Goal: Task Accomplishment & Management: Manage account settings

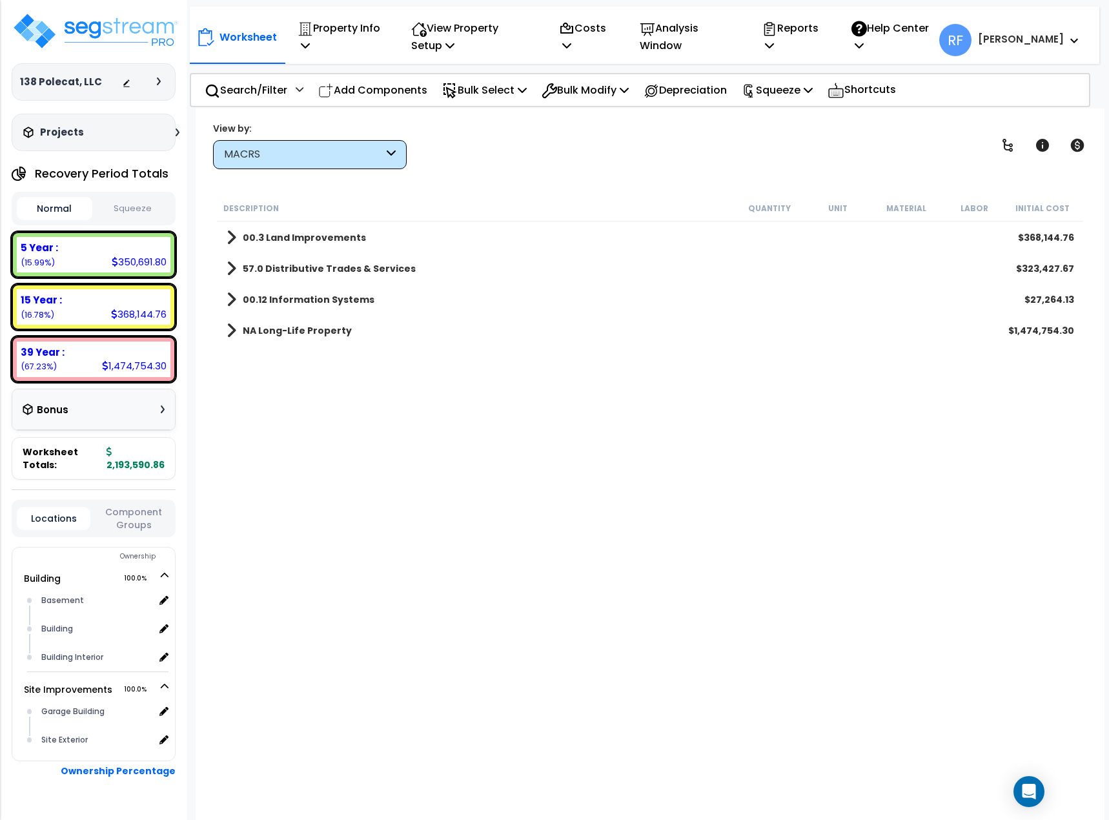
scroll to position [57, 0]
click at [342, 516] on div "Description Quantity Unit Material Labor Initial Cost 00.3 Land Improvements $3…" at bounding box center [650, 469] width 871 height 549
click at [268, 239] on b "00.3 Land Improvements" at bounding box center [304, 237] width 123 height 13
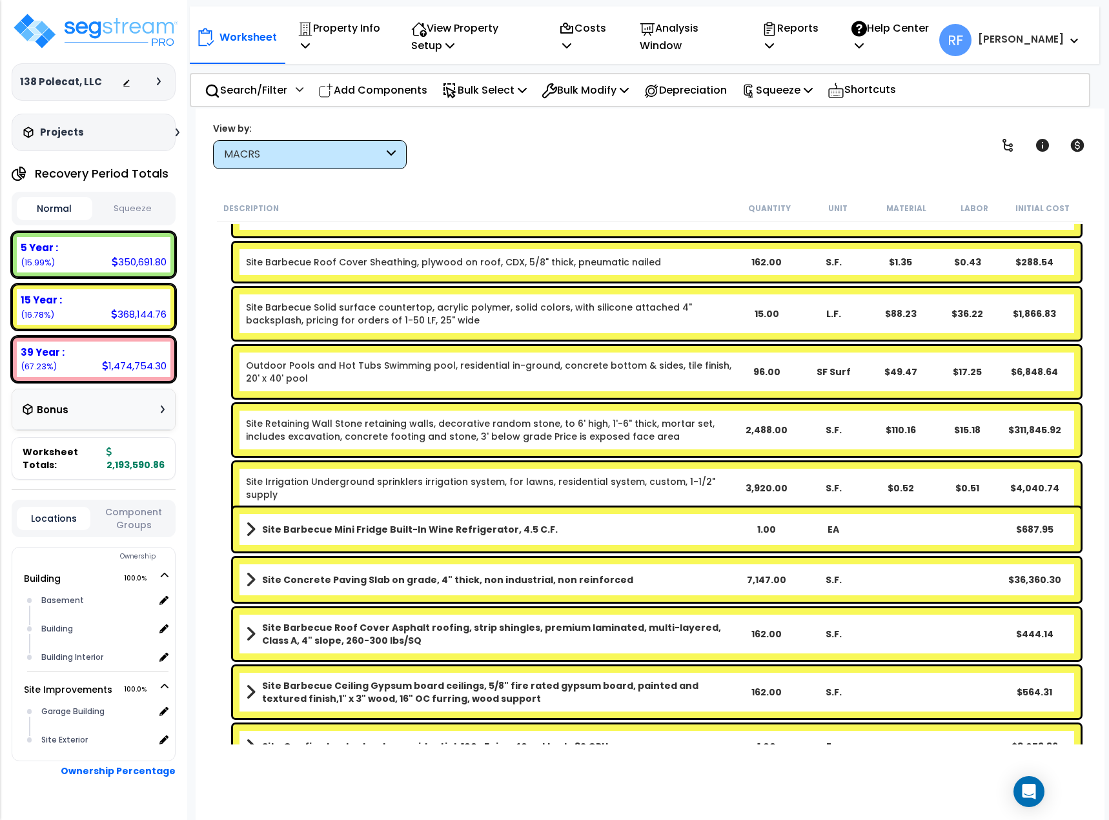
scroll to position [0, 0]
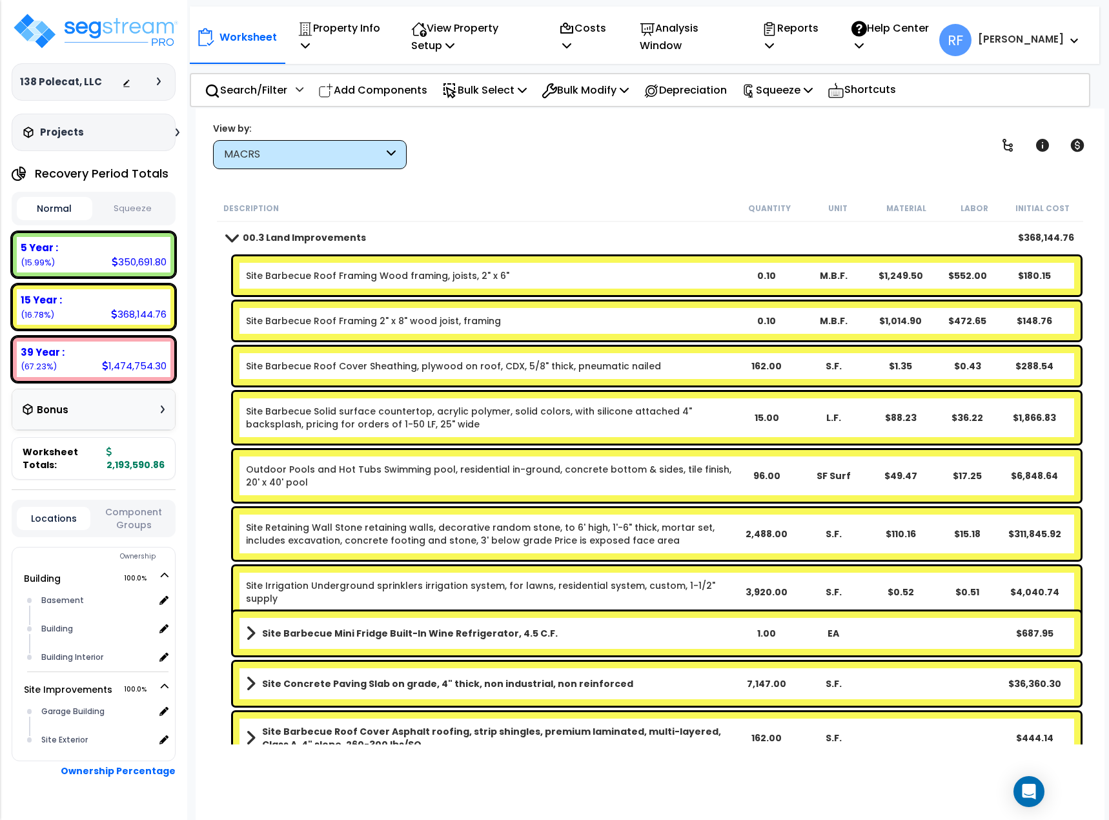
click at [227, 235] on span at bounding box center [231, 237] width 18 height 10
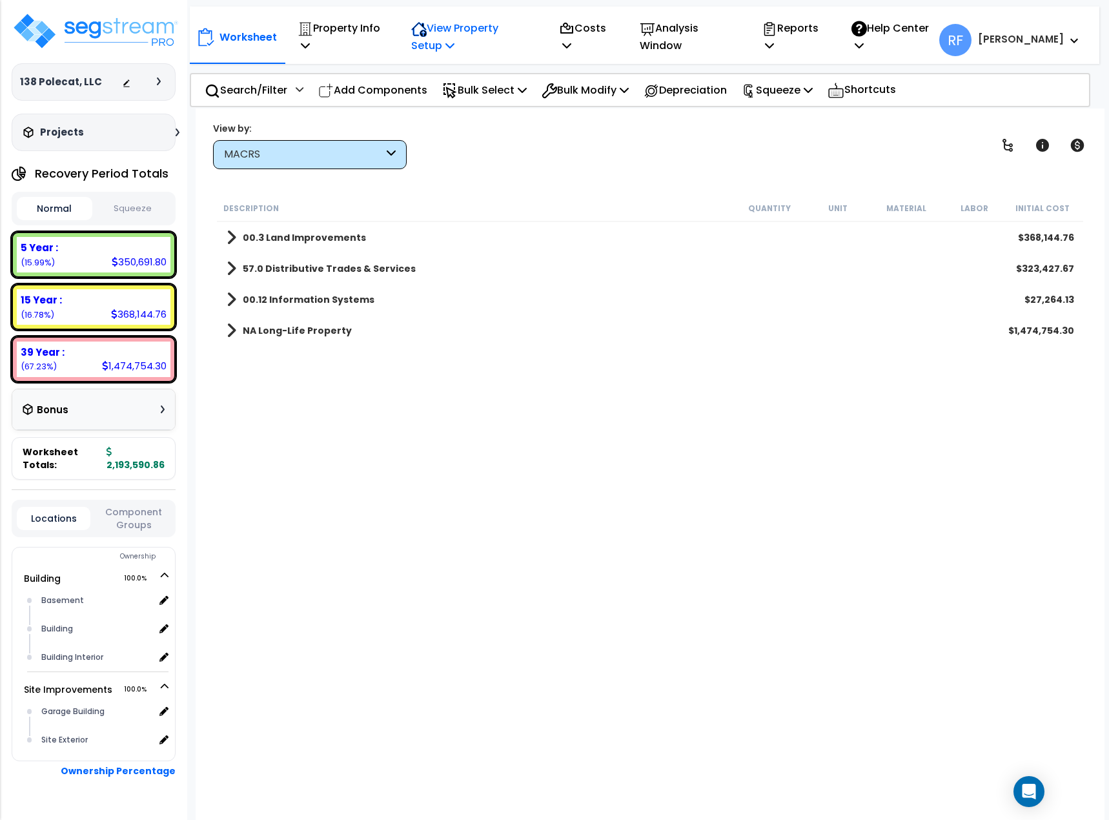
click at [454, 28] on p "View Property Setup" at bounding box center [471, 36] width 120 height 35
click at [460, 109] on link "View Questionnaire" at bounding box center [469, 101] width 128 height 26
click at [247, 241] on b "00.3 Land Improvements" at bounding box center [304, 237] width 123 height 13
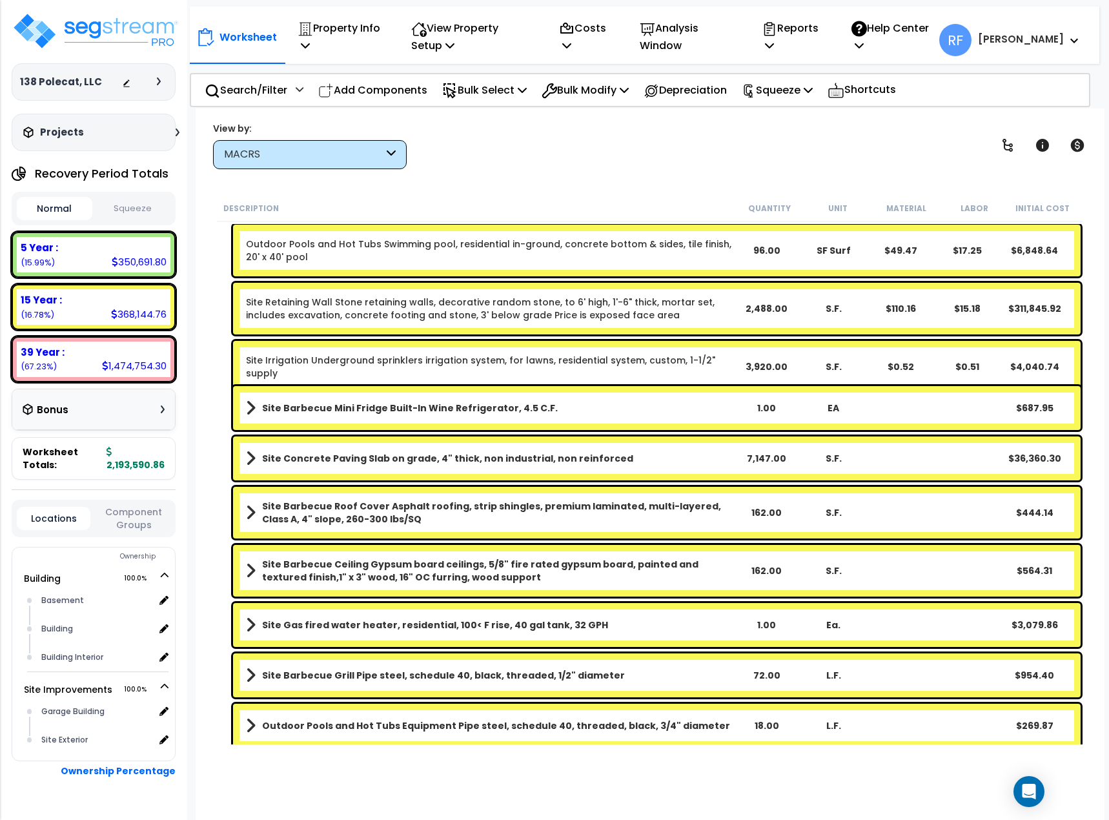
scroll to position [233, 0]
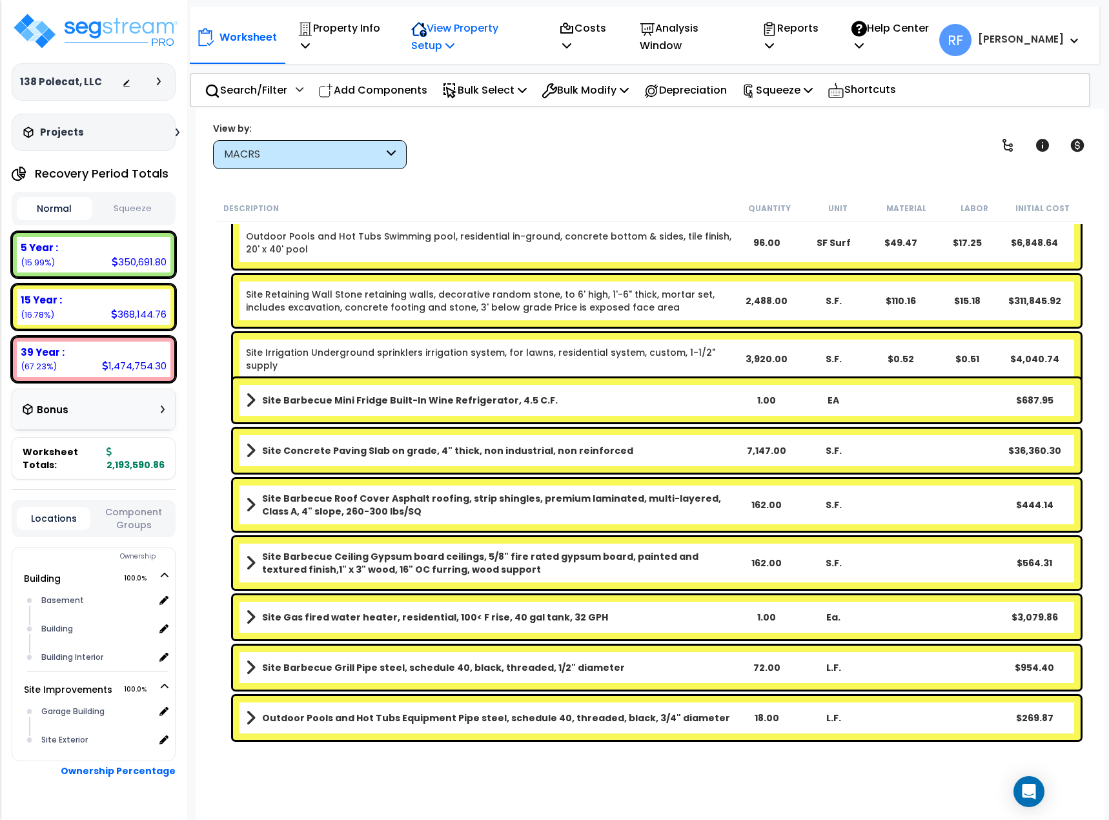
click at [474, 35] on p "View Property Setup" at bounding box center [471, 36] width 120 height 35
click at [461, 68] on link "Building Setup" at bounding box center [469, 74] width 128 height 26
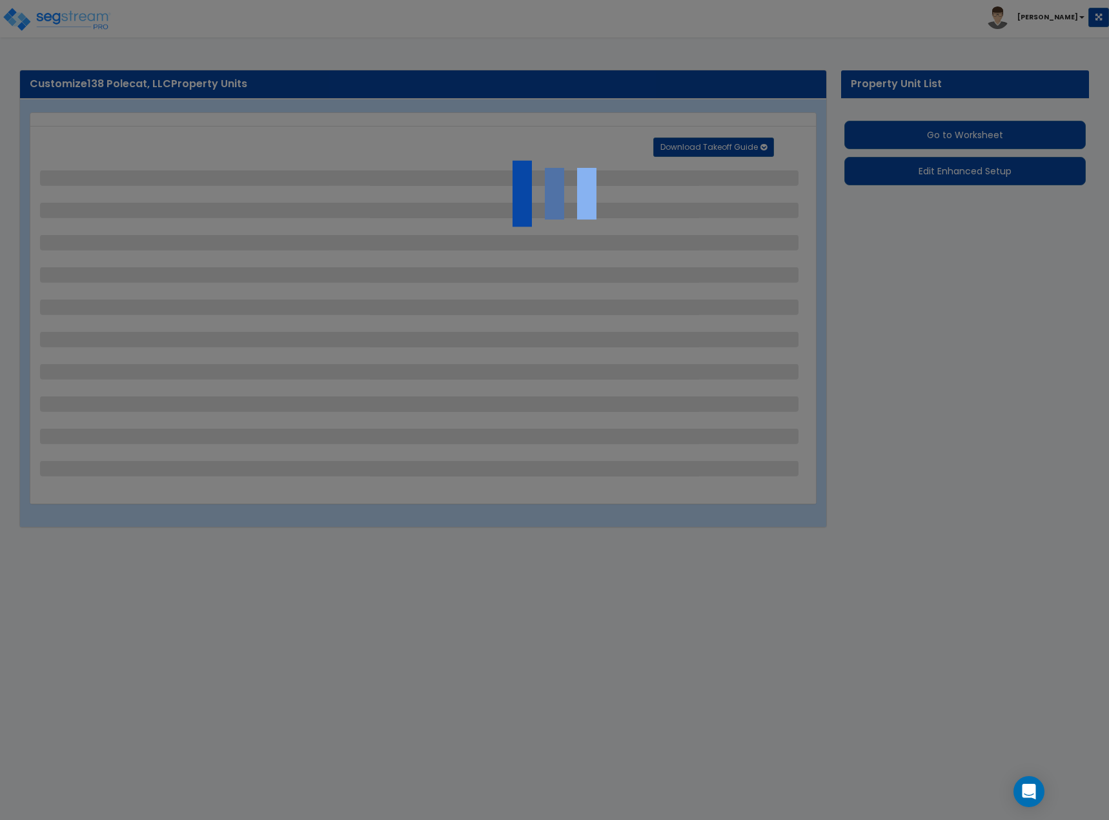
select select "2"
select select "1"
select select "3"
select select "1"
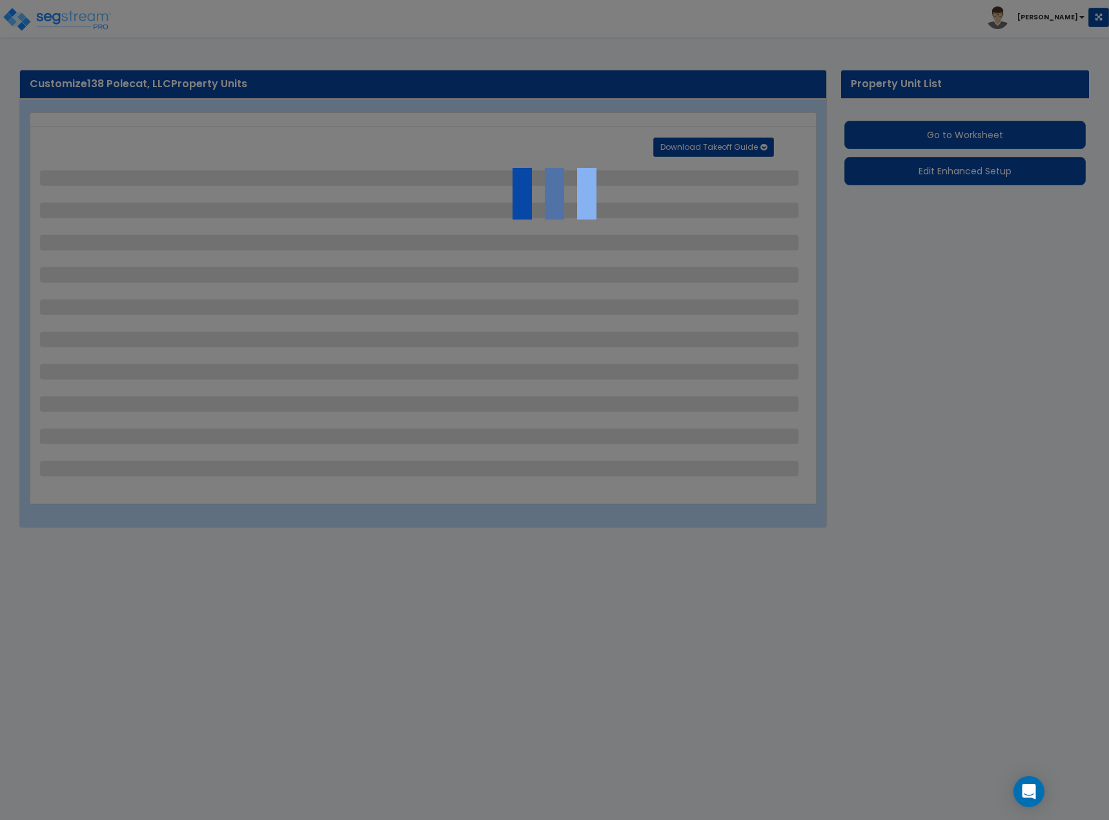
select select "1"
select select "2"
select select "1"
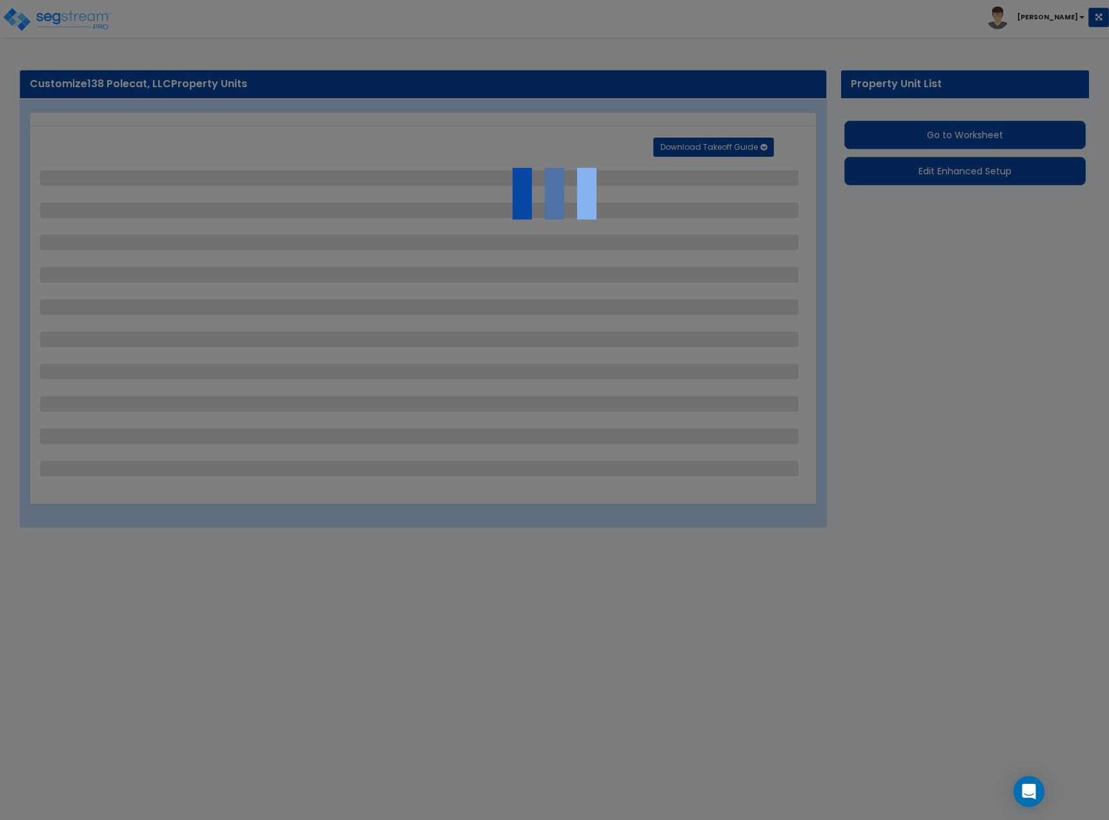
select select "1"
select select "2"
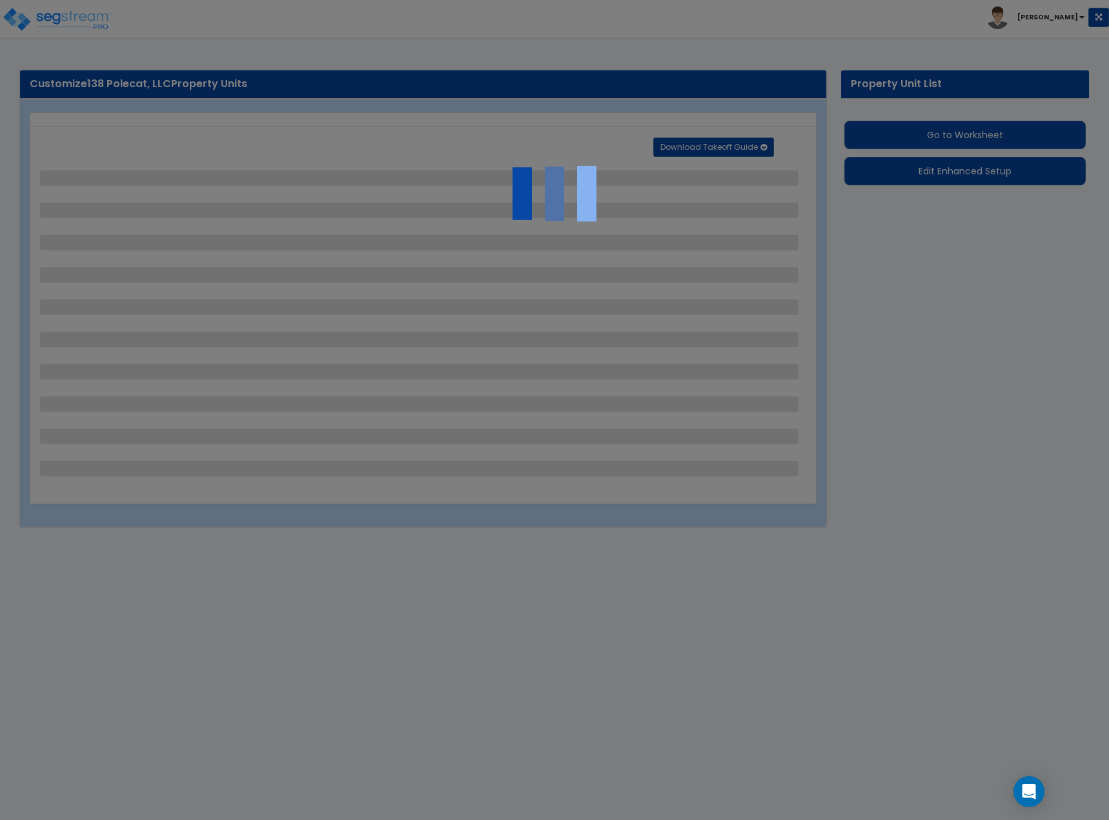
select select "2"
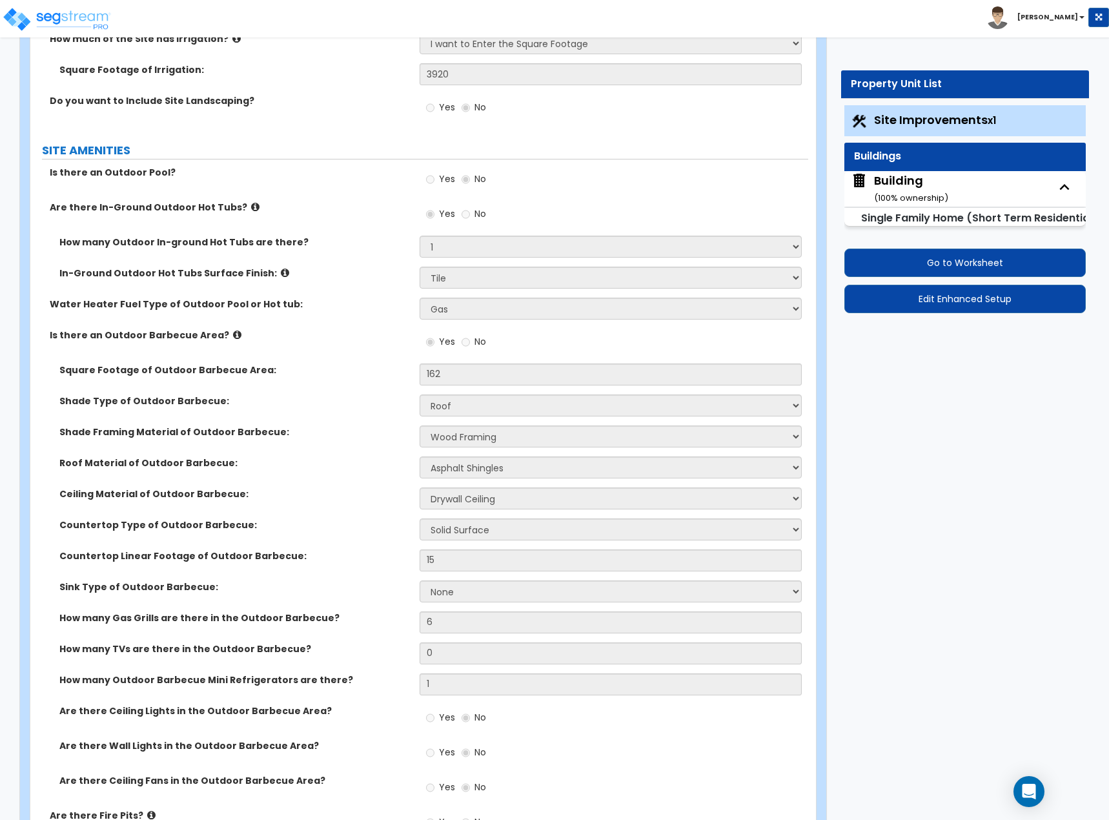
scroll to position [1678, 0]
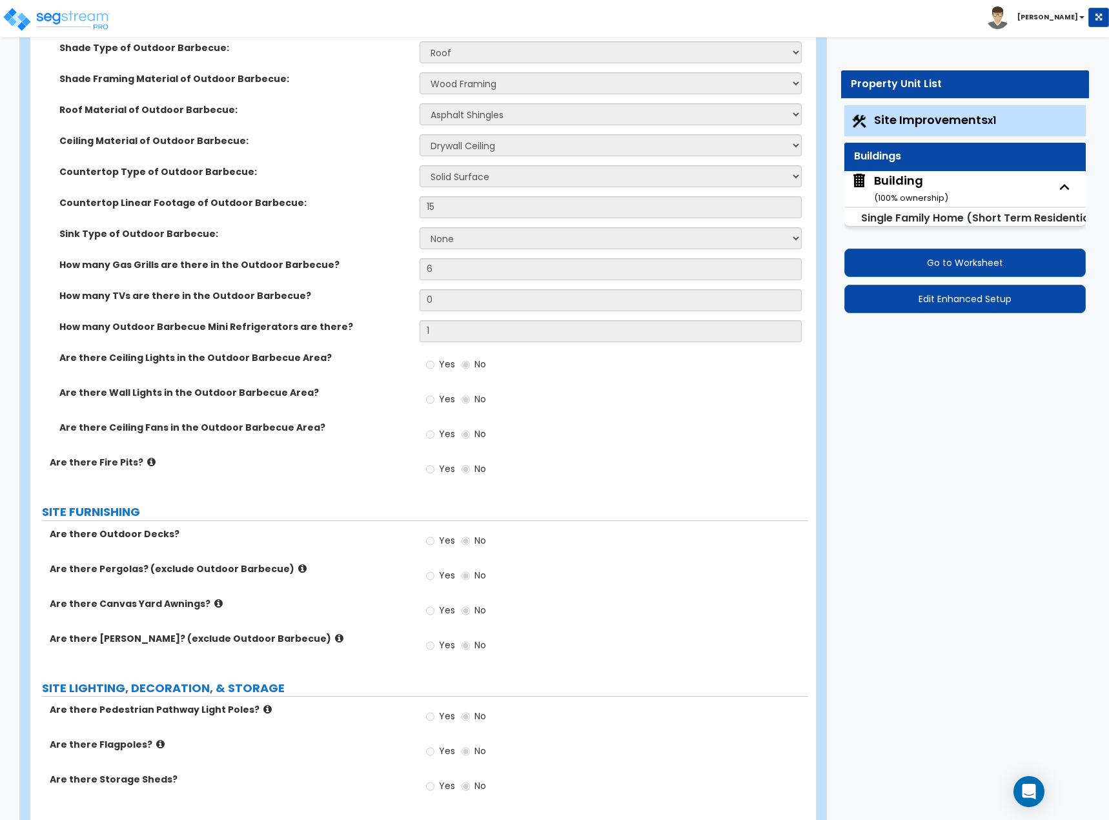
click at [338, 421] on label "Are there Ceiling Fans in the Outdoor Barbecue Area?" at bounding box center [234, 427] width 350 height 13
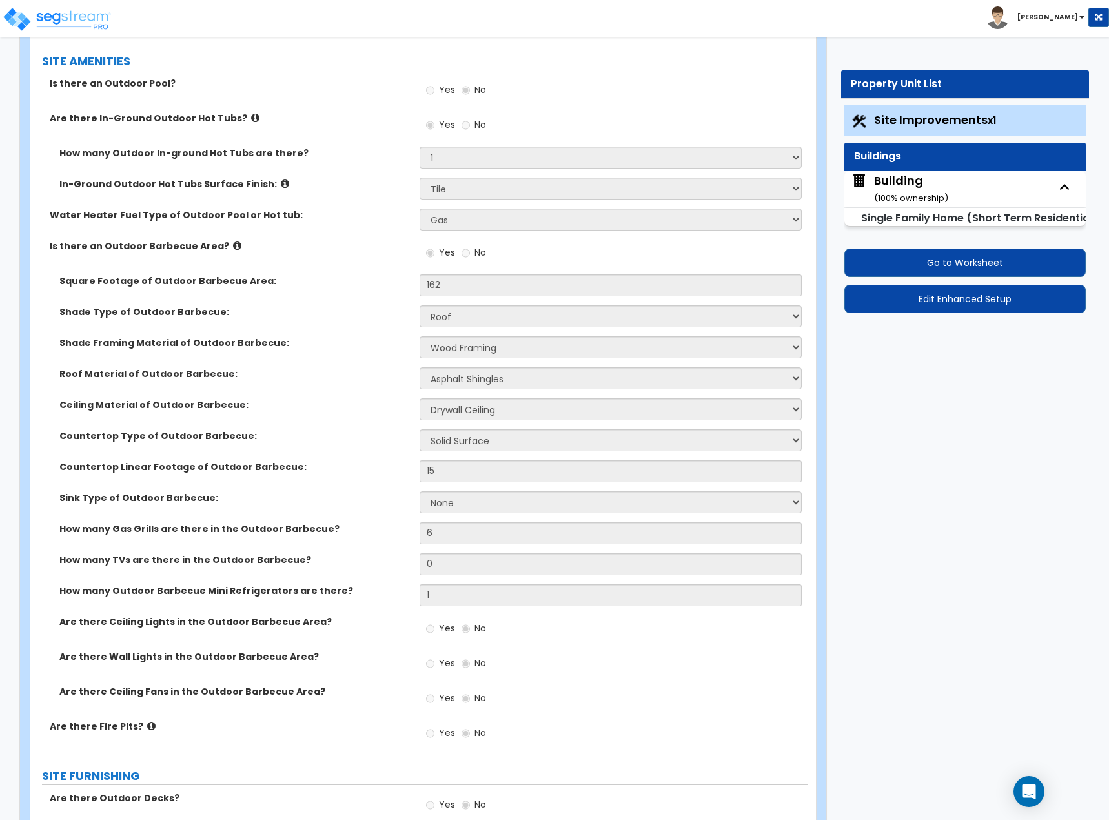
scroll to position [1448, 0]
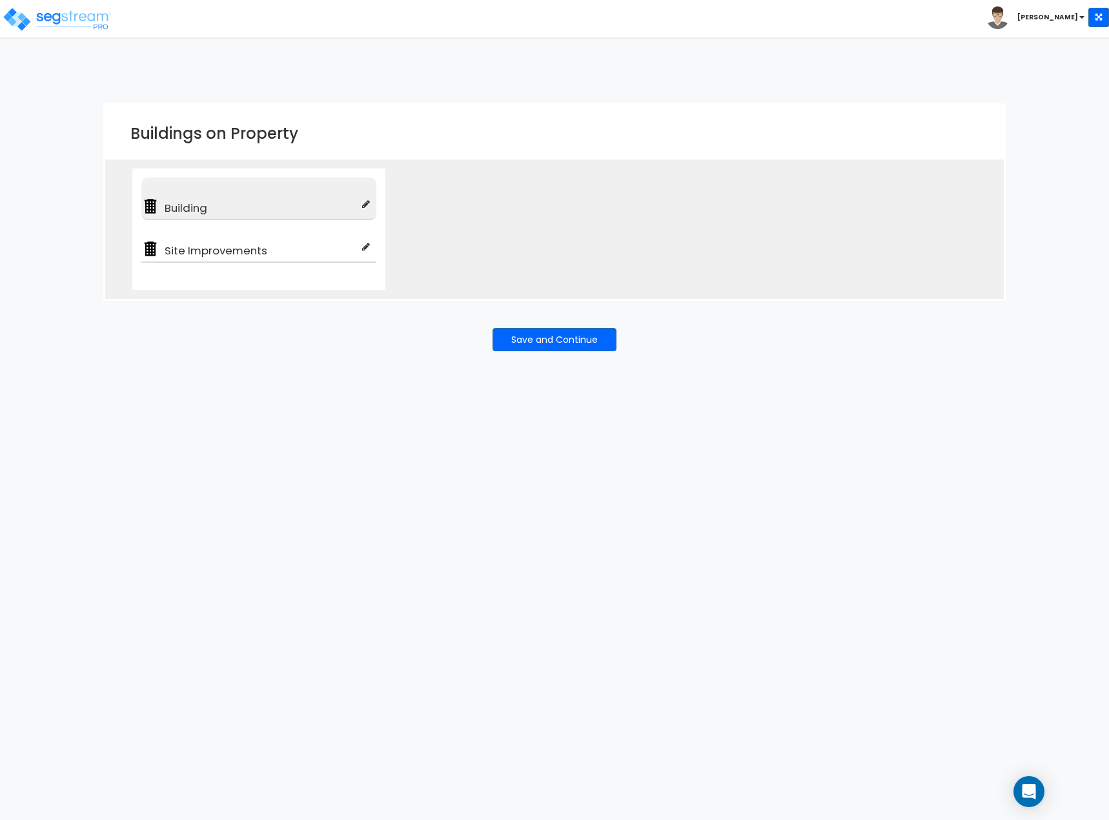
click at [205, 208] on span "Building" at bounding box center [260, 207] width 203 height 15
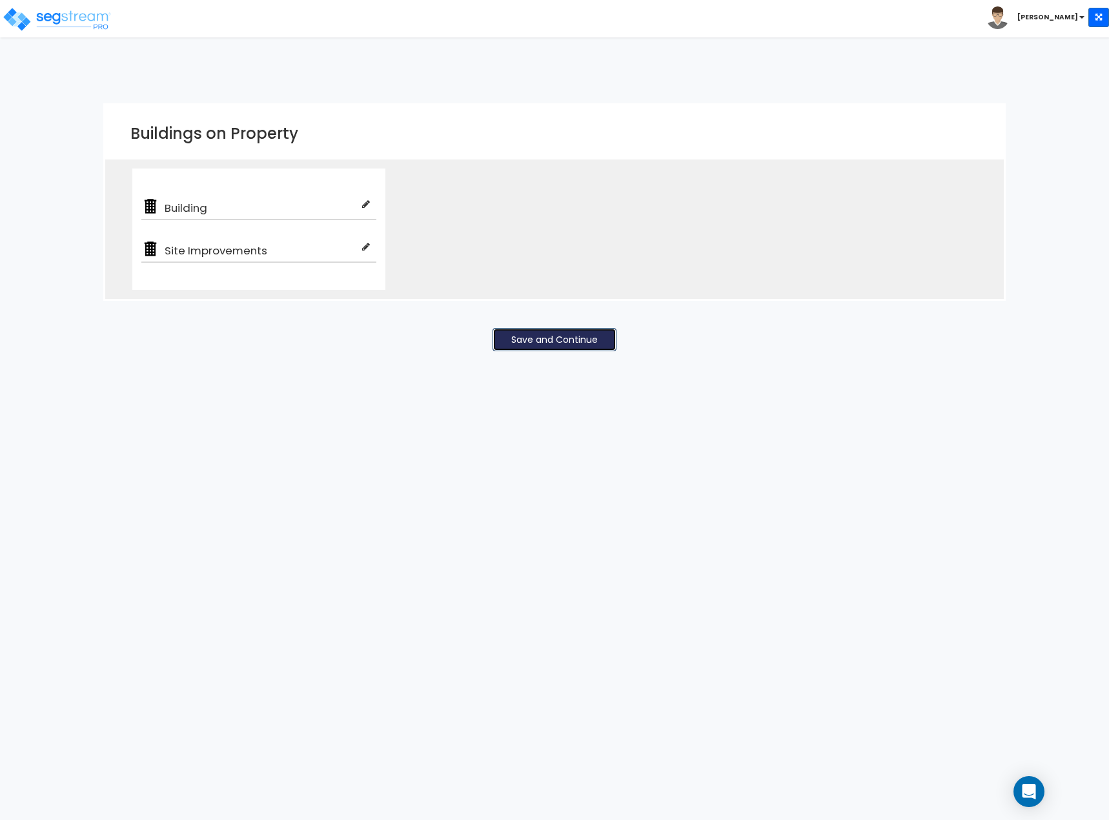
click at [580, 340] on button "Save and Continue" at bounding box center [554, 339] width 124 height 23
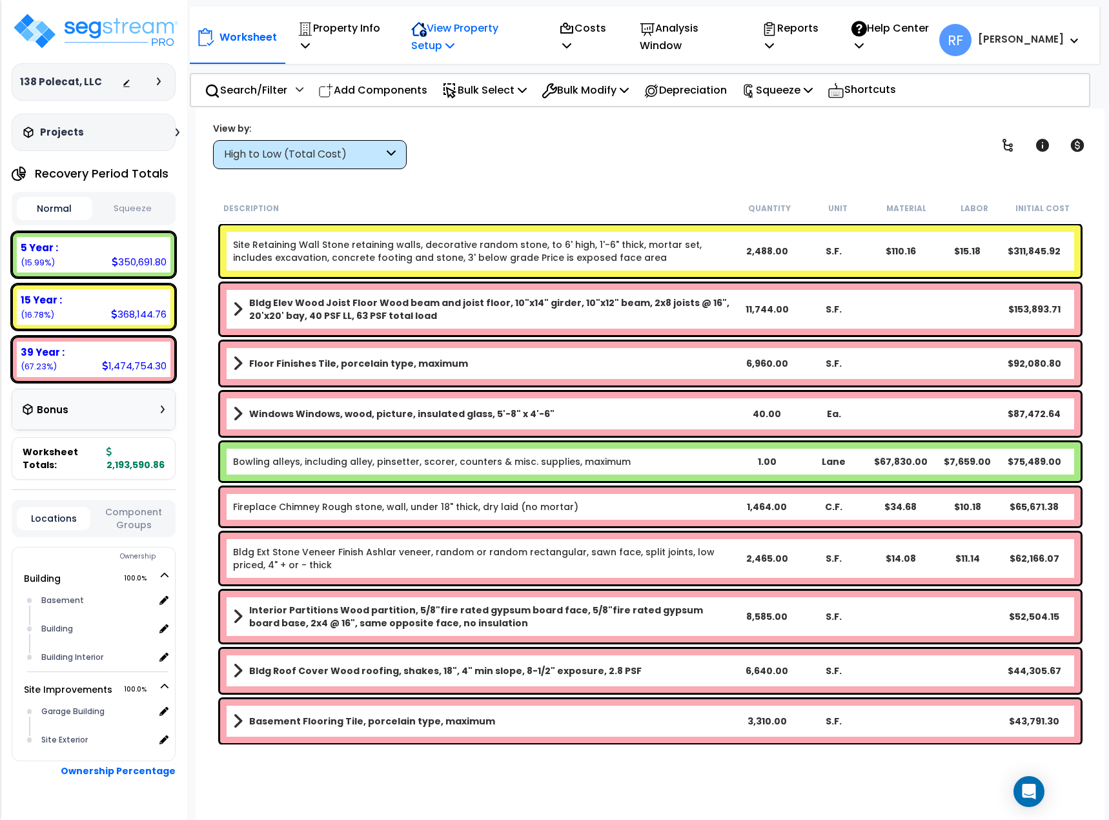
click at [456, 30] on p "View Property Setup" at bounding box center [471, 36] width 120 height 35
click at [461, 74] on link "Building Setup" at bounding box center [469, 74] width 128 height 26
click at [474, 32] on p "View Property Setup" at bounding box center [471, 36] width 120 height 35
click at [454, 79] on link "Building Setup" at bounding box center [469, 74] width 128 height 26
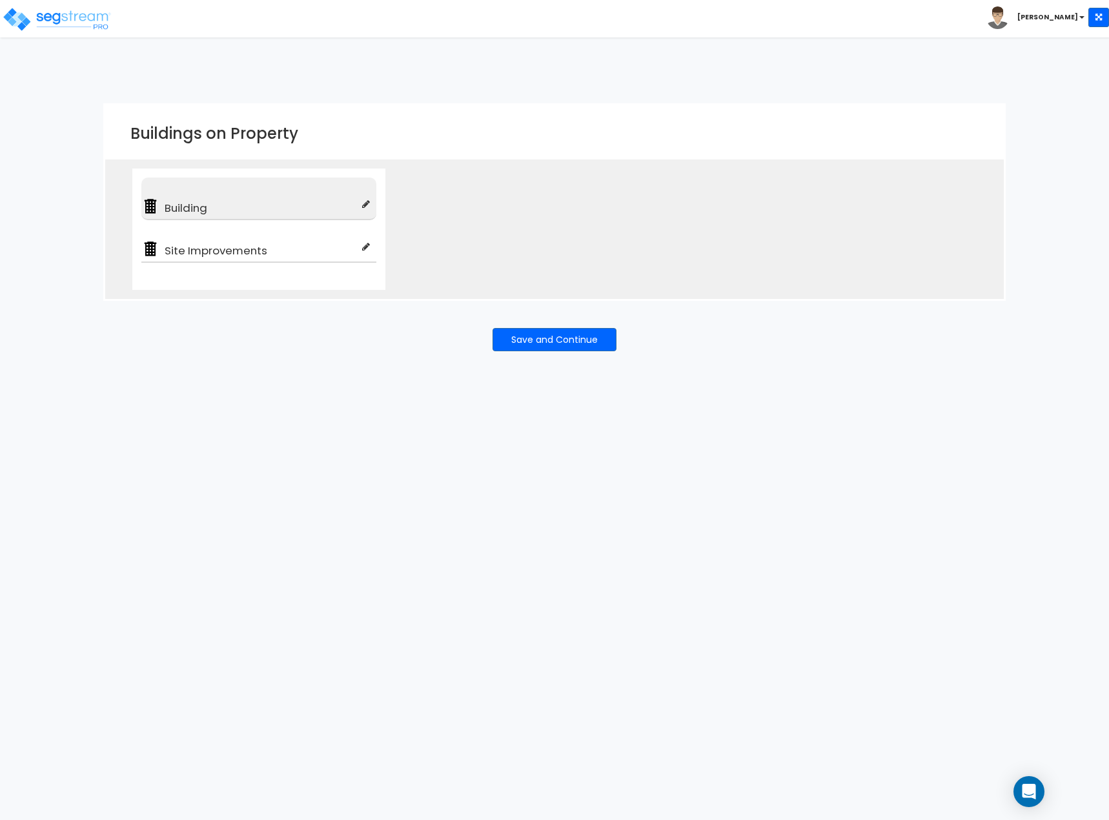
click at [168, 210] on span "Building" at bounding box center [260, 207] width 203 height 15
click at [156, 207] on img at bounding box center [150, 206] width 18 height 18
click at [363, 204] on icon at bounding box center [366, 203] width 8 height 9
type input "Building"
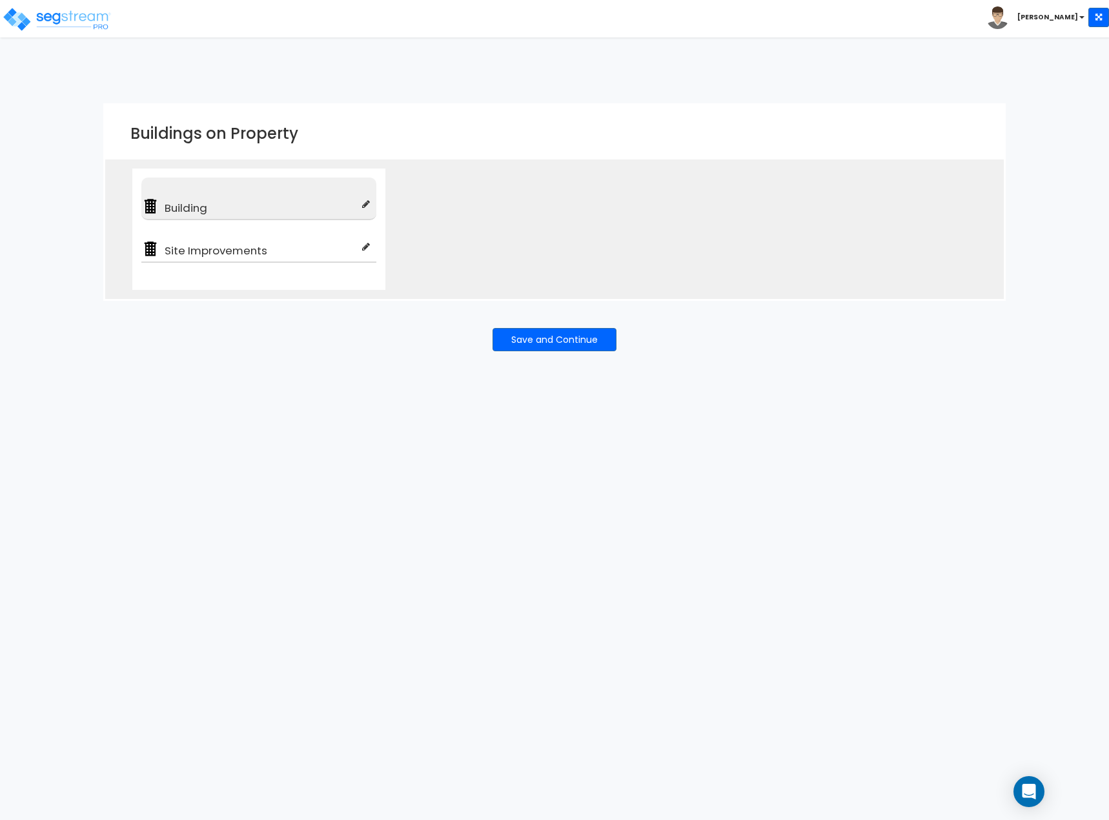
type input "Single Family Home (Short Term Residential Rental)"
checkbox input "true"
type input "100"
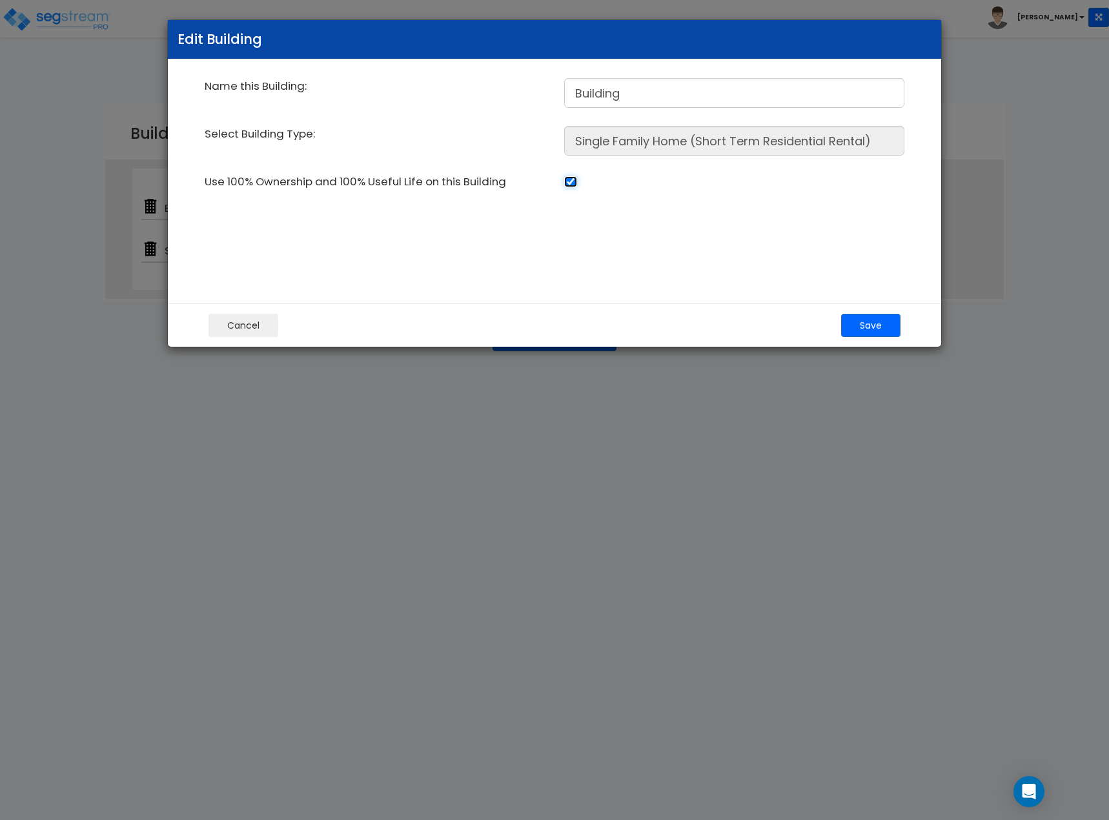
click at [571, 183] on input "checkbox" at bounding box center [570, 181] width 13 height 11
click at [249, 321] on button "Cancel" at bounding box center [243, 325] width 70 height 23
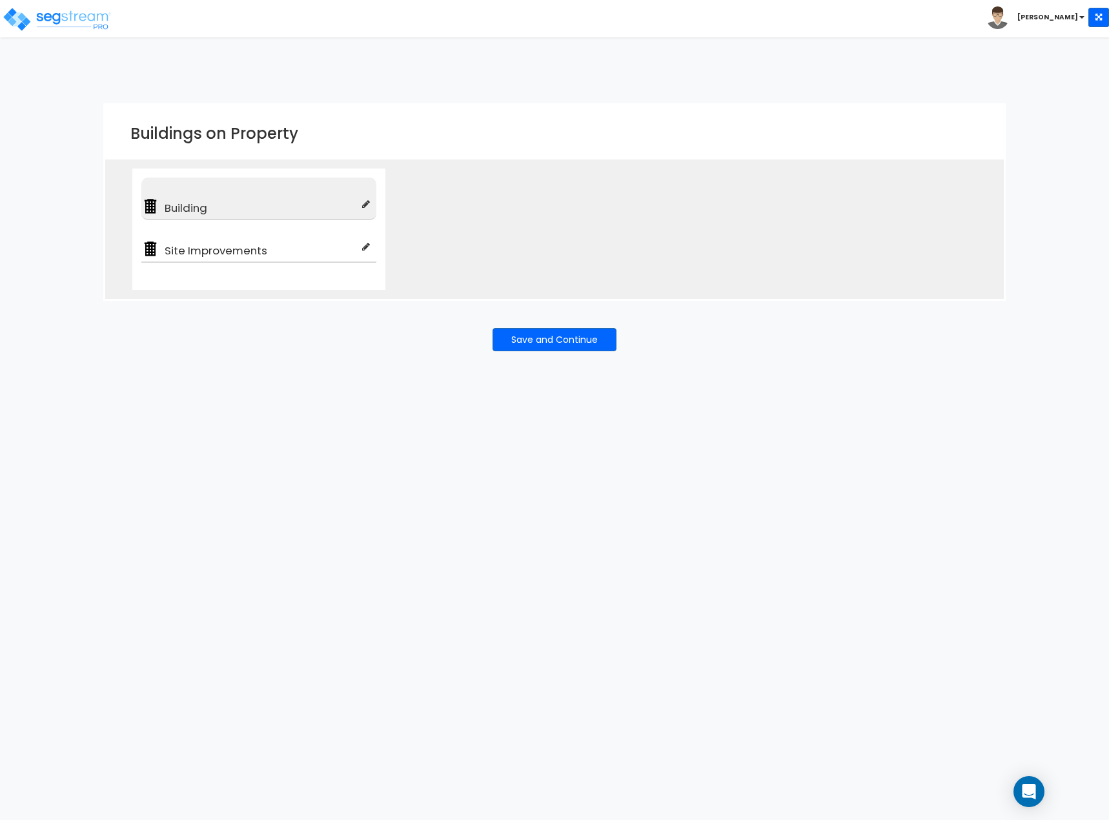
click at [365, 205] on icon at bounding box center [366, 203] width 8 height 9
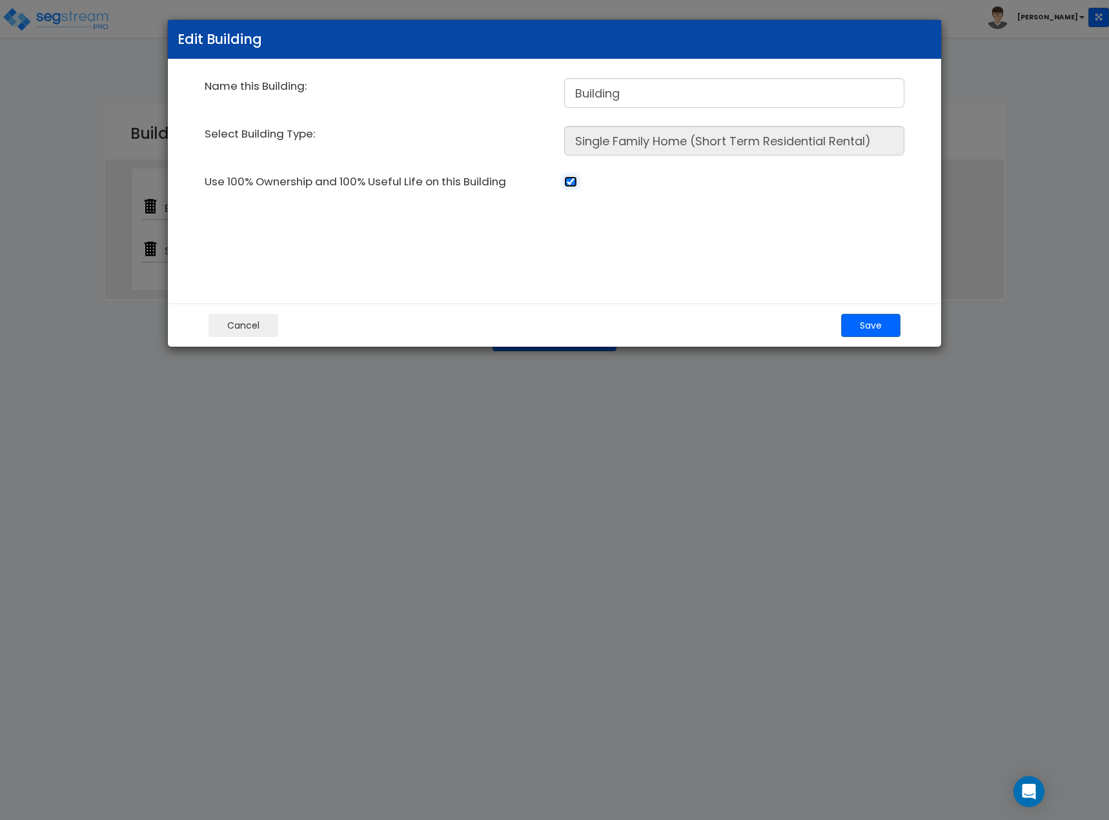
click at [568, 179] on input "checkbox" at bounding box center [570, 181] width 13 height 11
checkbox input "false"
click at [638, 273] on input "100" at bounding box center [601, 270] width 74 height 30
type input "77"
click at [881, 323] on button "Save" at bounding box center [870, 325] width 59 height 23
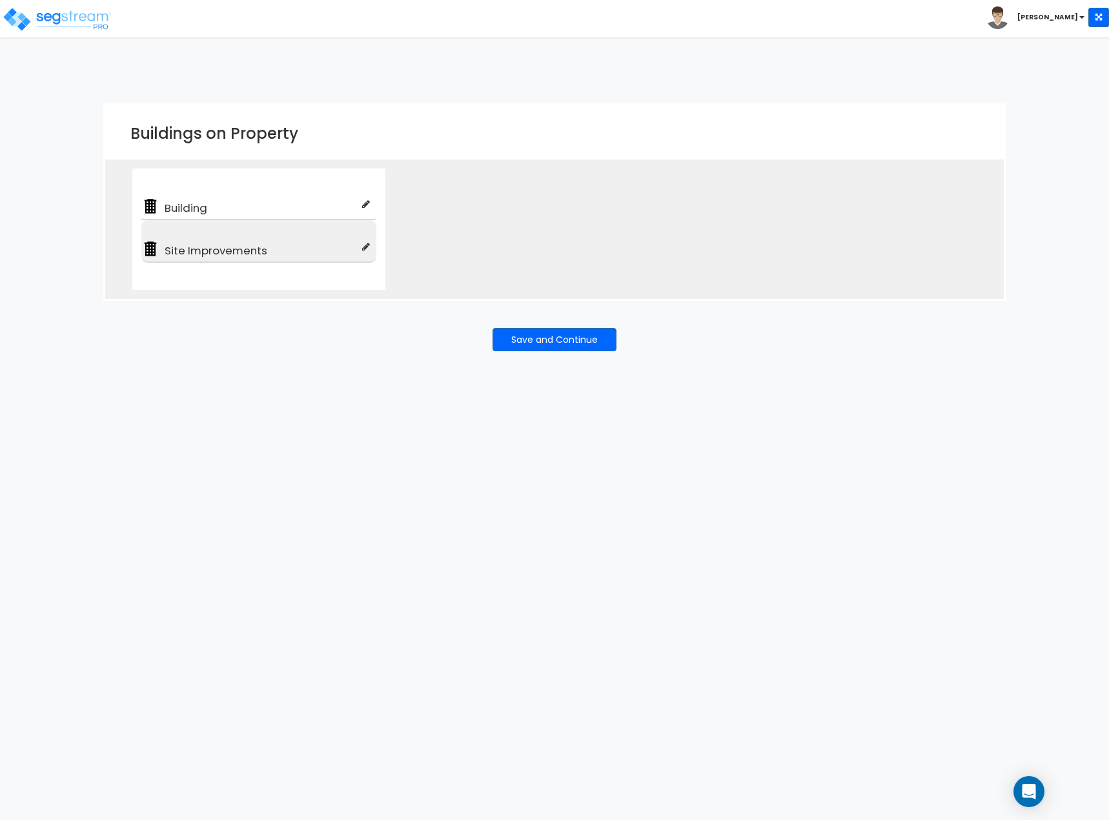
click at [362, 245] on icon at bounding box center [366, 246] width 8 height 9
type input "Site Improvements"
type input "Single Family Home Site"
checkbox input "true"
type input "100"
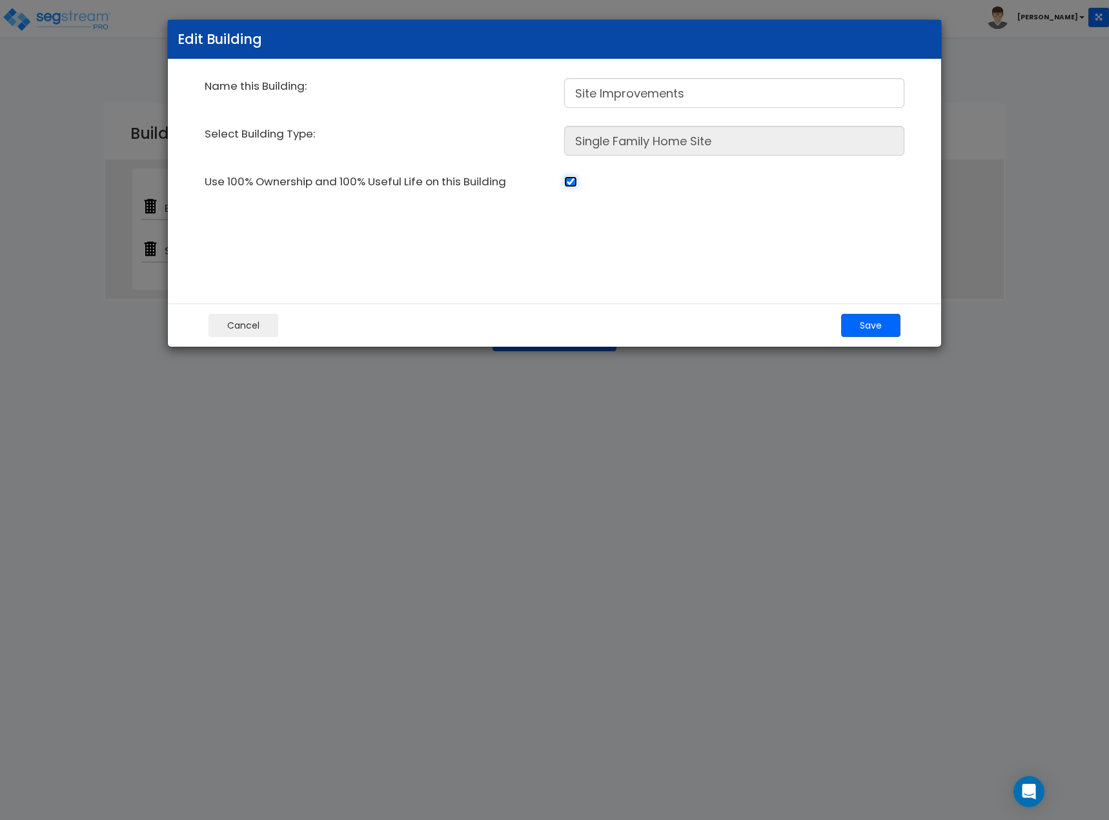
click at [574, 183] on input "checkbox" at bounding box center [570, 181] width 13 height 11
checkbox input "false"
click at [623, 277] on input "100" at bounding box center [601, 270] width 74 height 30
type input "80"
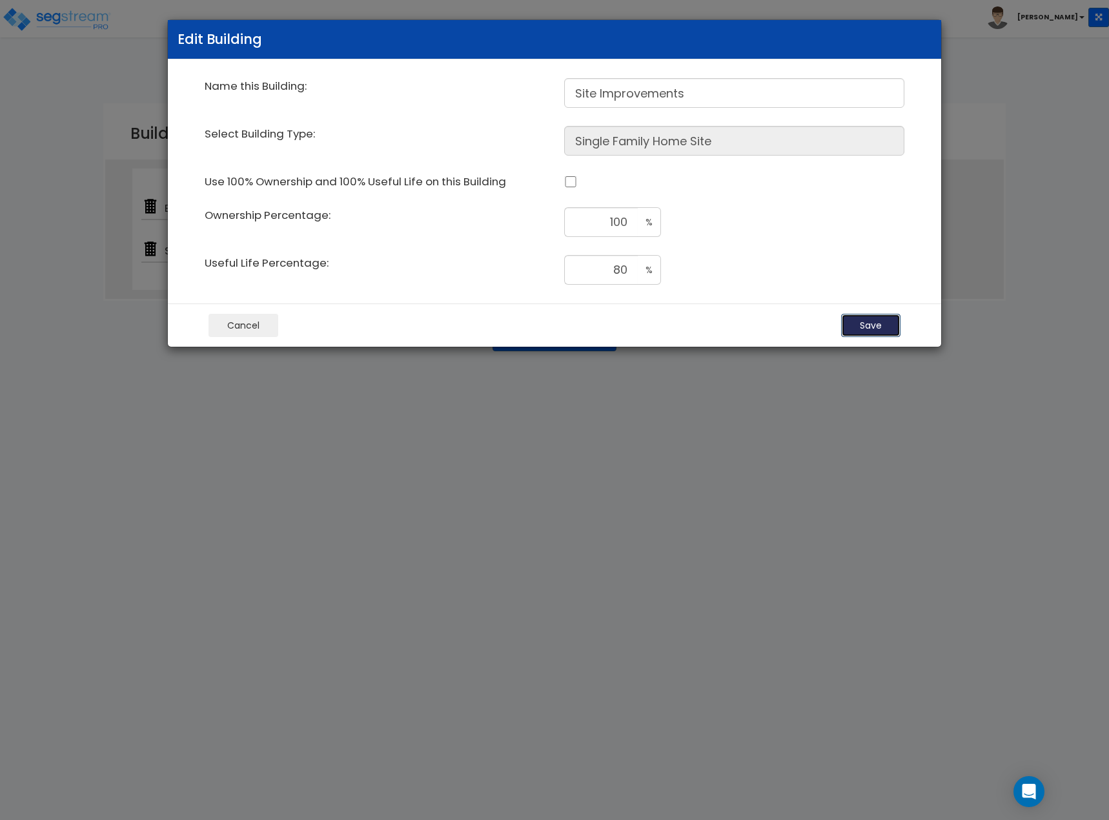
click at [875, 321] on button "Save" at bounding box center [870, 325] width 59 height 23
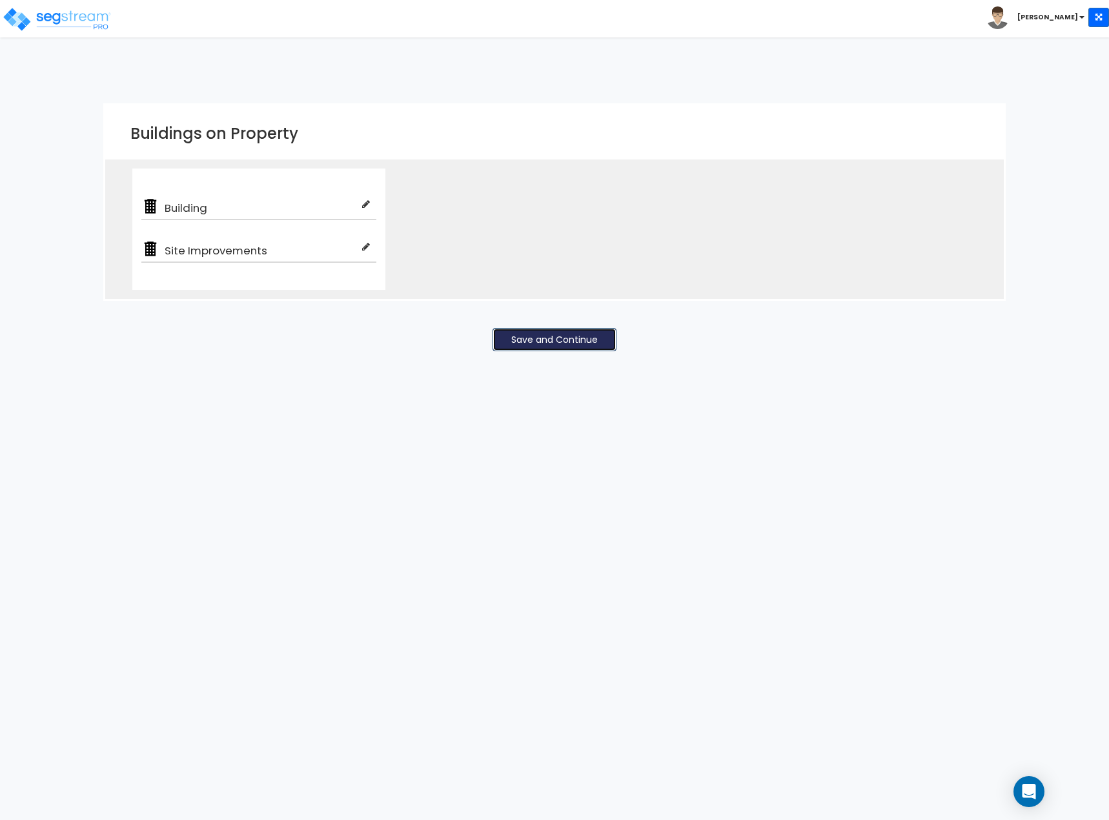
click at [565, 347] on button "Save and Continue" at bounding box center [554, 339] width 124 height 23
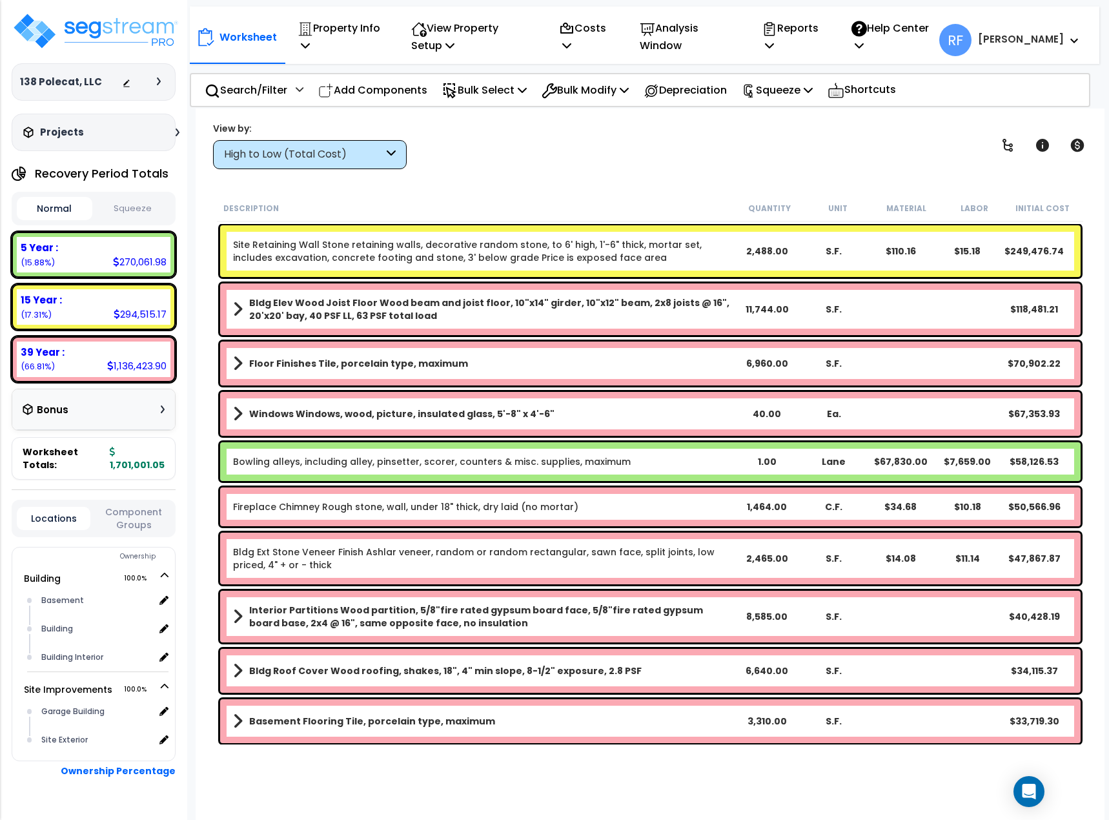
click at [314, 161] on div "High to Low (Total Cost)" at bounding box center [303, 154] width 159 height 15
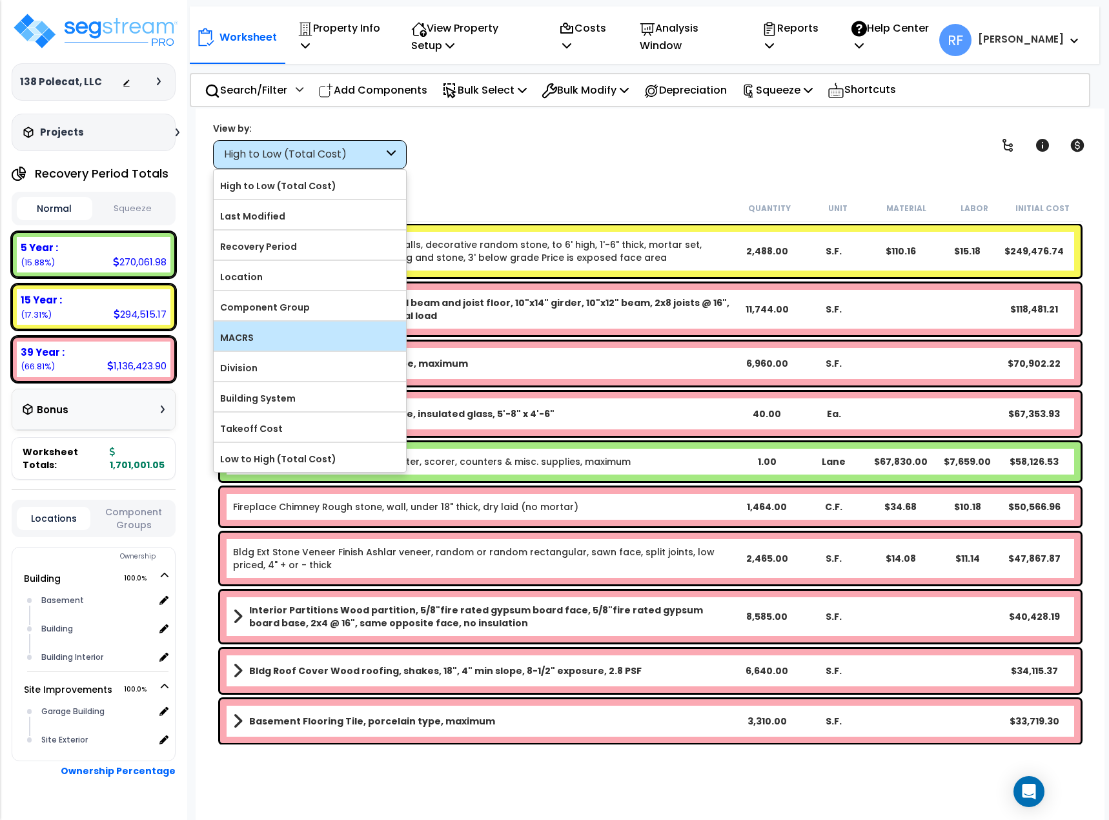
click at [291, 347] on label "MACRS" at bounding box center [310, 337] width 192 height 19
click at [0, 0] on input "MACRS" at bounding box center [0, 0] width 0 height 0
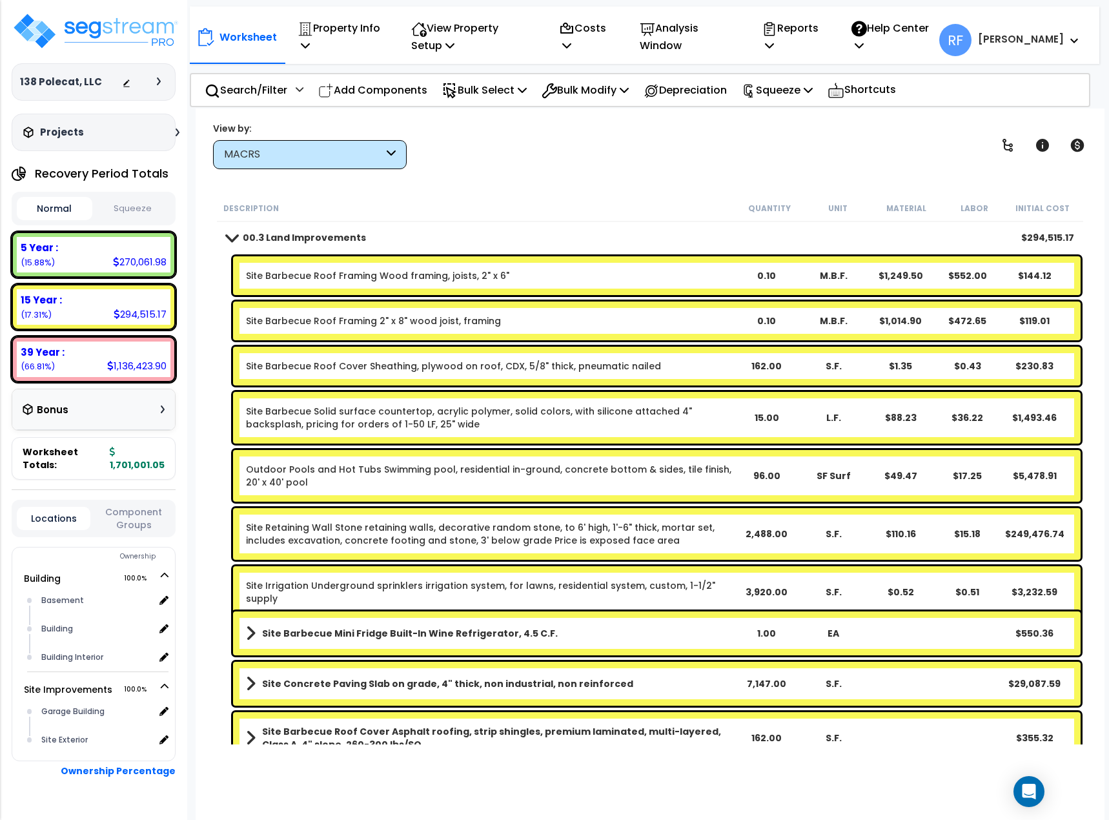
click at [281, 239] on b "00.3 Land Improvements" at bounding box center [304, 237] width 123 height 13
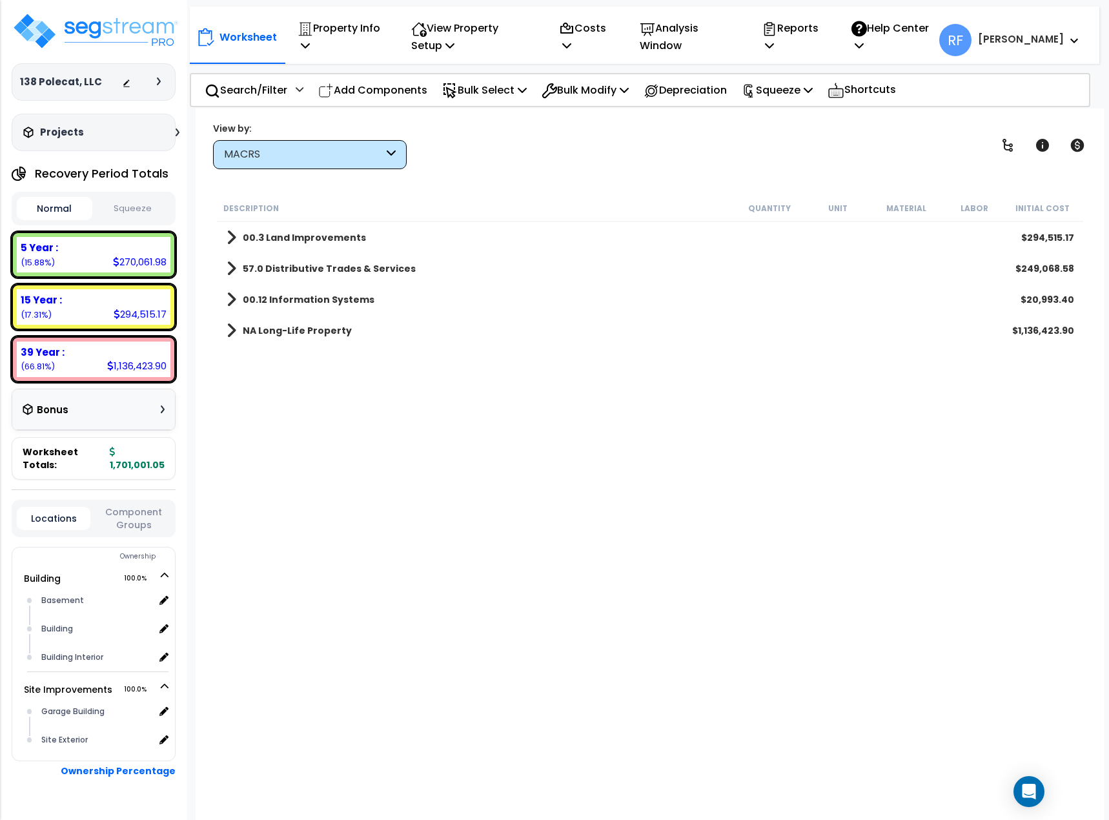
click at [285, 274] on b "57.0 Distributive Trades & Services" at bounding box center [329, 268] width 173 height 13
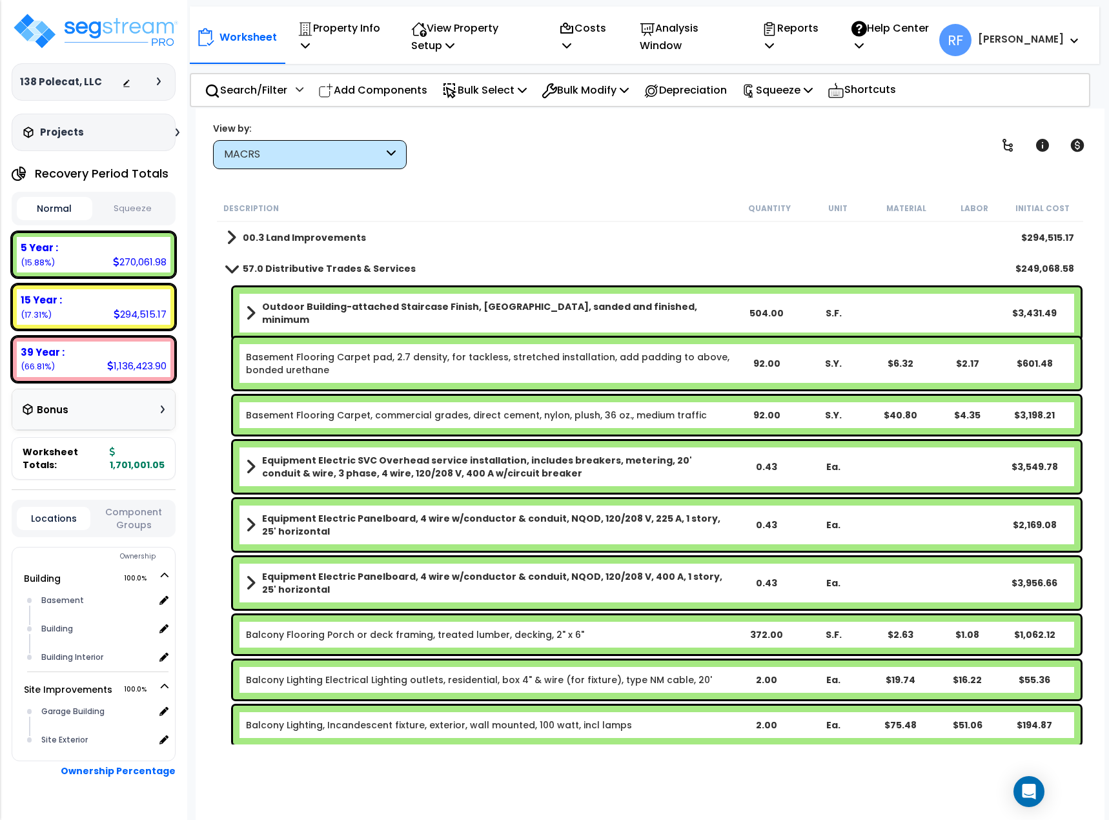
click at [285, 274] on b "57.0 Distributive Trades & Services" at bounding box center [329, 268] width 173 height 13
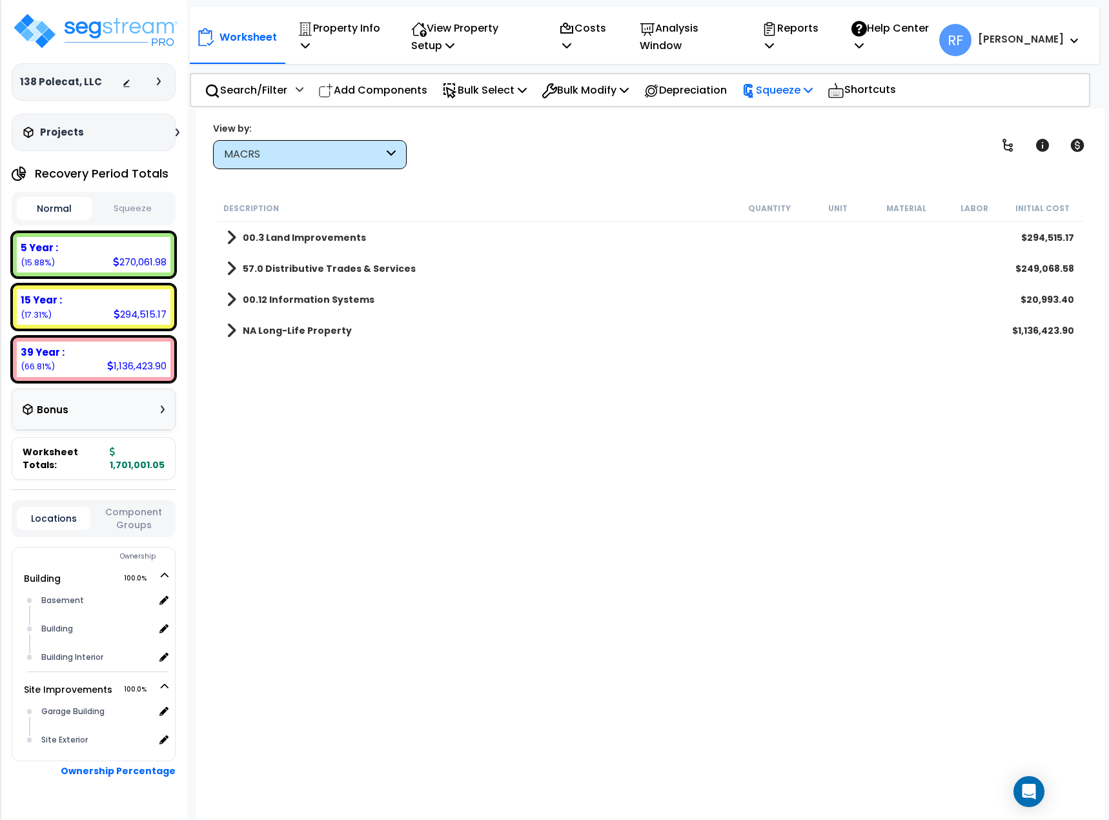
click at [804, 91] on p "Squeeze" at bounding box center [777, 89] width 71 height 17
click at [813, 126] on link "Squeeze" at bounding box center [799, 119] width 128 height 26
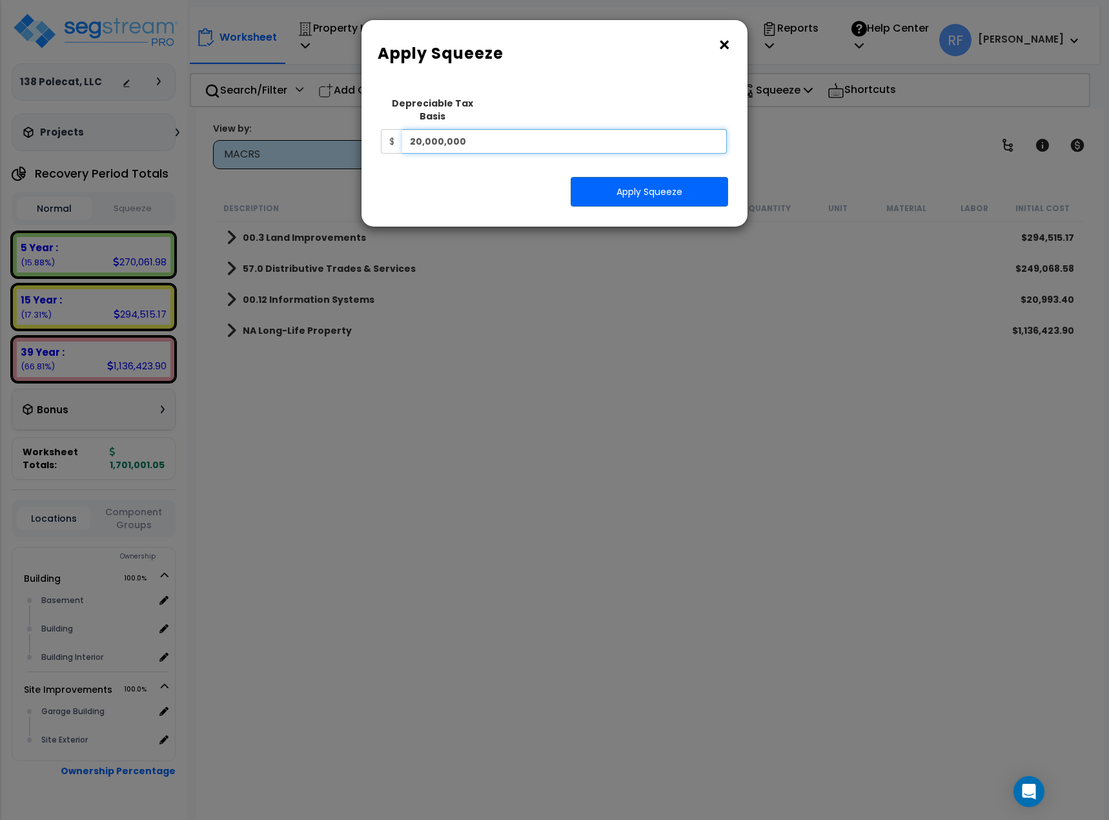
click at [485, 136] on input "20,000,000" at bounding box center [564, 141] width 325 height 25
type input "17,192,000"
click at [647, 177] on button "Apply Squeeze" at bounding box center [648, 192] width 157 height 30
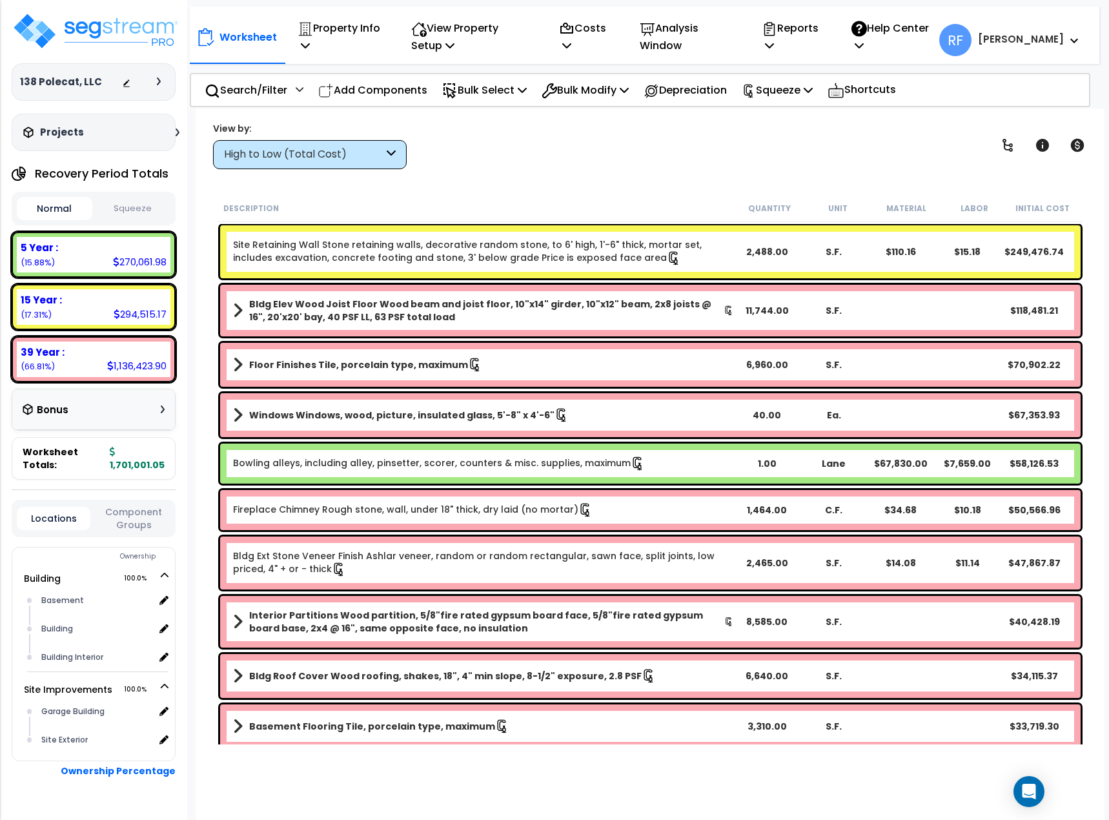
click at [137, 212] on button "Squeeze" at bounding box center [134, 208] width 76 height 23
click at [117, 27] on img at bounding box center [96, 31] width 168 height 39
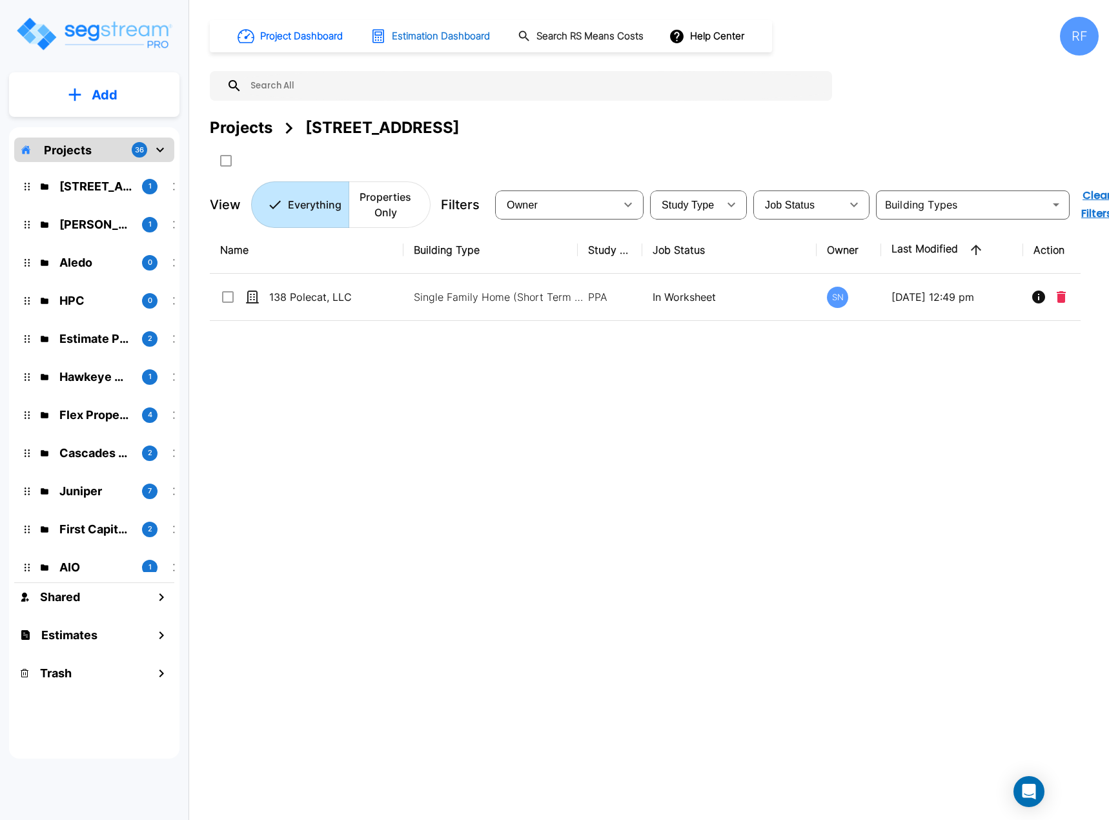
click at [448, 29] on h1 "Estimation Dashboard" at bounding box center [441, 36] width 98 height 15
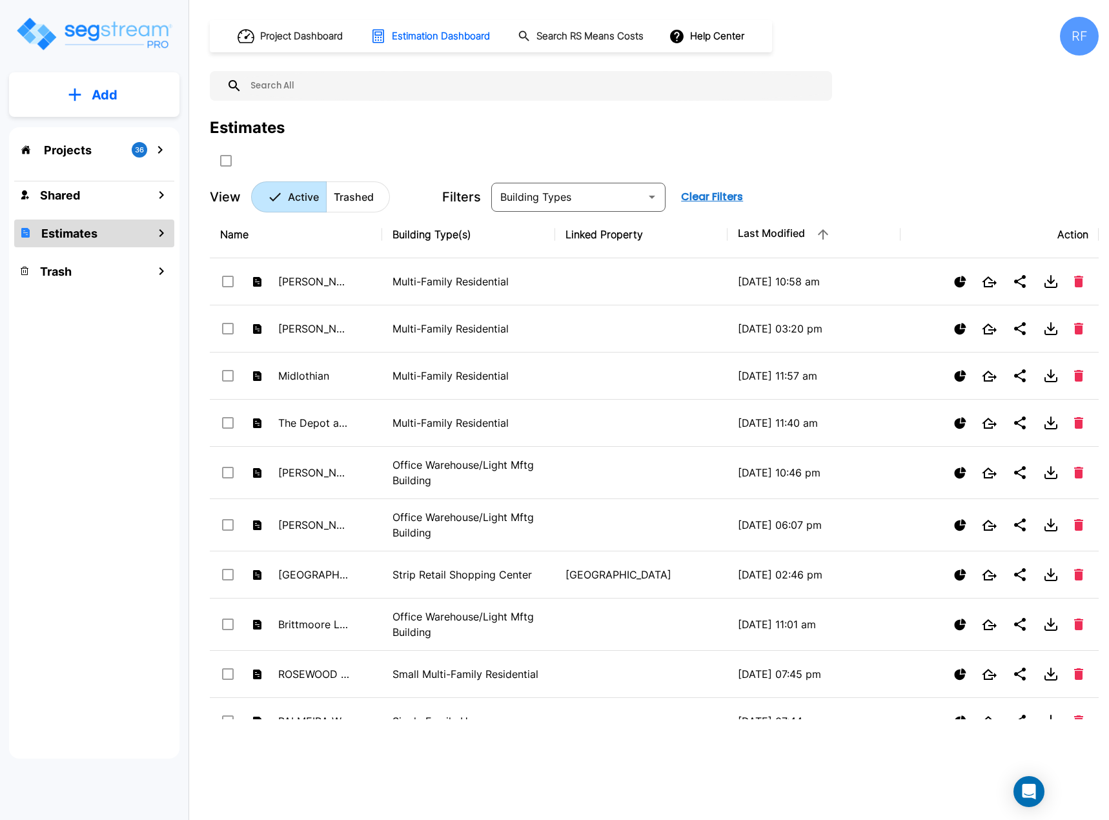
click at [494, 94] on input "text" at bounding box center [533, 86] width 583 height 30
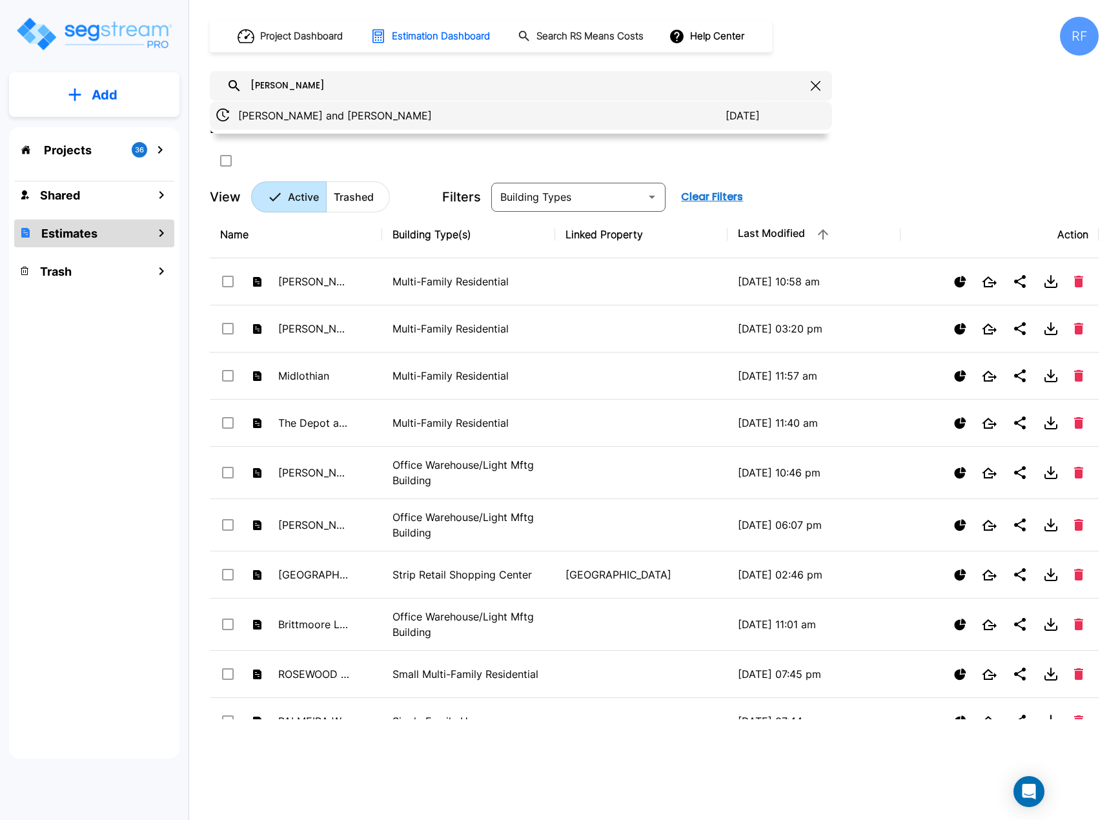
type input "baker"
click at [345, 122] on p "Richard A Baker and Lisa M Baker" at bounding box center [481, 115] width 487 height 15
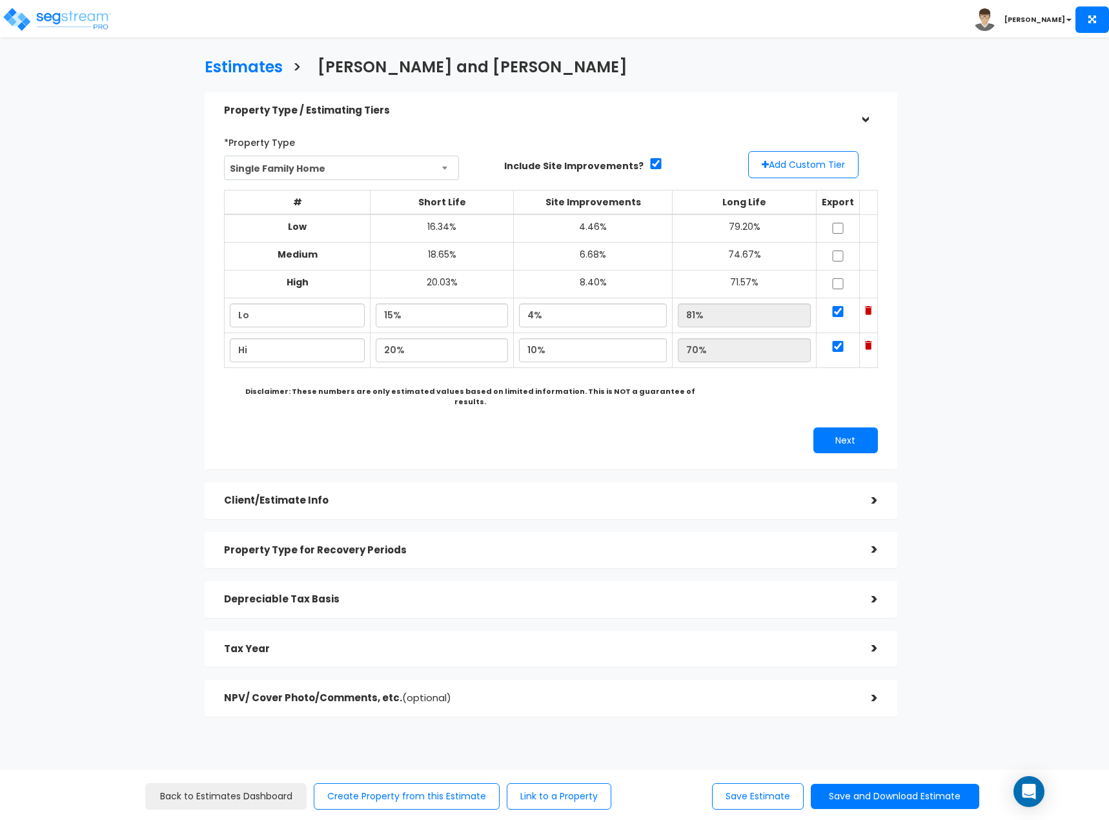
click at [641, 692] on h5 "NPV/ Cover Photo/Comments, etc. (optional)" at bounding box center [538, 697] width 628 height 11
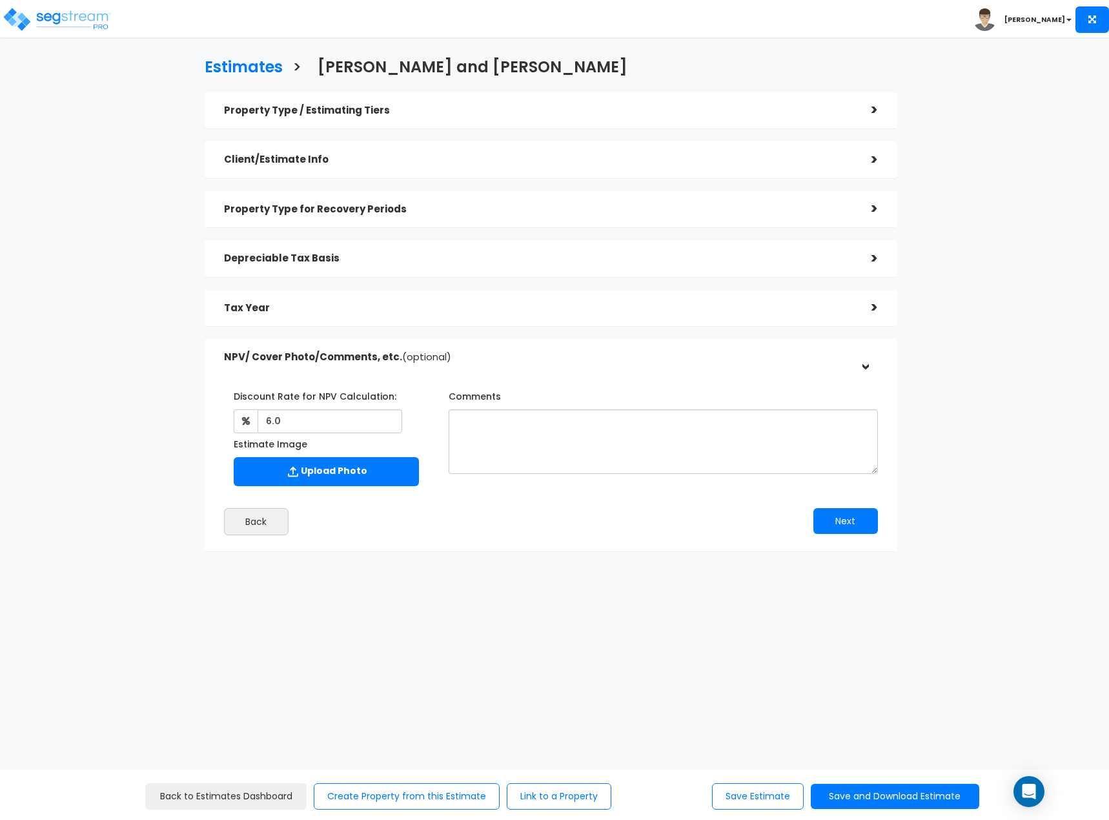
click at [648, 275] on div "Depreciable Tax Basis >" at bounding box center [551, 258] width 692 height 37
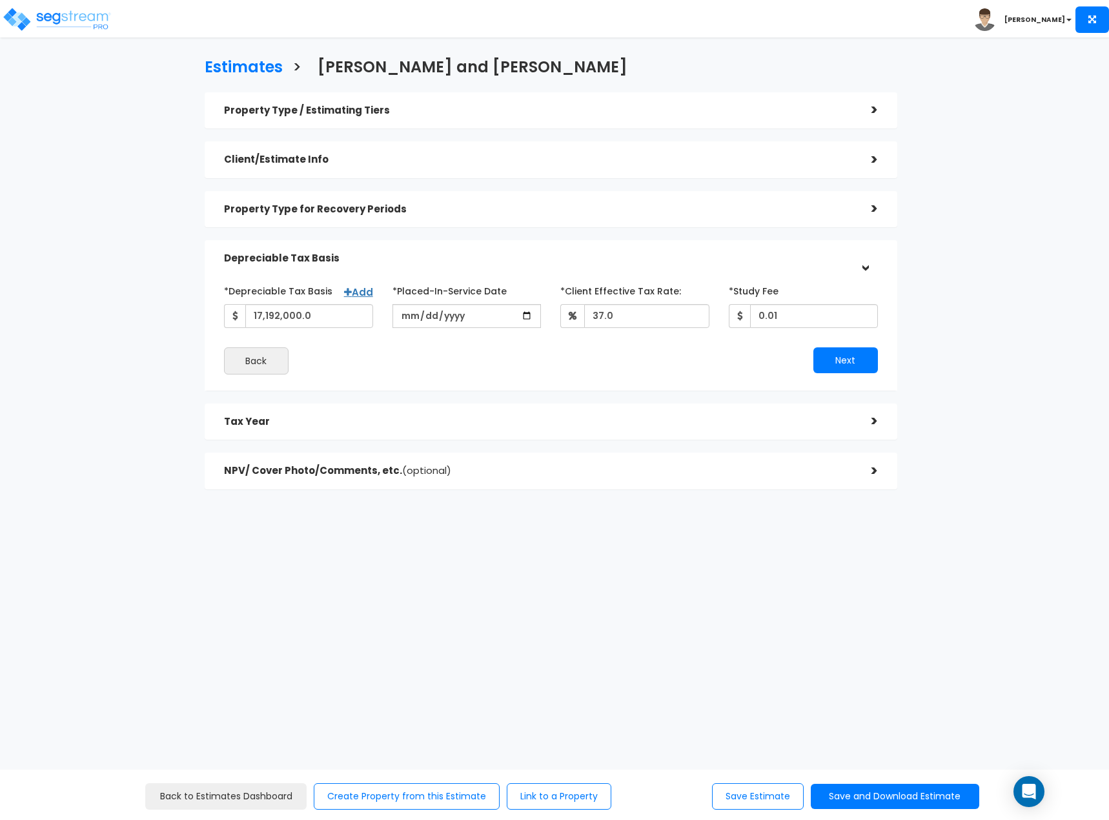
click at [798, 476] on h5 "NPV/ Cover Photo/Comments, etc. (optional)" at bounding box center [538, 470] width 628 height 11
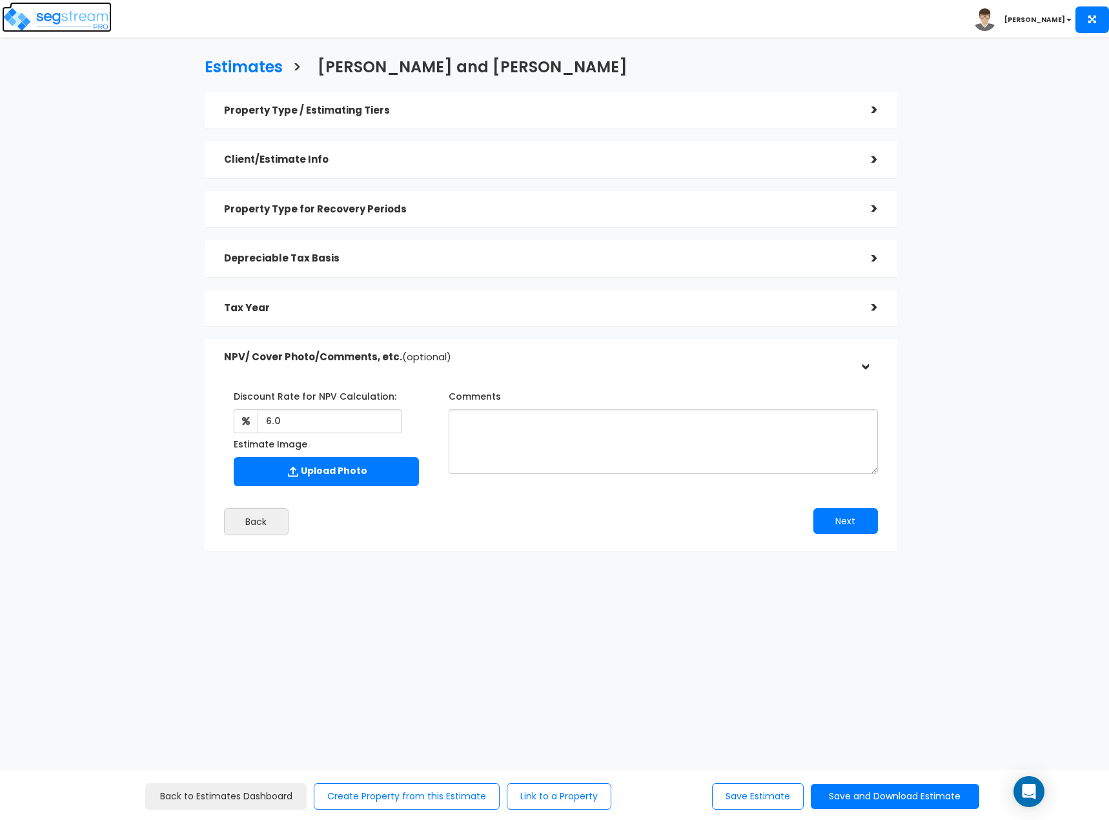
click at [52, 12] on img at bounding box center [57, 19] width 110 height 26
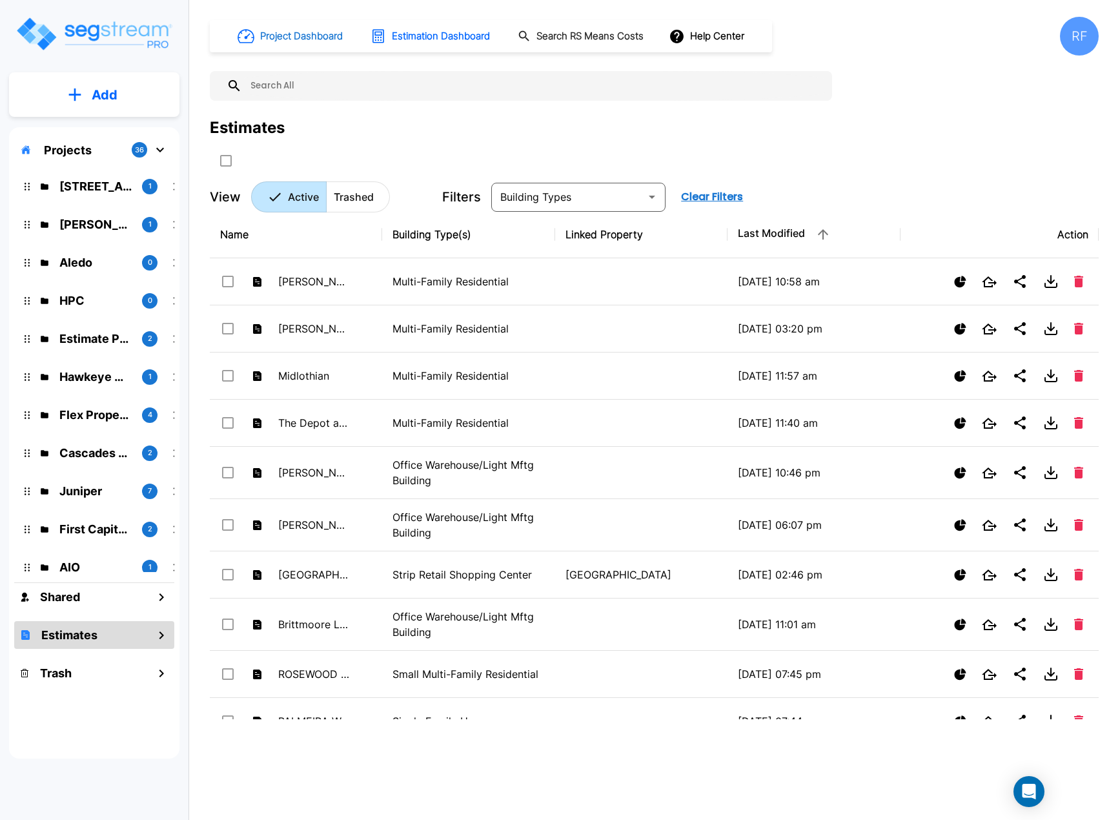
click at [284, 35] on h1 "Project Dashboard" at bounding box center [301, 36] width 83 height 15
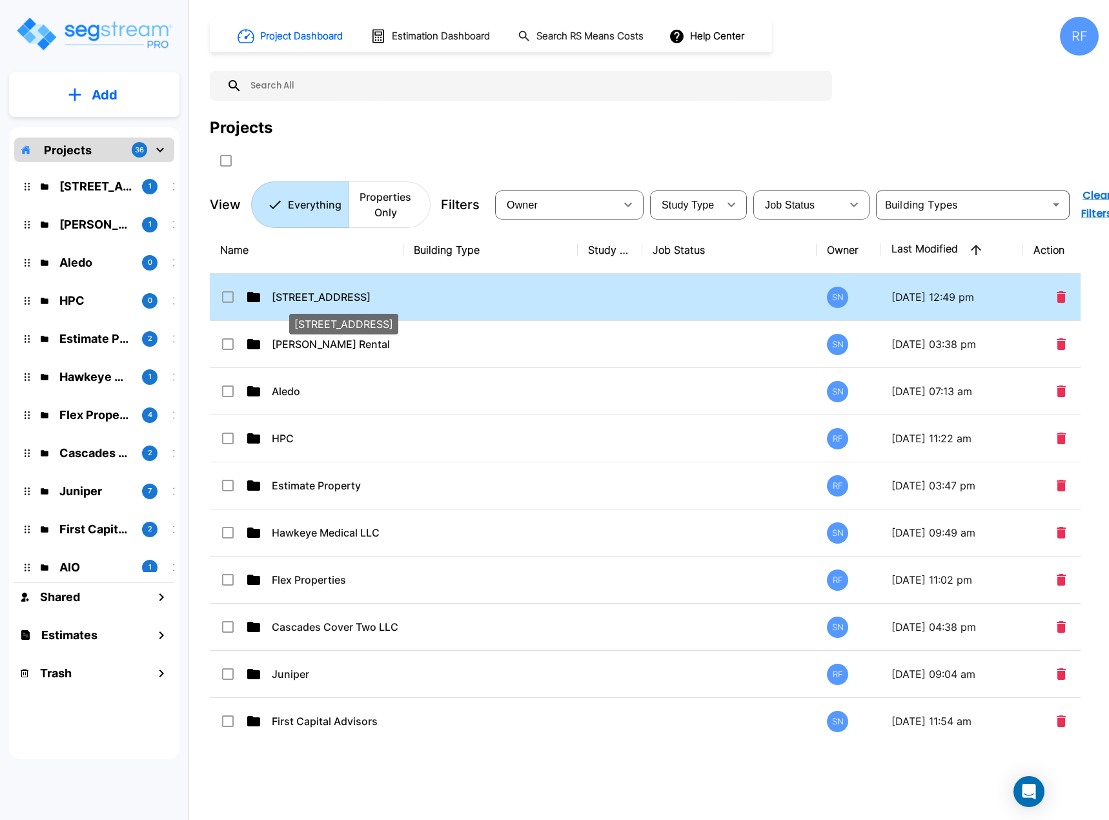
click at [340, 298] on p "[STREET_ADDRESS]" at bounding box center [336, 296] width 129 height 15
checkbox input "true"
click at [340, 298] on p "[STREET_ADDRESS]" at bounding box center [336, 296] width 129 height 15
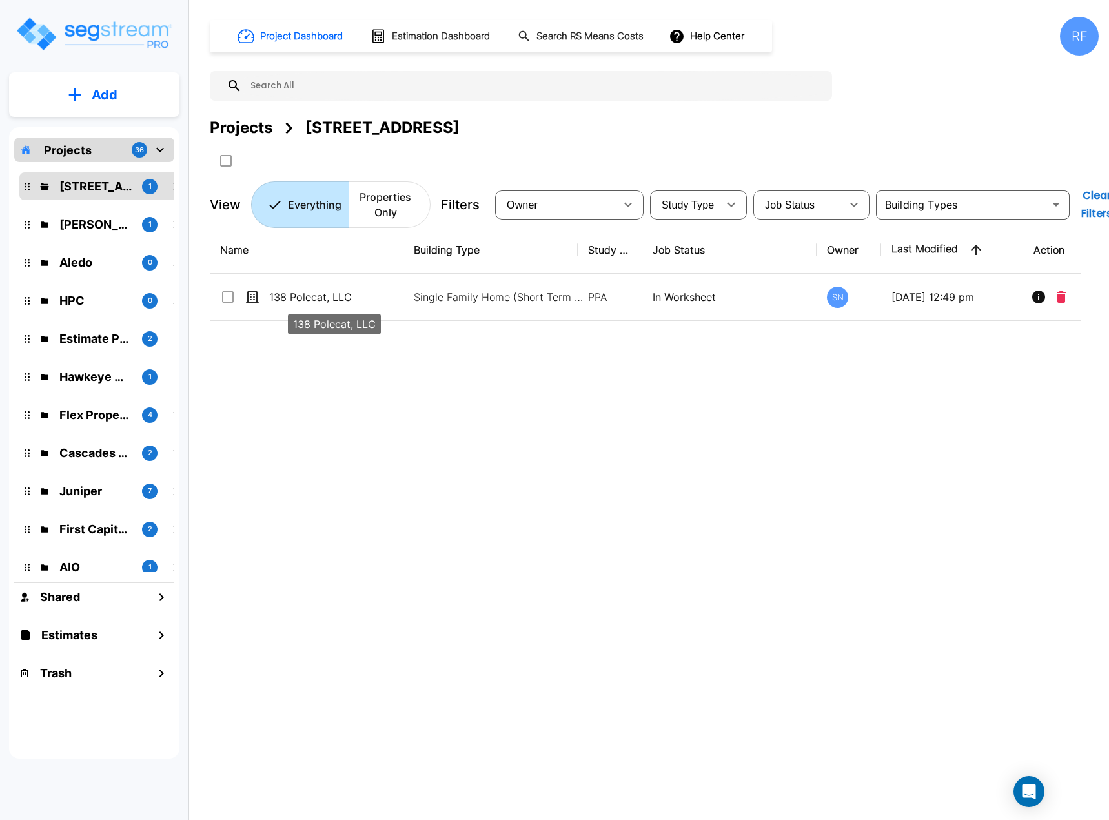
click at [340, 298] on p "138 Polecat, LLC" at bounding box center [333, 296] width 129 height 15
checkbox input "true"
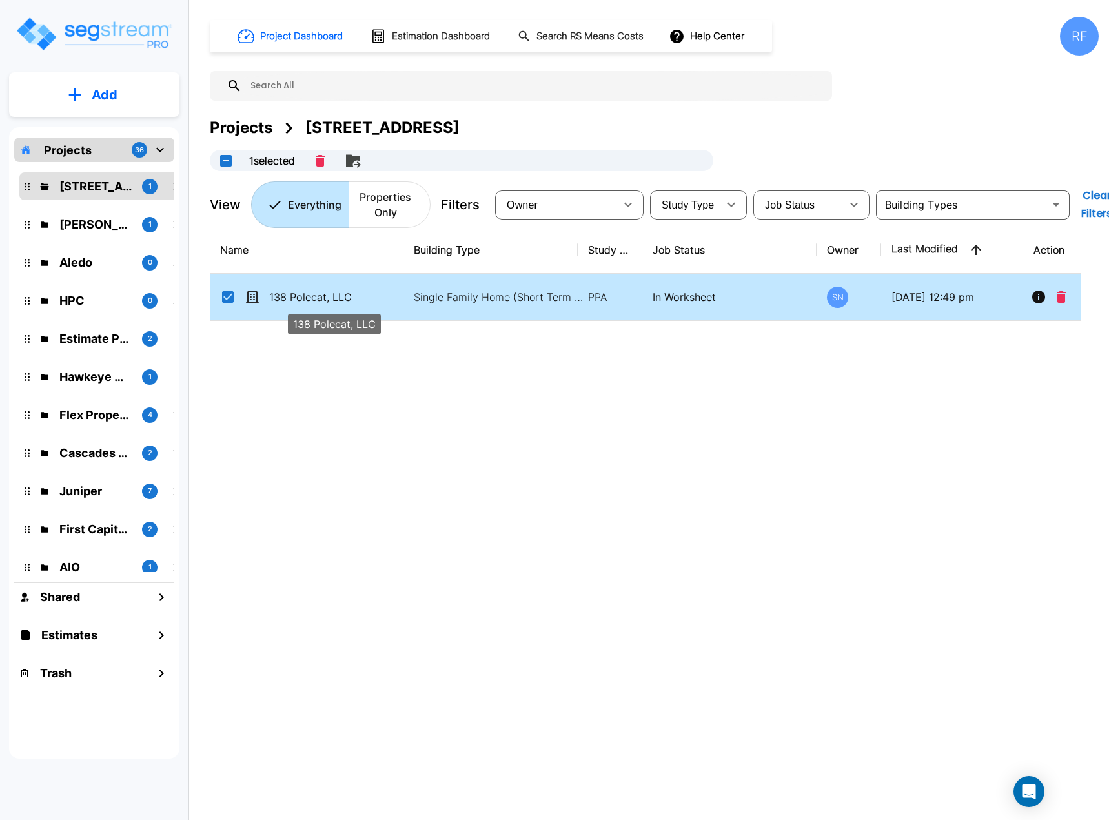
click at [340, 298] on p "138 Polecat, LLC" at bounding box center [333, 296] width 129 height 15
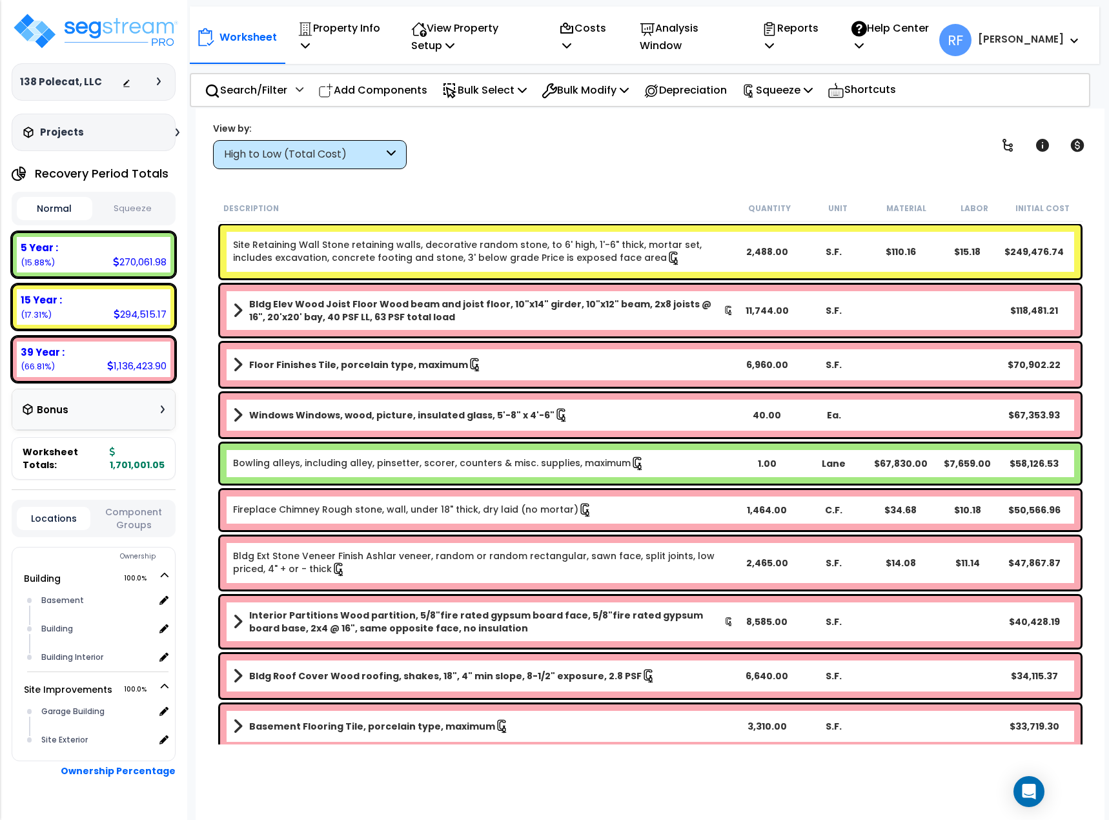
click at [150, 202] on button "Squeeze" at bounding box center [134, 208] width 76 height 23
click at [777, 87] on p "Squeeze" at bounding box center [777, 89] width 71 height 17
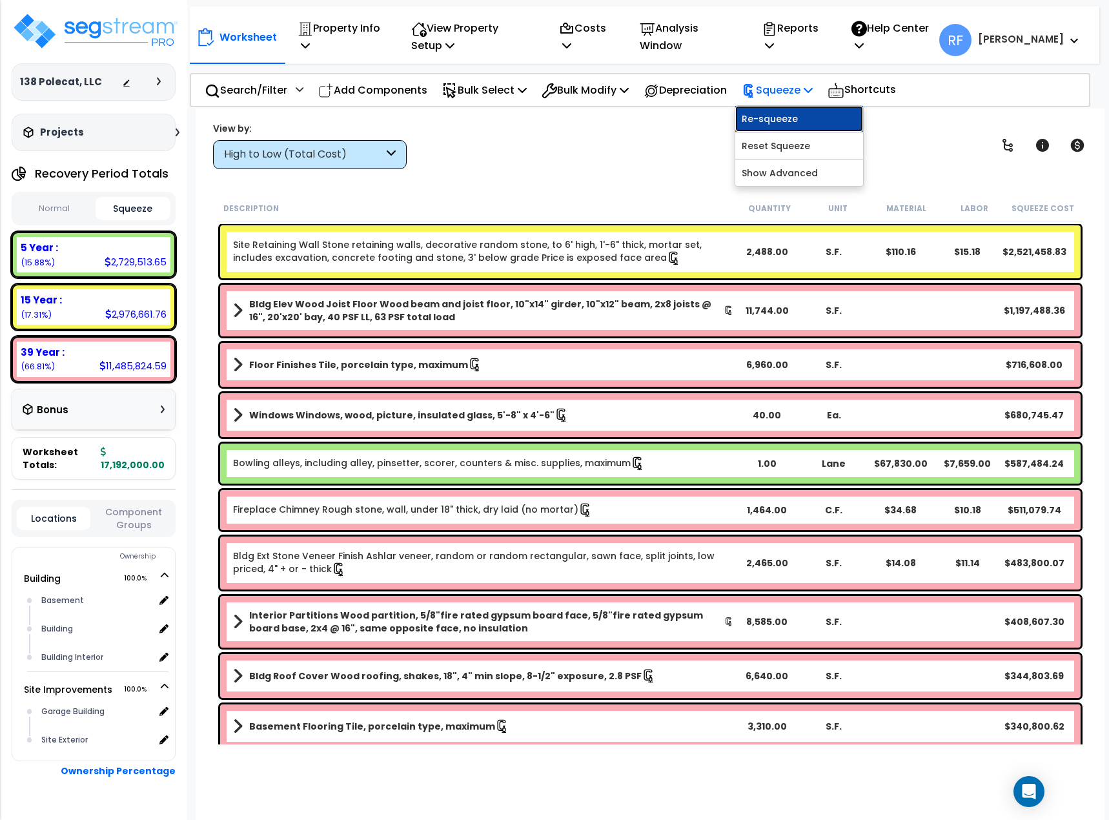
click at [791, 113] on link "Re-squeeze" at bounding box center [799, 119] width 128 height 26
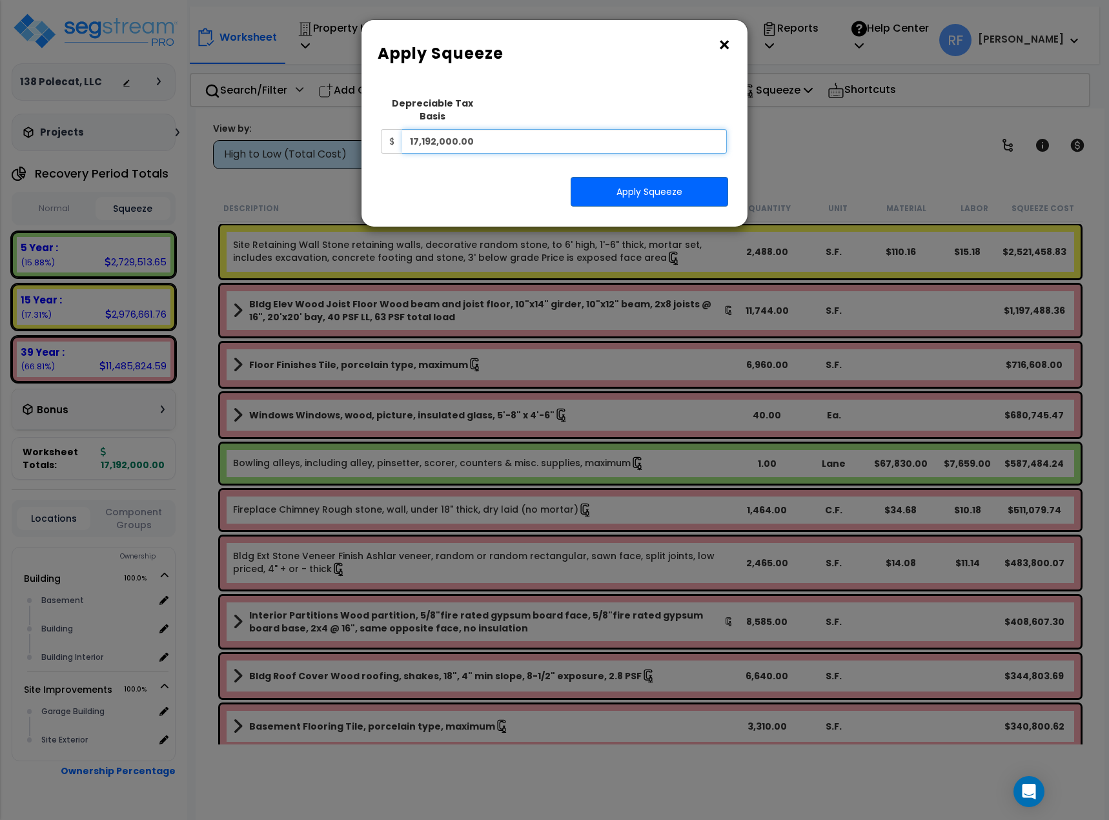
click at [523, 129] on input "17,192,000.00" at bounding box center [564, 141] width 325 height 25
type input "17,191,928.00"
click at [701, 177] on button "Apply Squeeze" at bounding box center [648, 192] width 157 height 30
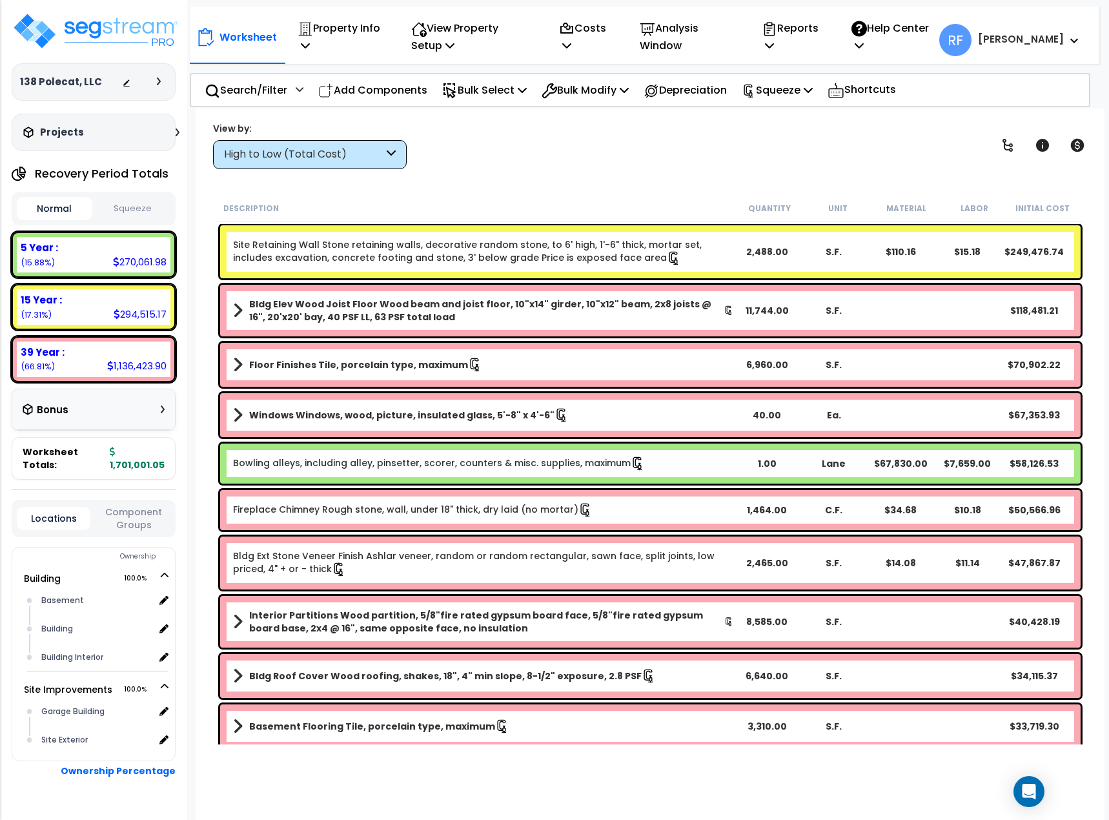
click at [125, 203] on button "Squeeze" at bounding box center [134, 208] width 76 height 23
click at [806, 93] on p "Squeeze" at bounding box center [777, 89] width 71 height 17
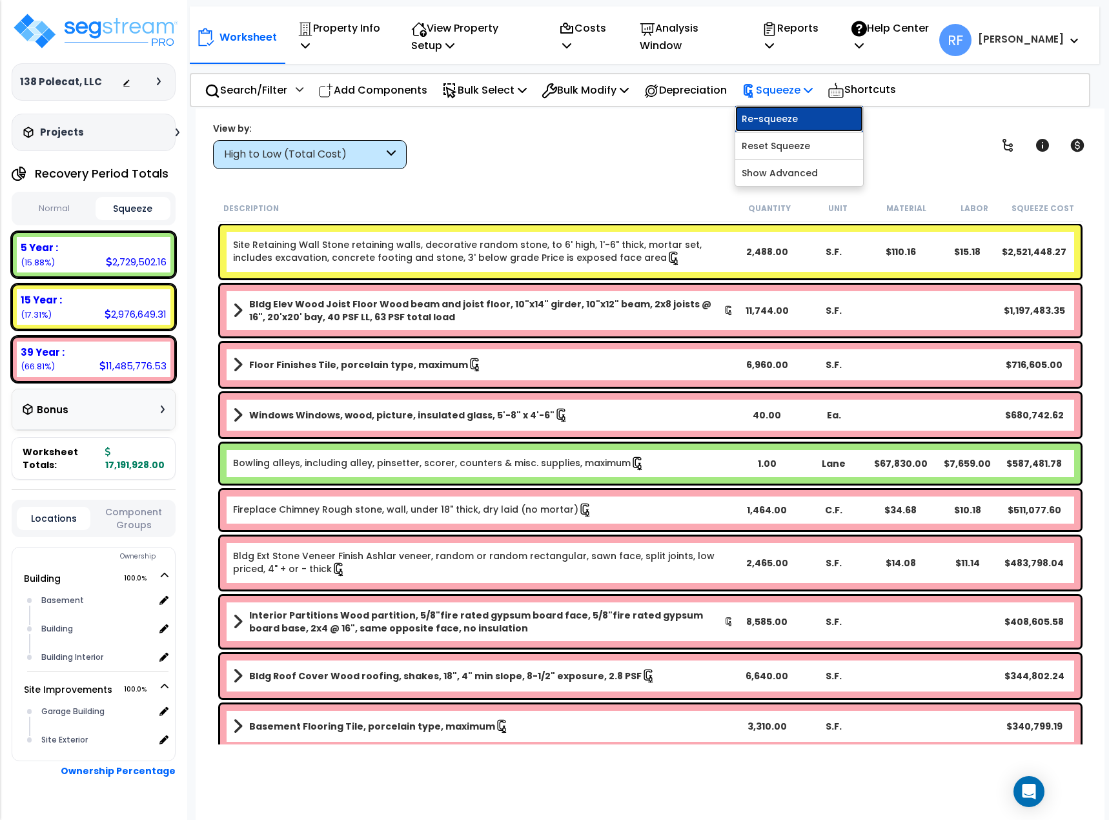
click at [804, 122] on link "Re-squeeze" at bounding box center [799, 119] width 128 height 26
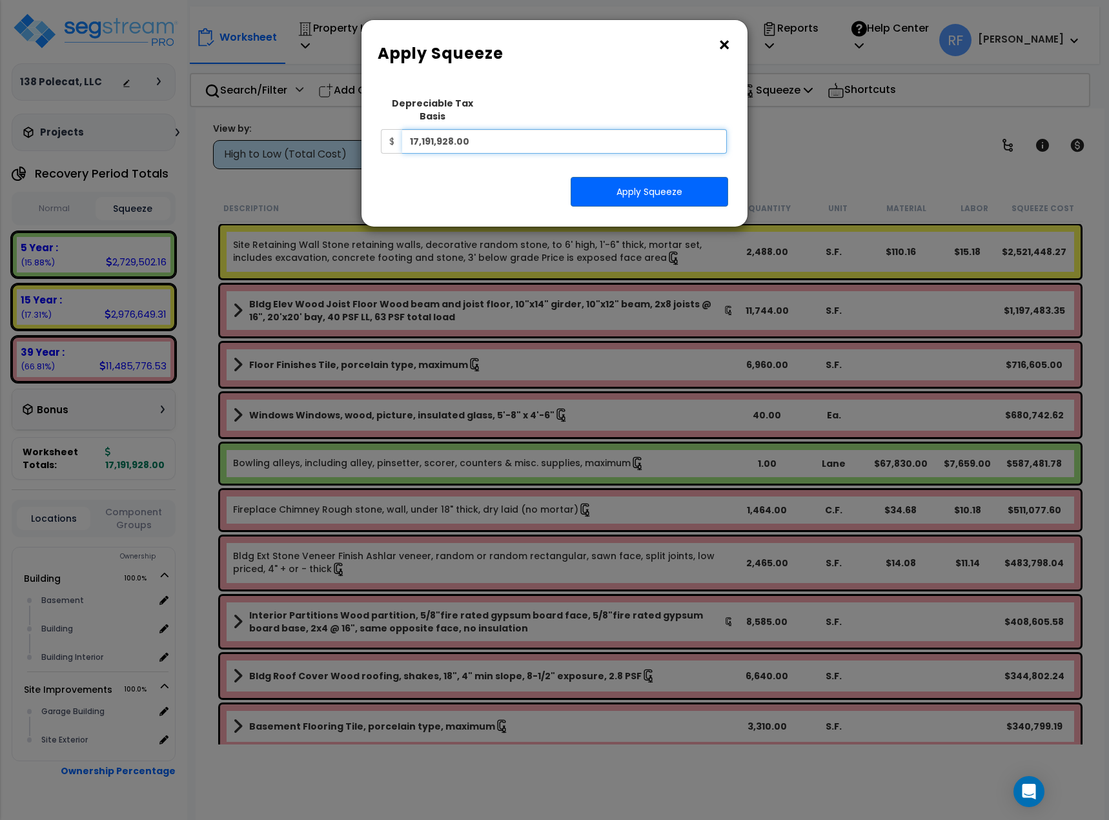
click at [512, 129] on input "17,191,928.00" at bounding box center [564, 141] width 325 height 25
type input "17,200,000"
click at [641, 177] on button "Apply Squeeze" at bounding box center [648, 192] width 157 height 30
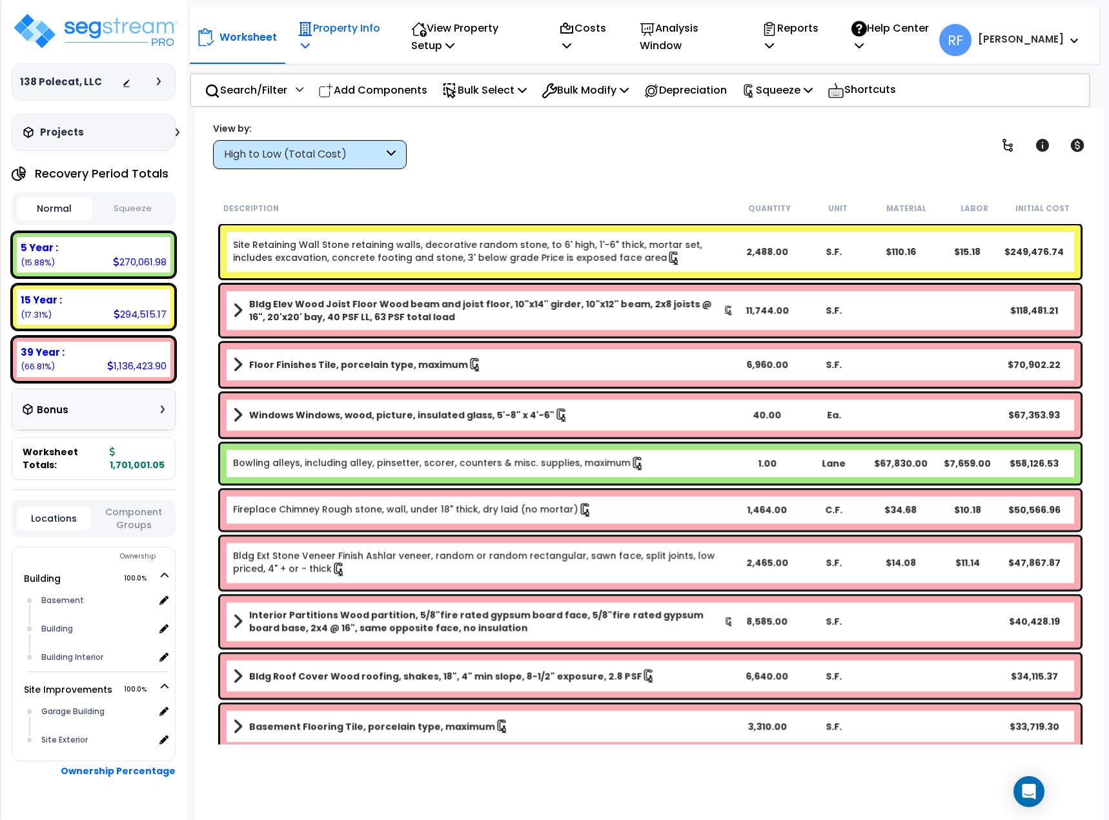
click at [348, 32] on p "Property Info" at bounding box center [340, 36] width 85 height 35
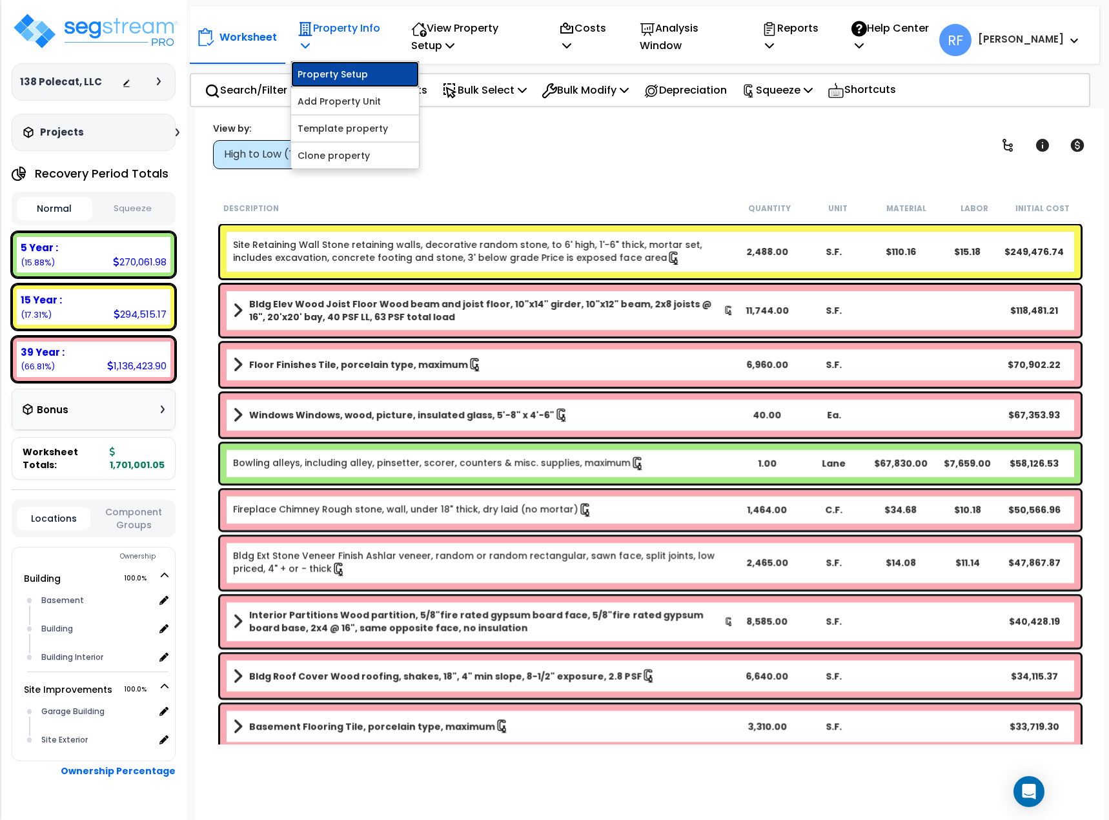
click at [355, 65] on link "Property Setup" at bounding box center [355, 74] width 128 height 26
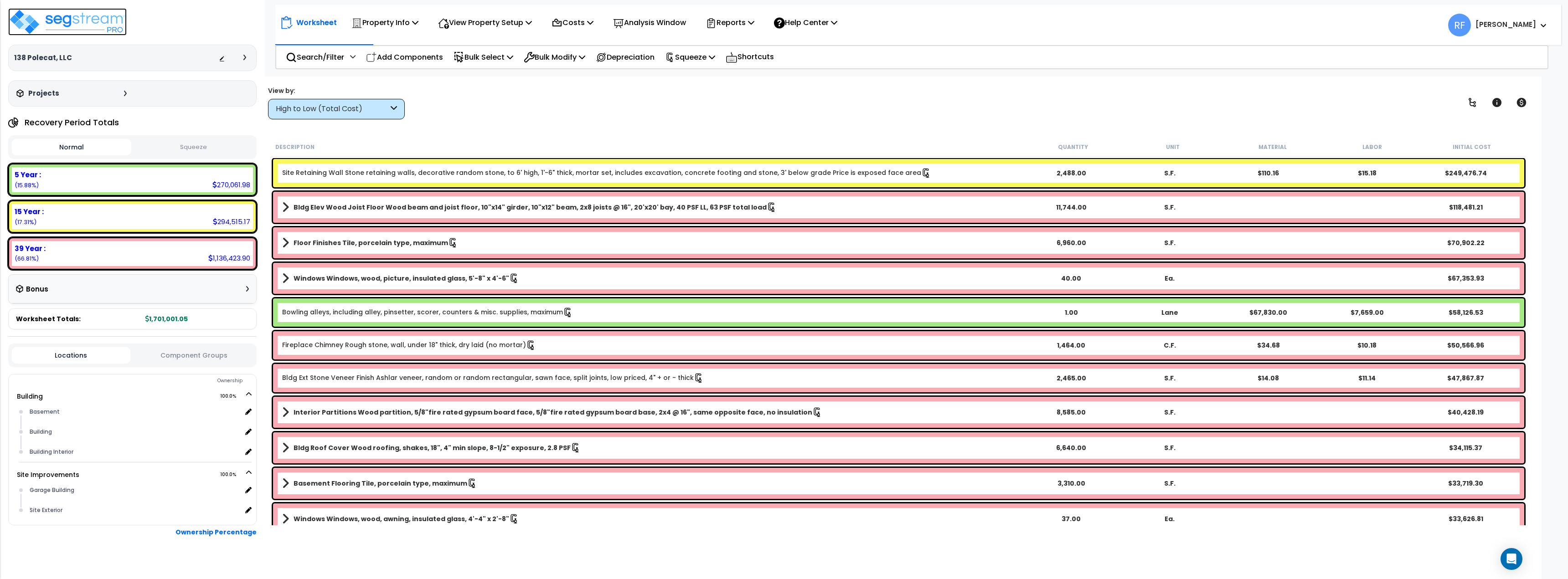
click at [97, 21] on img at bounding box center [68, 22] width 119 height 28
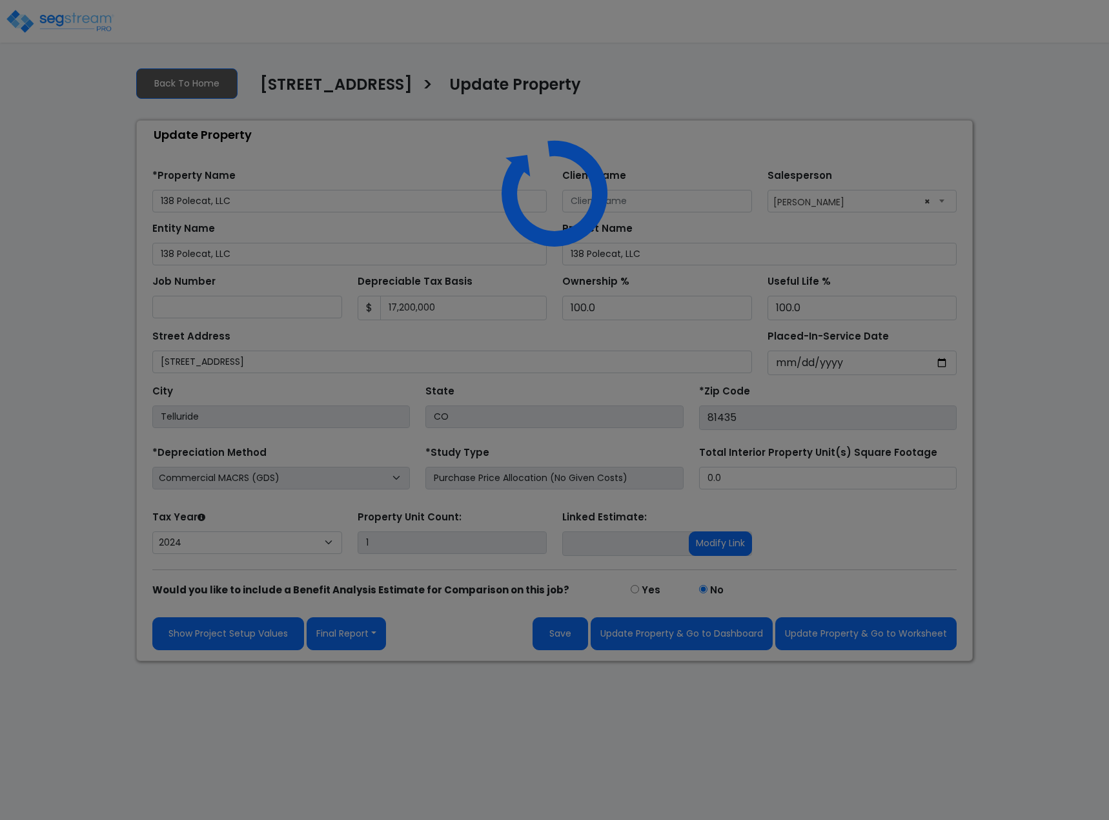
select select "2024"
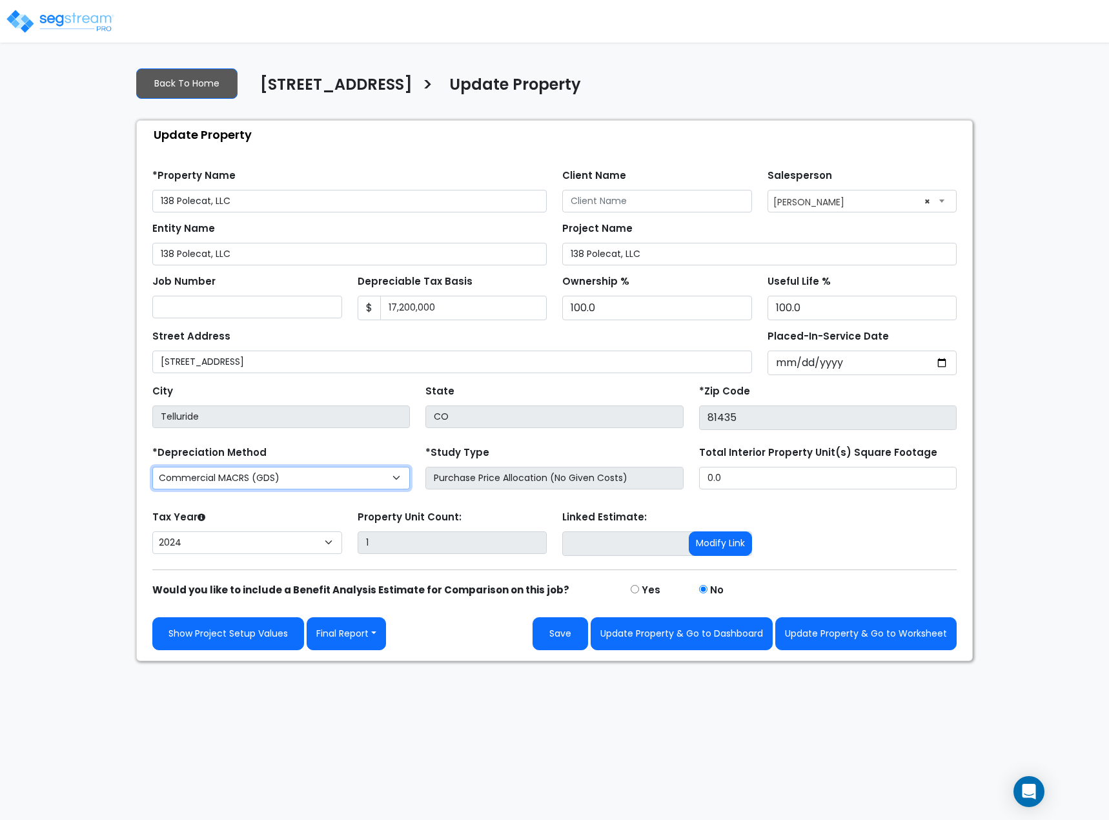
click at [390, 484] on select "Commercial MACRS (GDS) Residential Rental MACRS (GDS) Commercial MACRS (GDS) QI…" at bounding box center [280, 478] width 257 height 23
drag, startPoint x: 853, startPoint y: 564, endPoint x: 845, endPoint y: 561, distance: 8.2
click at [853, 564] on form "*Property Name 138 Polecat, LLC Client Name Salesperson × $ CO" at bounding box center [554, 404] width 804 height 490
click at [730, 541] on button "Modify Link" at bounding box center [720, 543] width 63 height 25
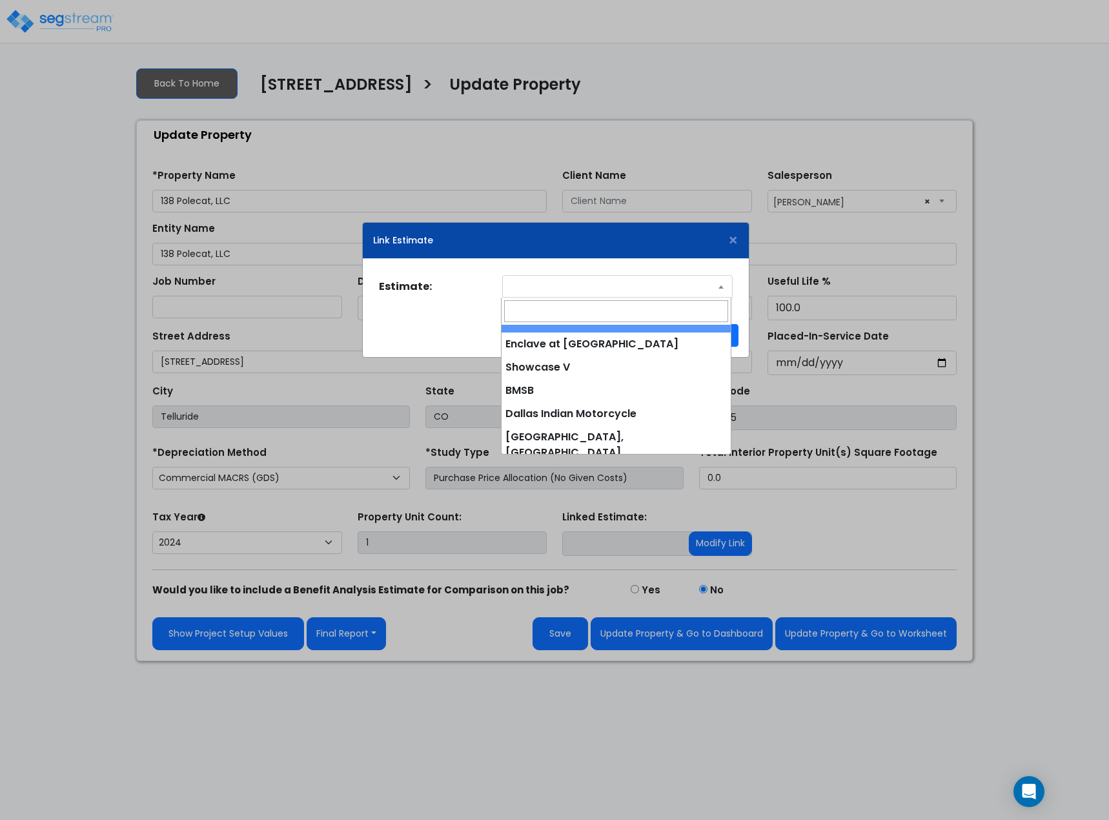
click at [712, 285] on span at bounding box center [617, 286] width 230 height 23
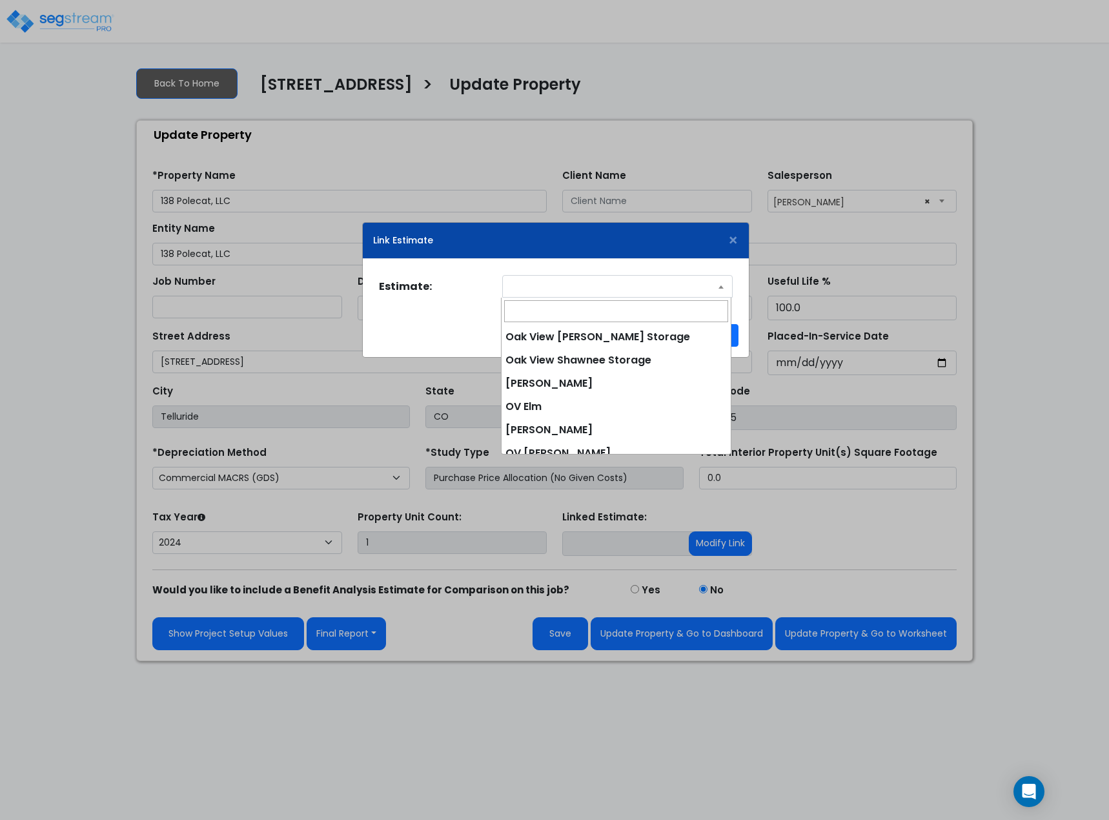
scroll to position [774, 0]
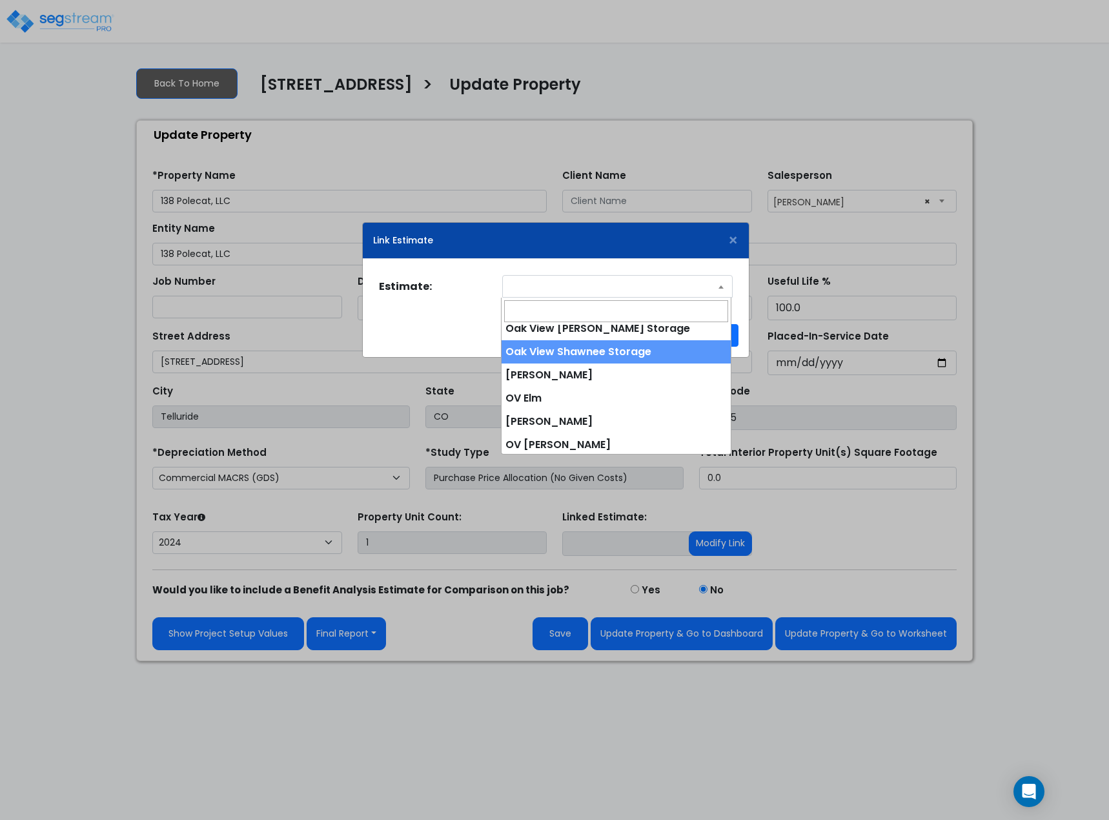
click at [574, 290] on span at bounding box center [617, 286] width 230 height 23
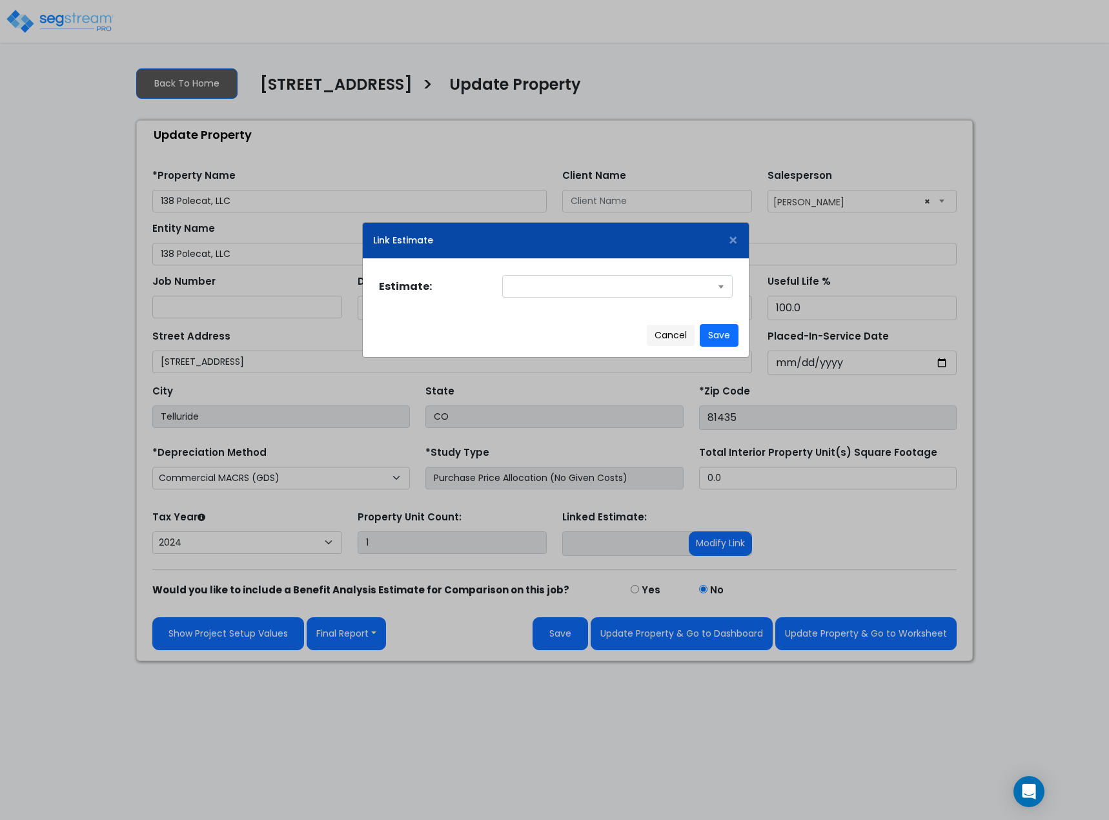
click at [574, 290] on span at bounding box center [617, 286] width 230 height 23
type input "baker"
select select "1302"
click at [731, 337] on button "Save" at bounding box center [719, 335] width 39 height 23
type input "Richard A Baker and Lisa M Baker"
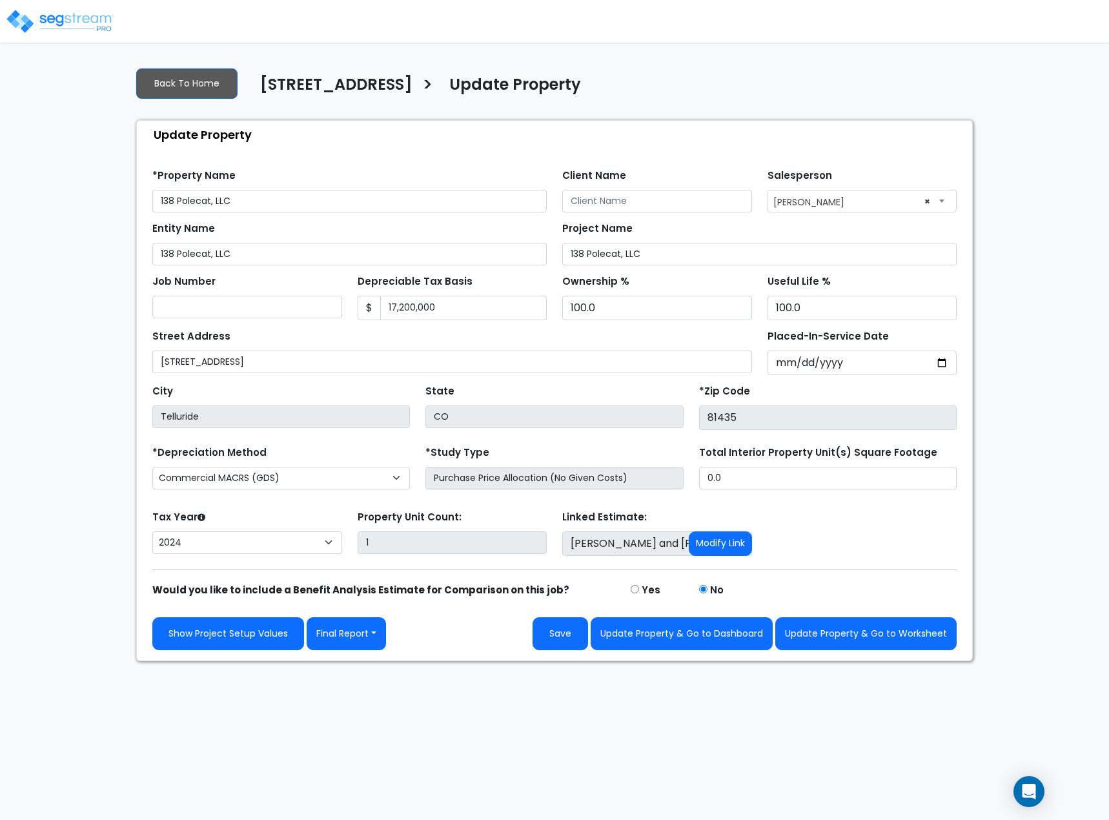
click at [638, 590] on input "radio" at bounding box center [635, 589] width 8 height 8
radio input "true"
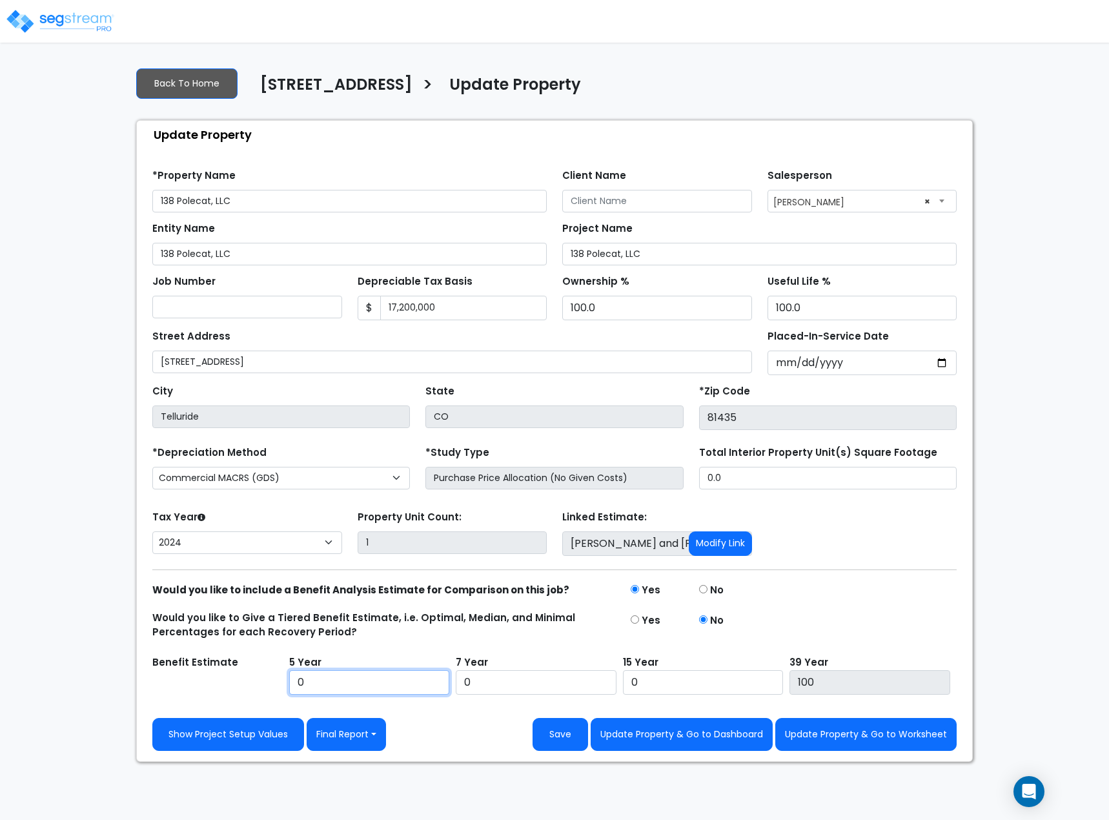
click at [415, 678] on input "0" at bounding box center [369, 682] width 161 height 25
click at [640, 621] on div "Yes" at bounding box center [657, 626] width 68 height 30
click at [631, 618] on input "radio" at bounding box center [635, 619] width 8 height 8
radio input "true"
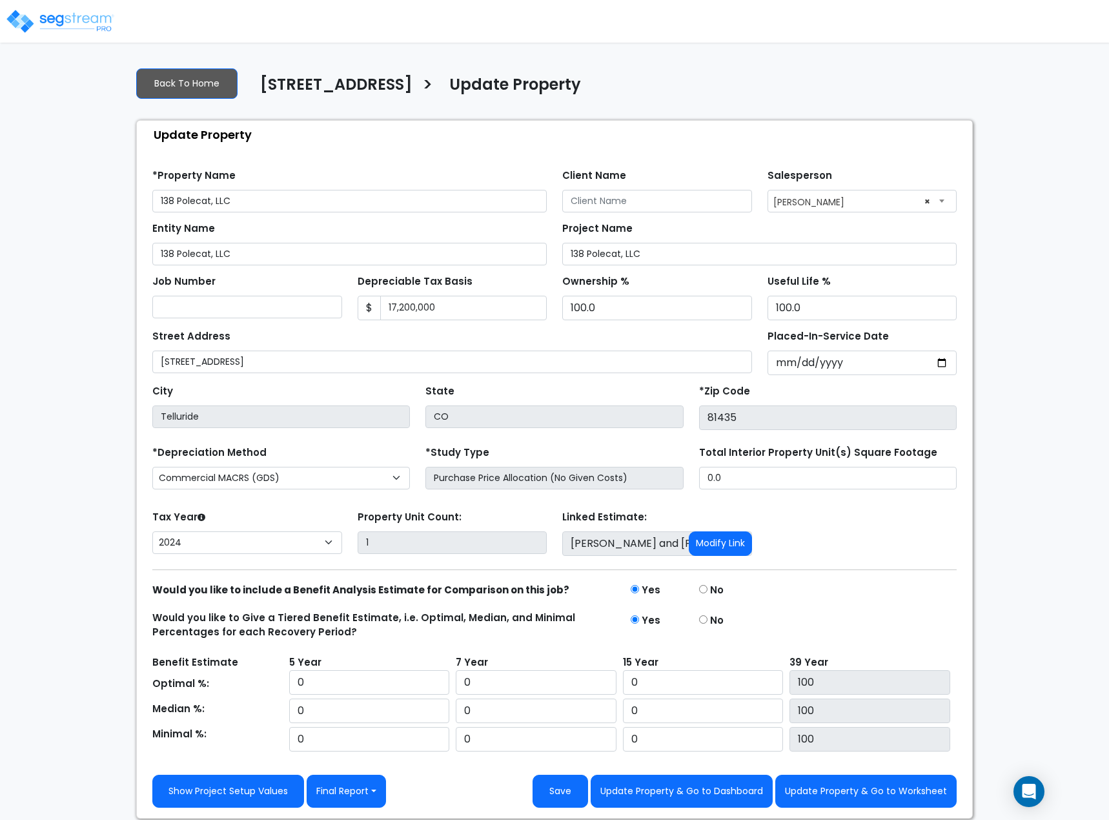
click at [700, 620] on input "radio" at bounding box center [703, 619] width 8 height 8
radio input "true"
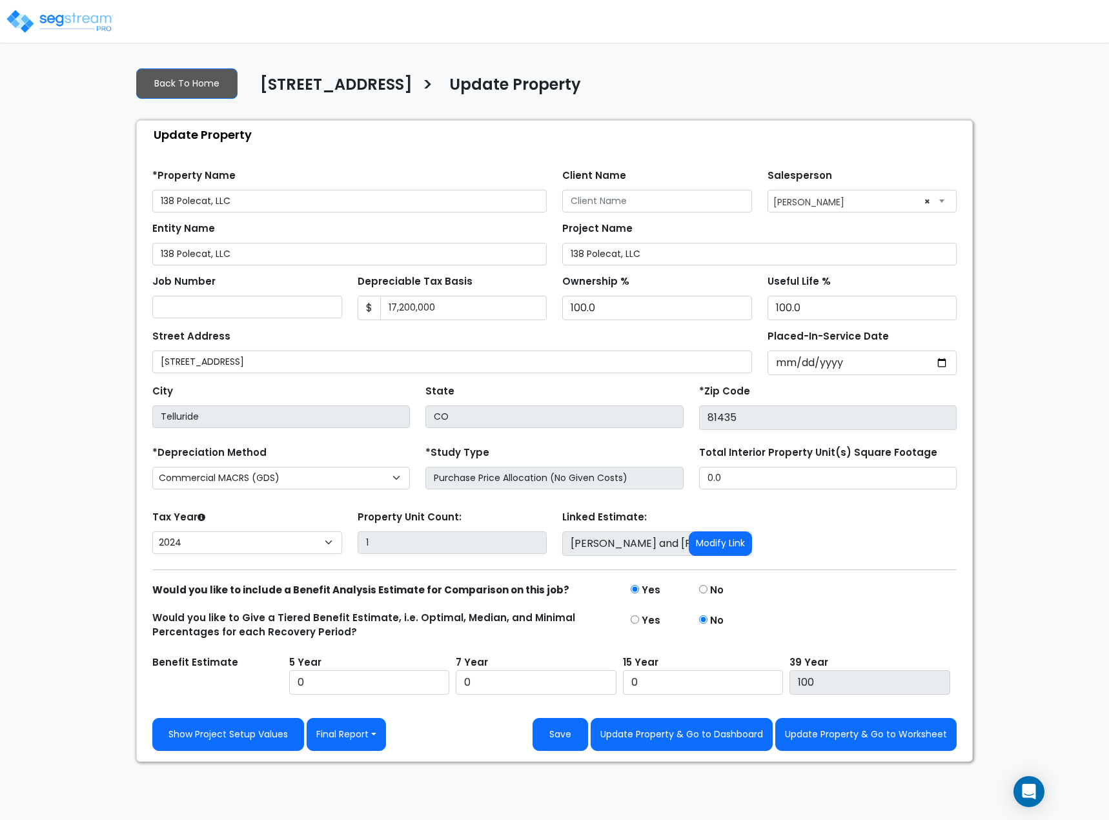
click at [705, 591] on input "radio" at bounding box center [703, 589] width 8 height 8
radio input "true"
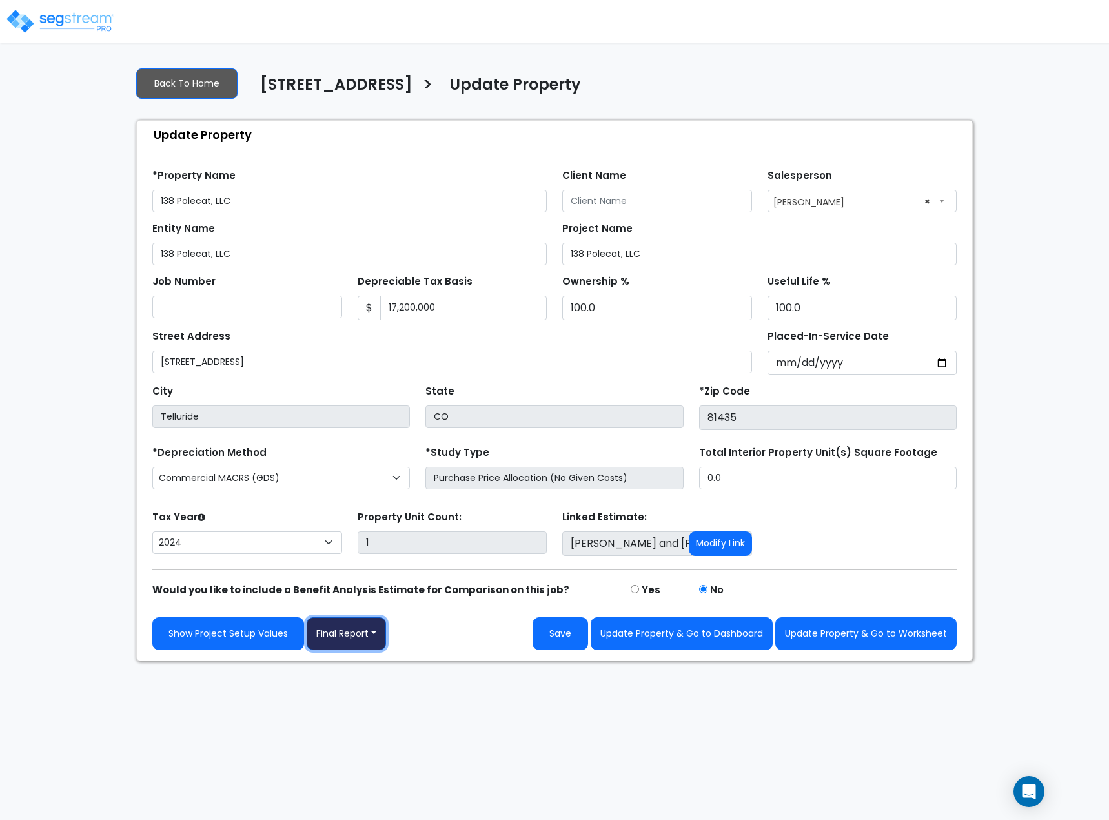
click at [371, 639] on button "Final Report" at bounding box center [346, 633] width 79 height 33
click at [407, 636] on div "Show Project Setup Values Final Report Report Custom Fields Report Images Repor…" at bounding box center [554, 633] width 804 height 33
click at [851, 631] on button "Update Property & Go to Worksheet" at bounding box center [865, 633] width 181 height 33
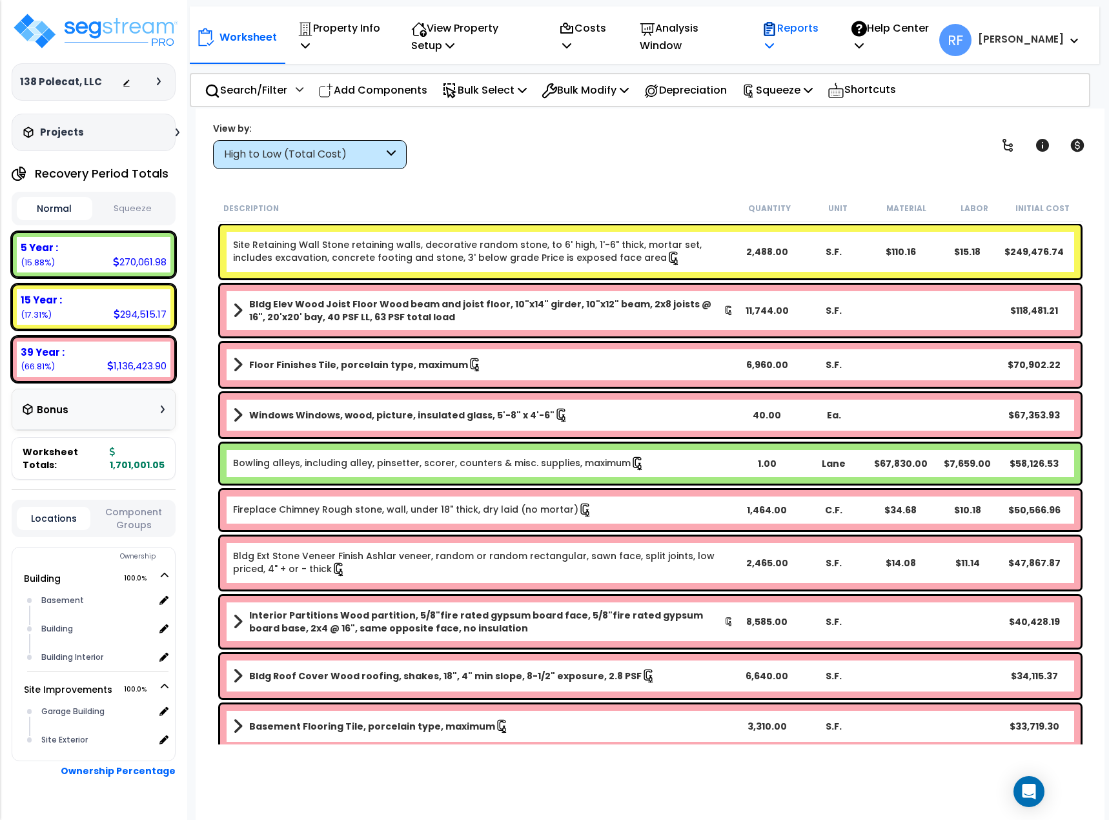
click at [823, 38] on p "Reports" at bounding box center [793, 36] width 62 height 35
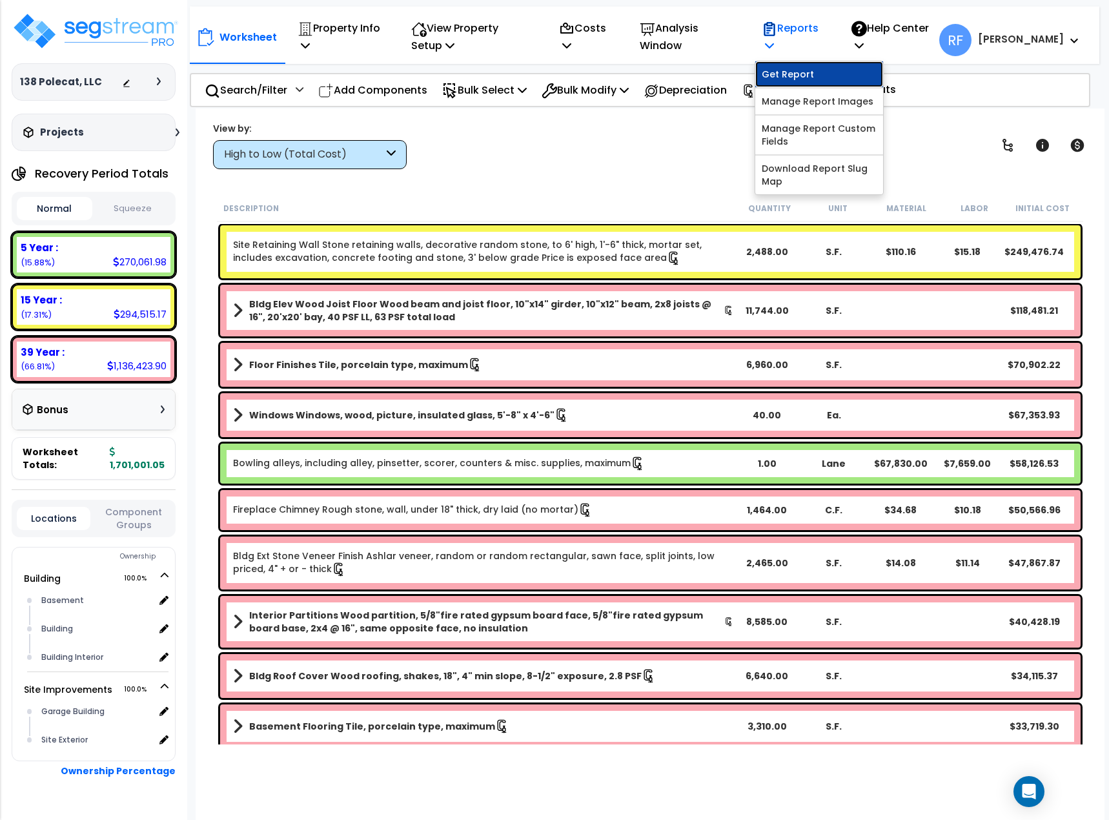
click at [842, 70] on link "Get Report" at bounding box center [819, 74] width 128 height 26
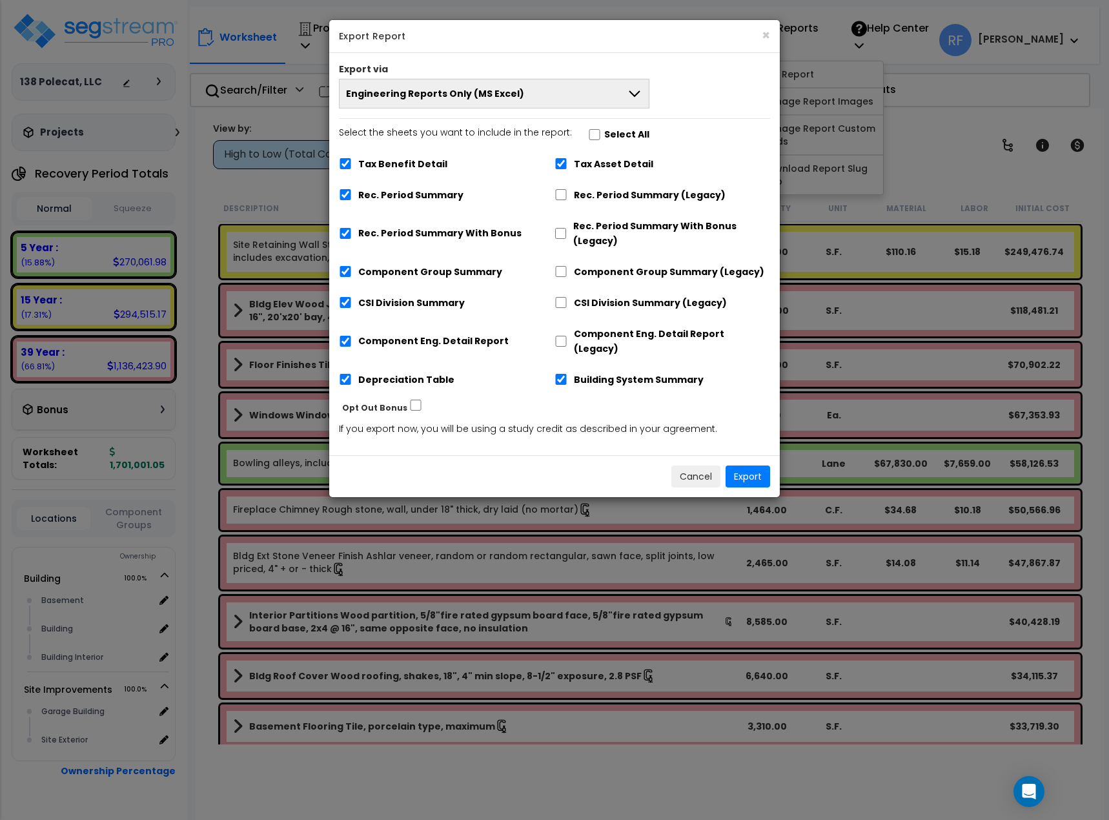
click at [635, 92] on icon at bounding box center [634, 93] width 15 height 15
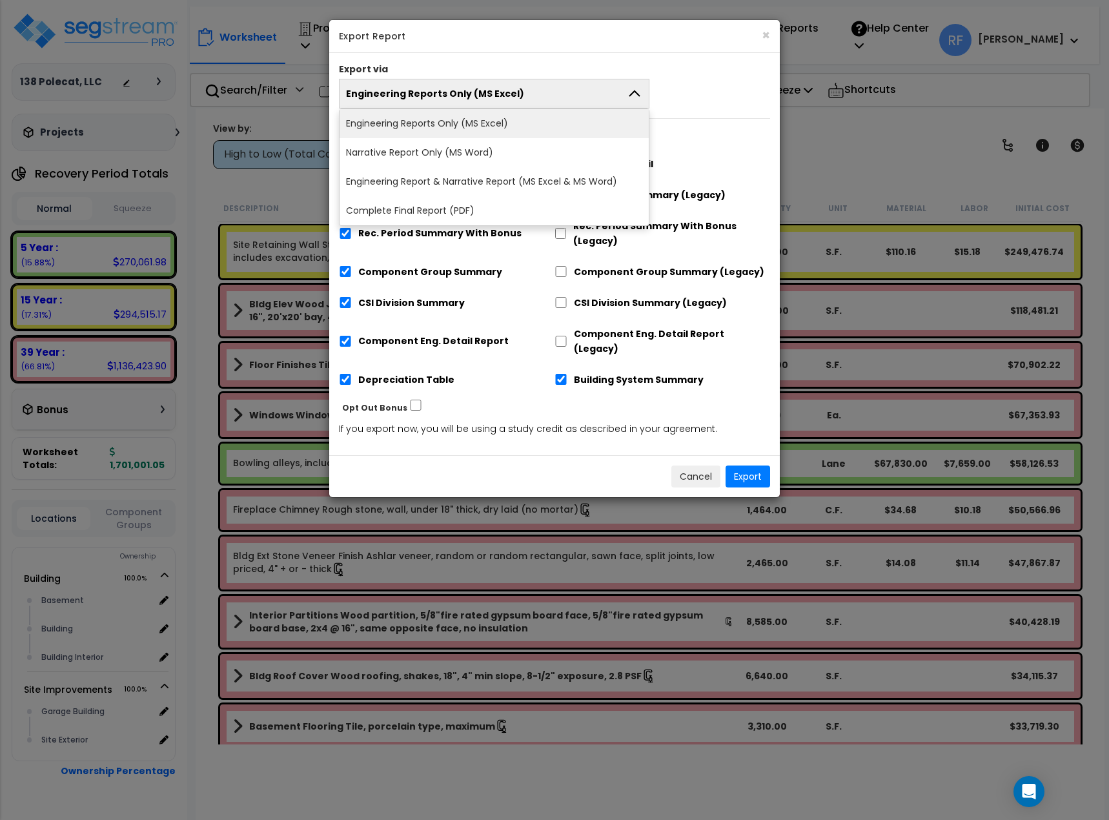
click at [635, 92] on icon at bounding box center [634, 93] width 11 height 6
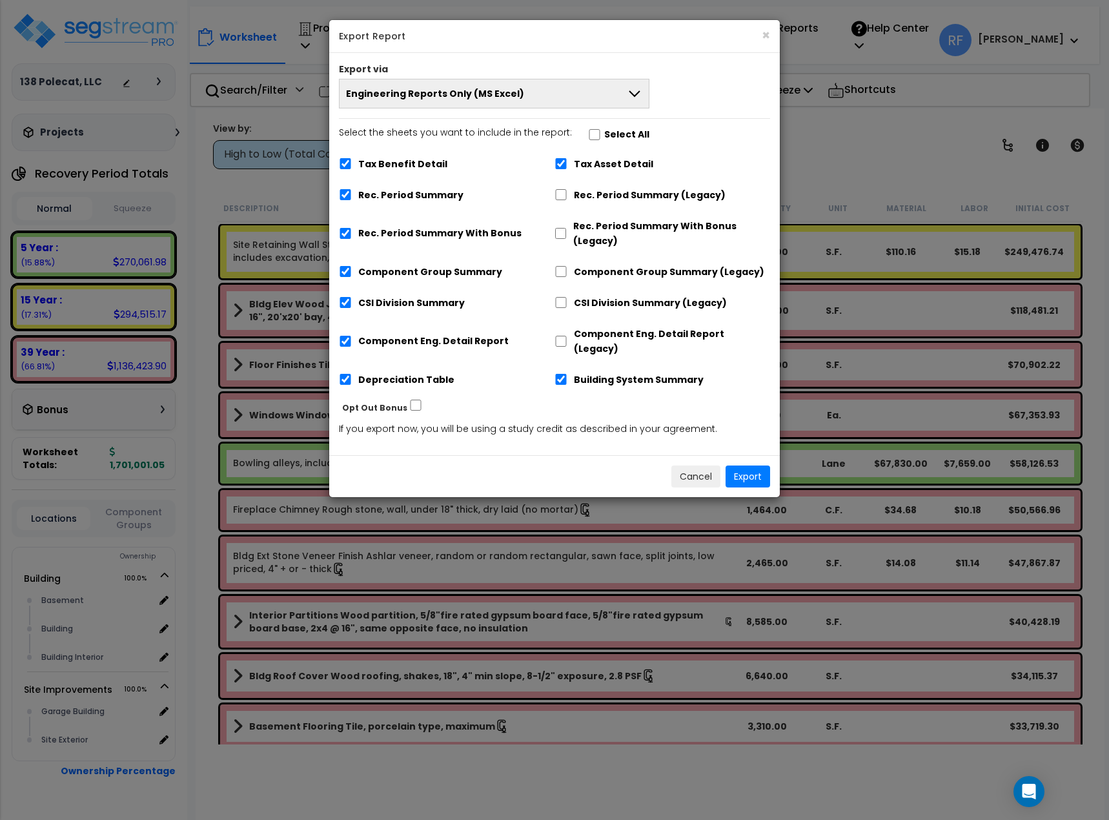
click at [611, 136] on label "Select All" at bounding box center [626, 134] width 45 height 15
click at [601, 136] on input "Select the sheets you want to include in the report: Select All" at bounding box center [594, 134] width 13 height 11
click at [607, 136] on label "Select All" at bounding box center [626, 134] width 45 height 15
click at [601, 136] on input "Select the sheets you want to include in the report: Select All" at bounding box center [594, 134] width 13 height 11
checkbox input "false"
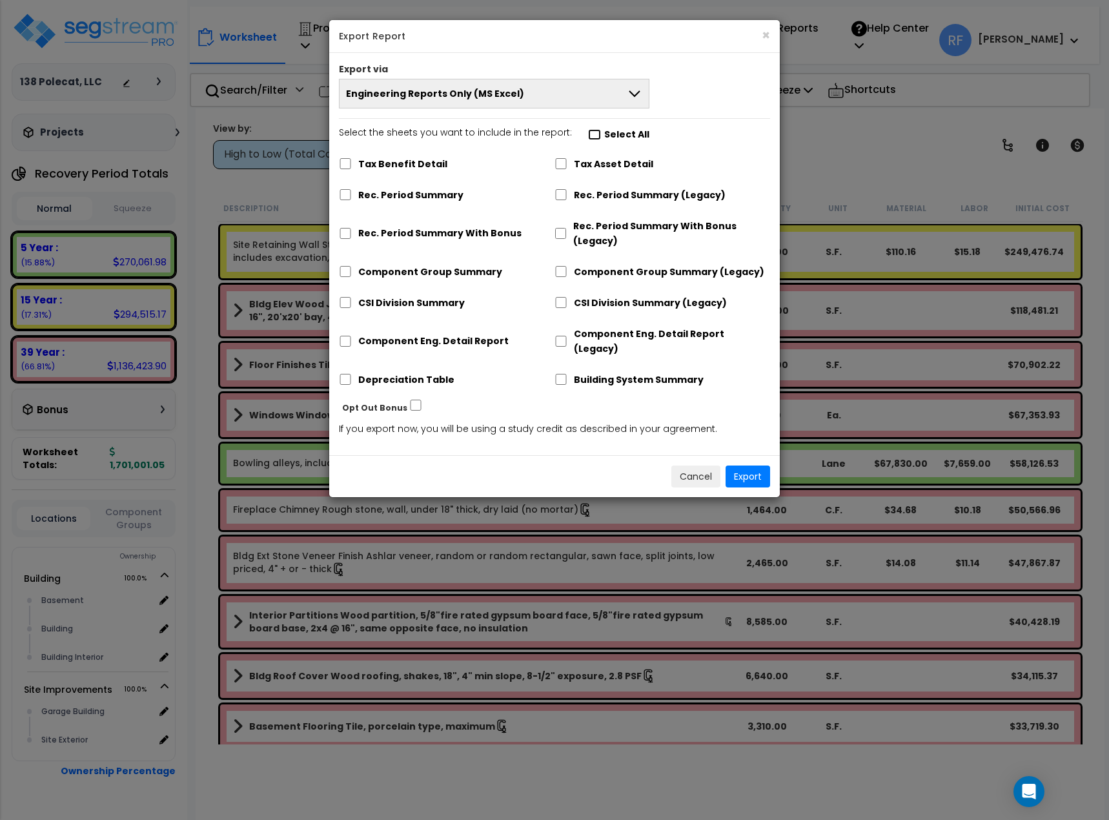
checkbox input "false"
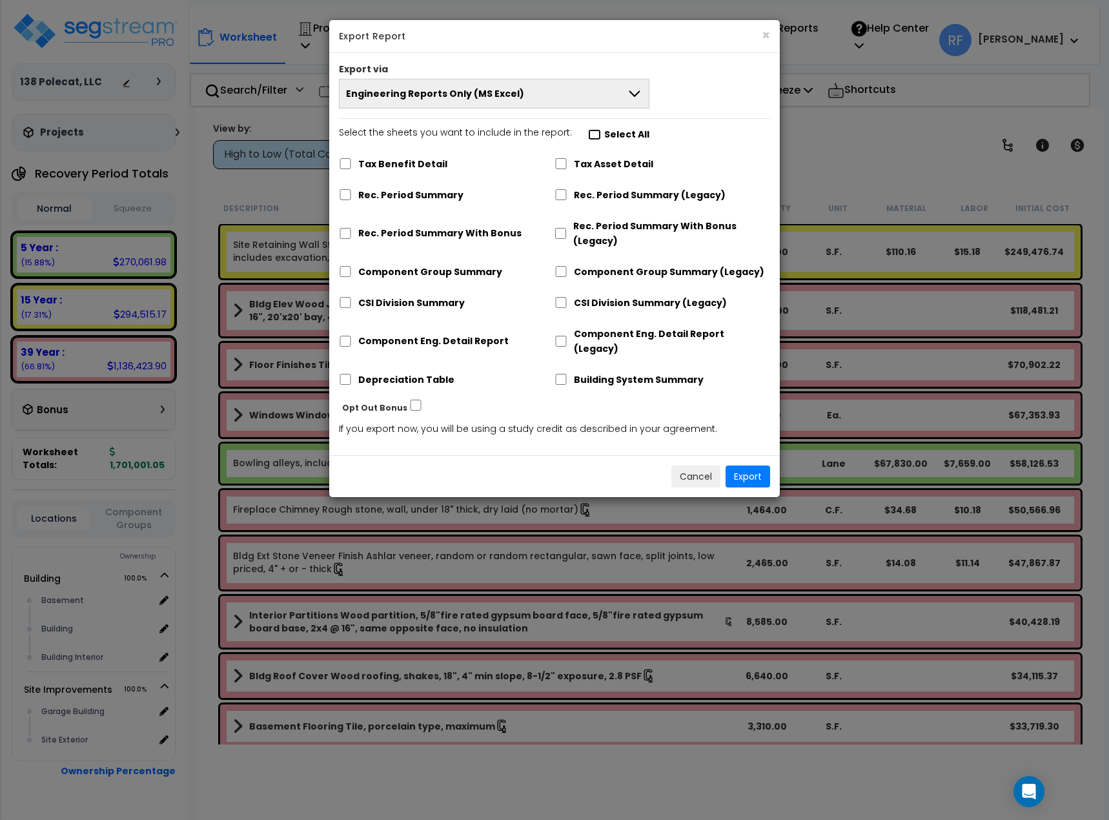
checkbox input "false"
click at [560, 198] on input "Rec. Period Summary (Legacy)" at bounding box center [560, 194] width 13 height 11
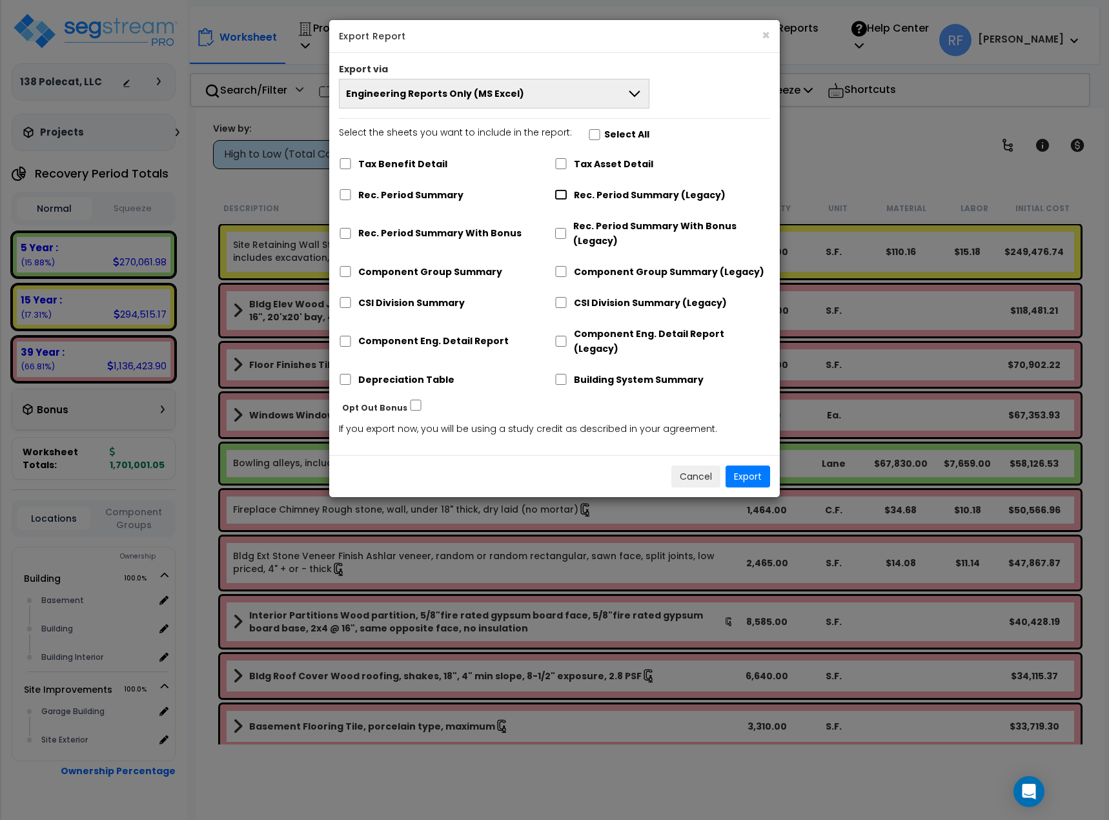
checkbox input "true"
click at [393, 163] on label "Tax Benefit Detail" at bounding box center [402, 164] width 89 height 15
click at [352, 163] on input "Tax Benefit Detail" at bounding box center [345, 163] width 13 height 11
checkbox input "true"
click at [749, 465] on button "Export" at bounding box center [747, 476] width 45 height 22
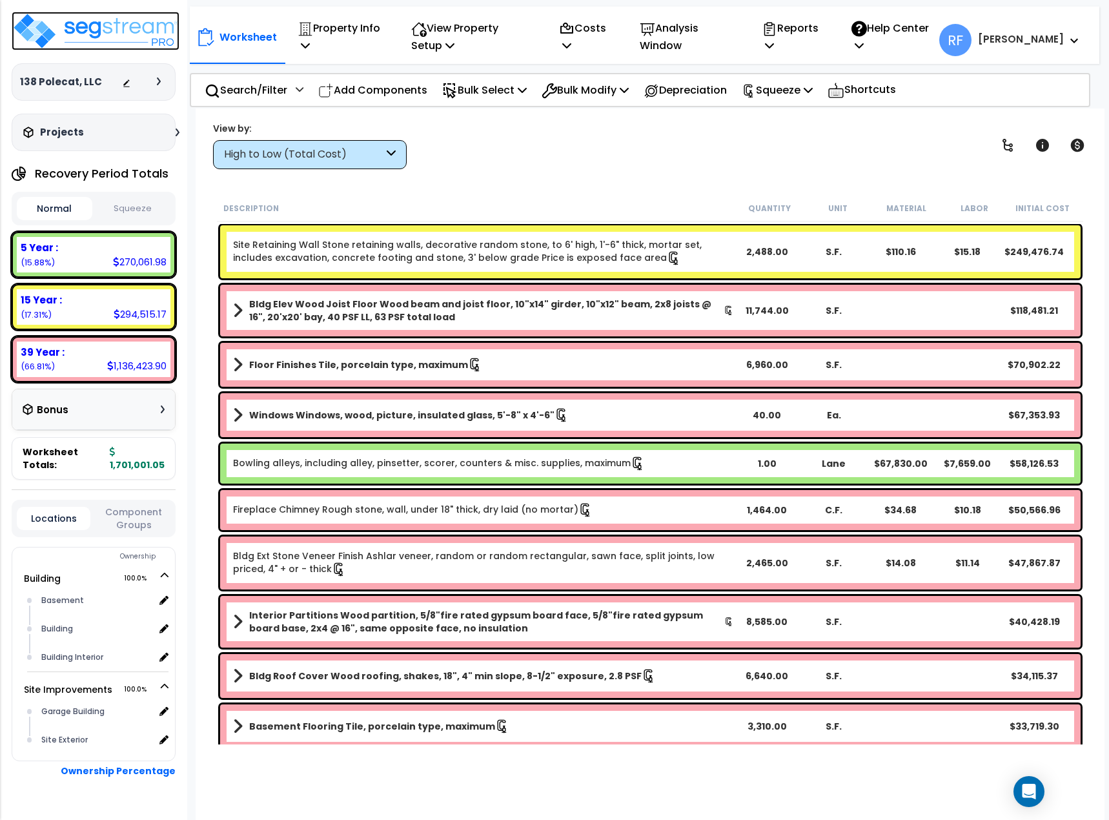
click at [106, 37] on img at bounding box center [96, 31] width 168 height 39
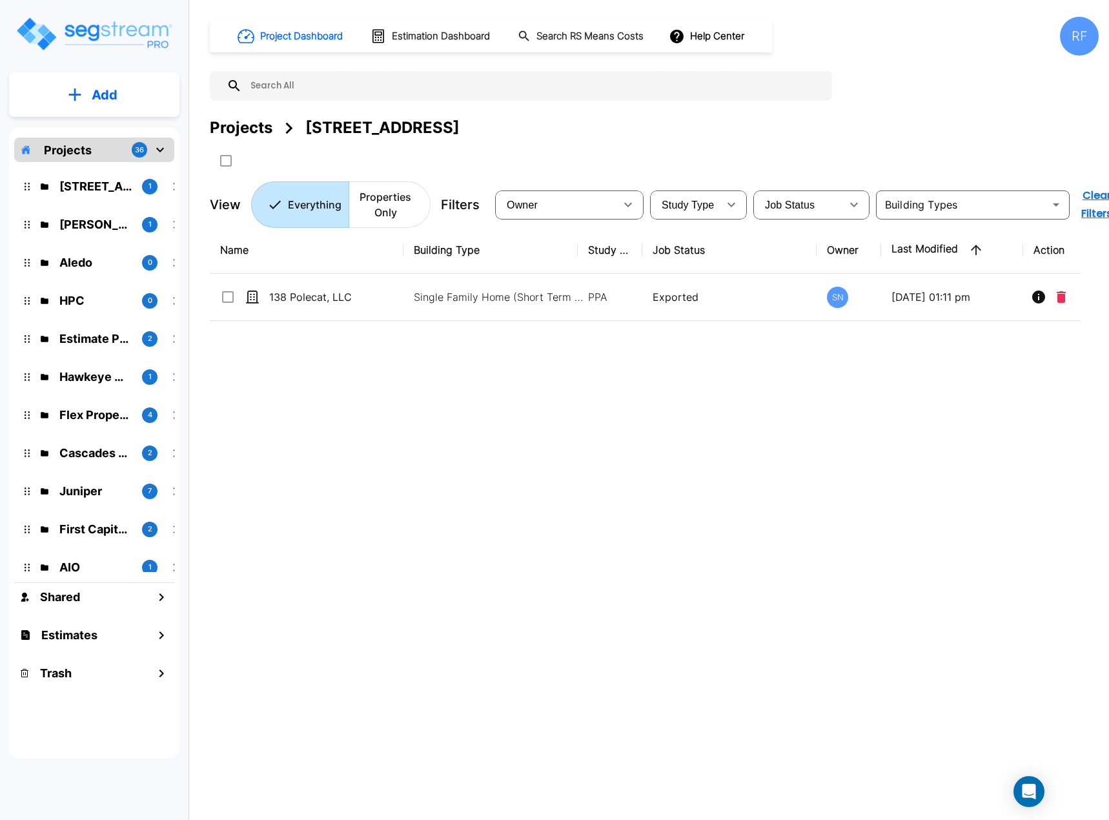
click at [252, 127] on div "Projects" at bounding box center [241, 127] width 63 height 23
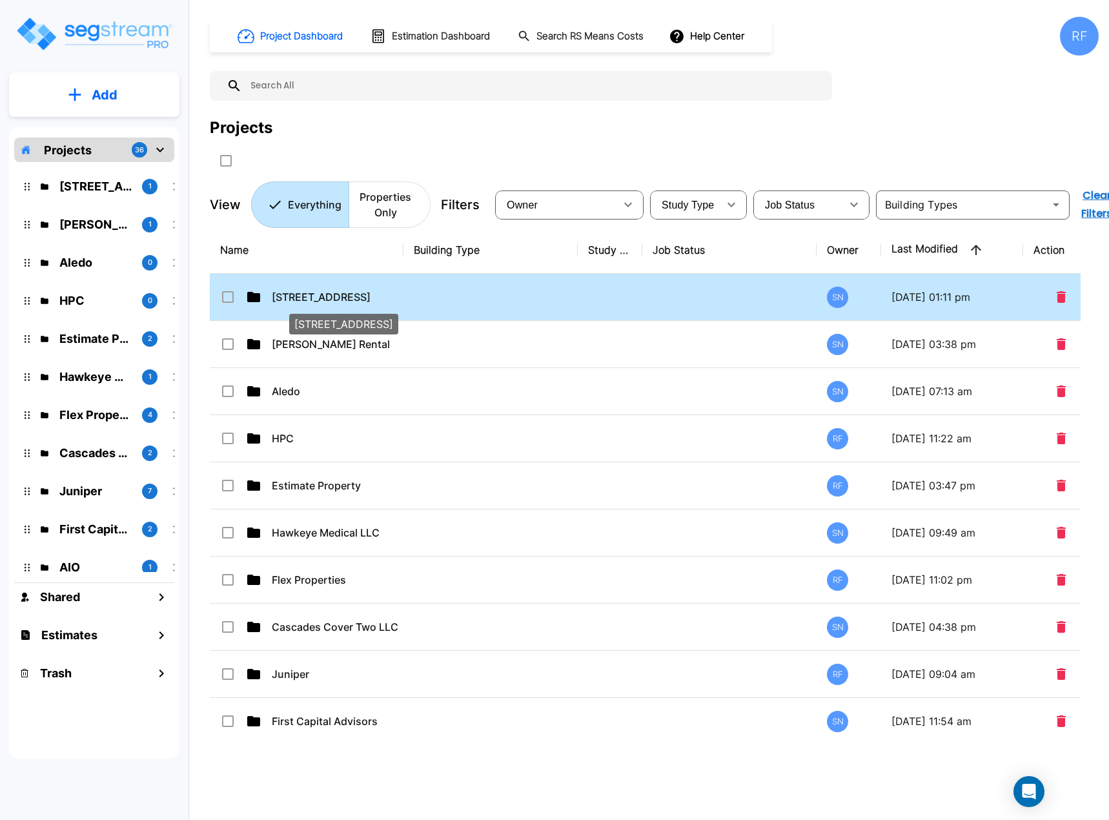
click at [343, 297] on p "[STREET_ADDRESS]" at bounding box center [336, 296] width 129 height 15
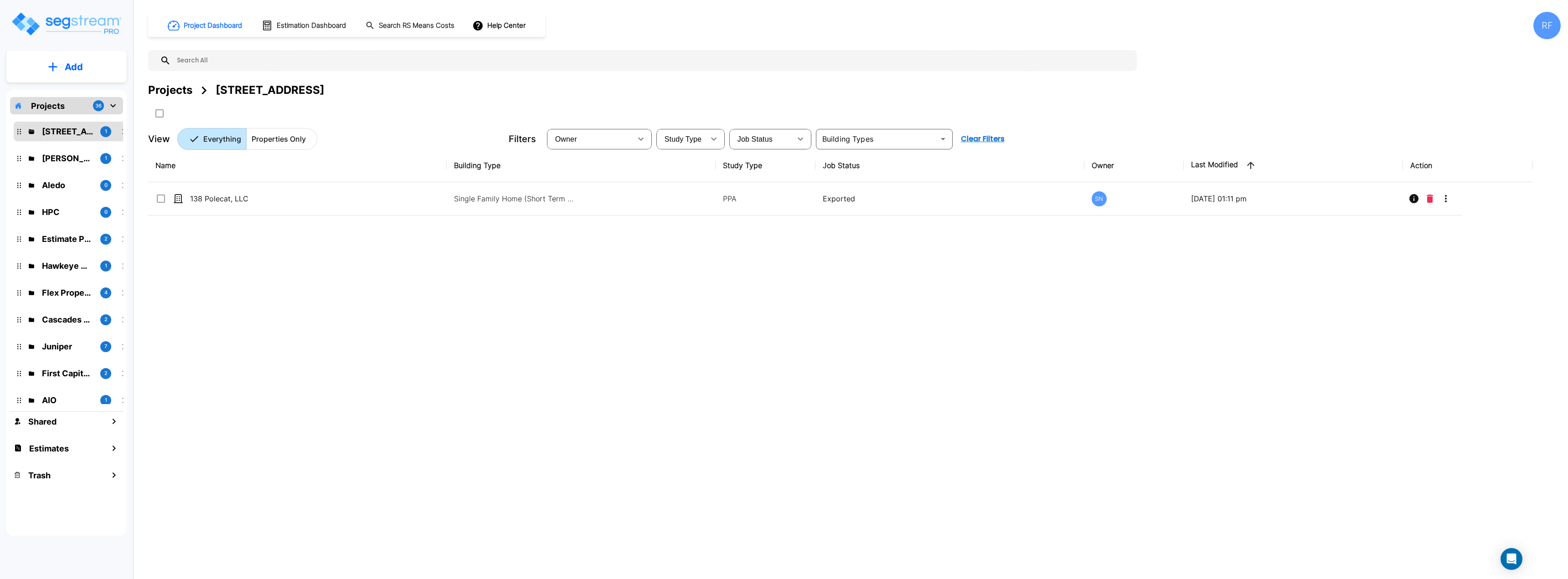
click at [176, 89] on div "Projects" at bounding box center [170, 90] width 44 height 16
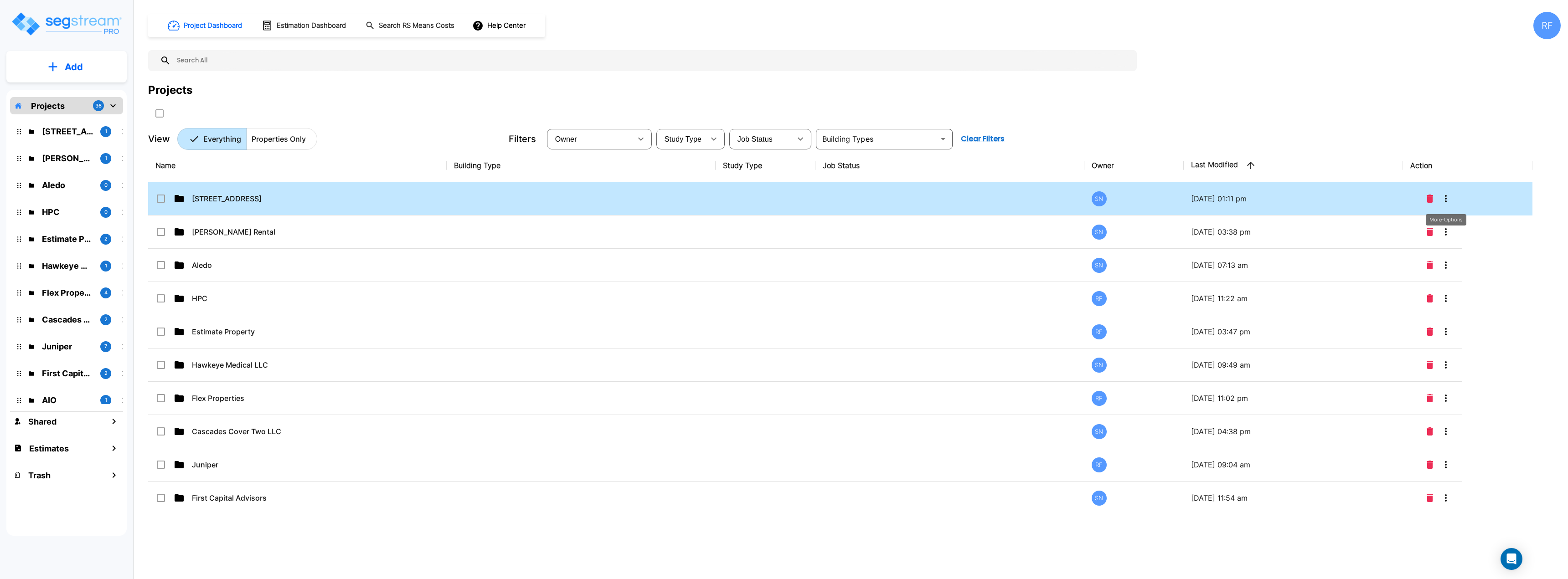
click at [783, 201] on icon "More-Options" at bounding box center [1445, 198] width 11 height 11
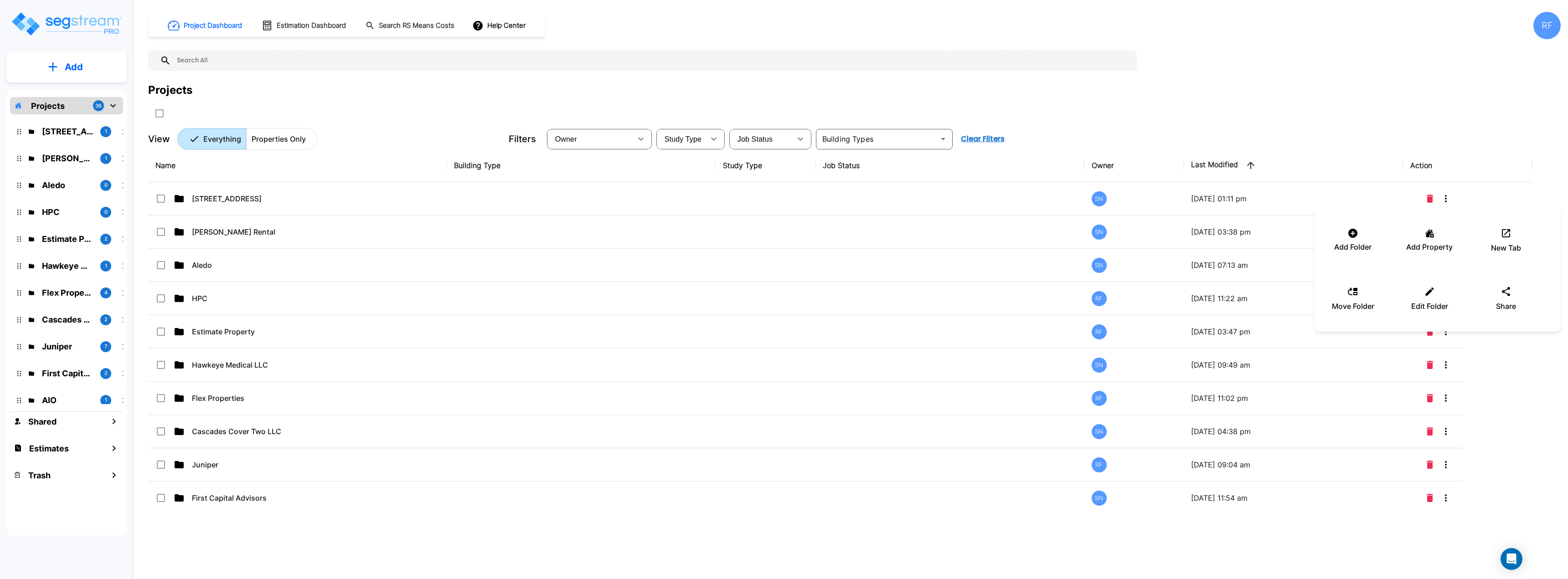
click at [214, 197] on div at bounding box center [784, 290] width 1568 height 579
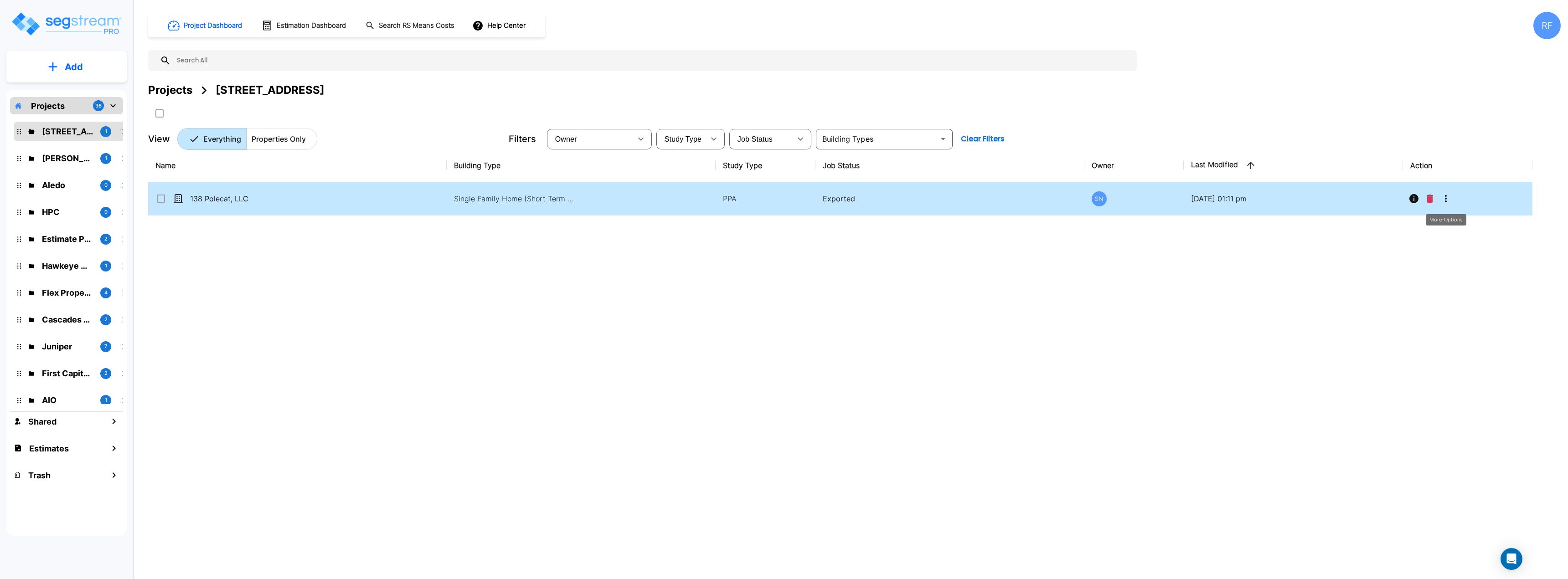
click at [783, 200] on icon "More-Options" at bounding box center [1445, 198] width 11 height 11
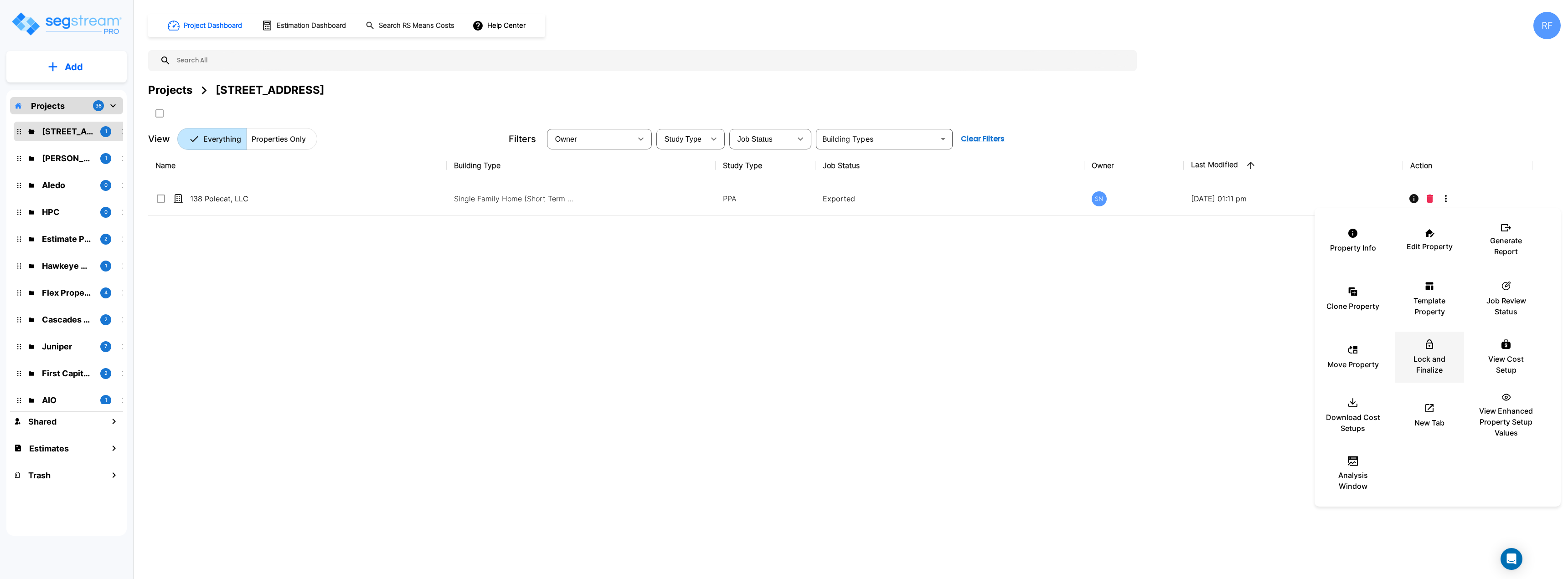
click at [783, 369] on p "Lock and Finalize" at bounding box center [1429, 364] width 54 height 22
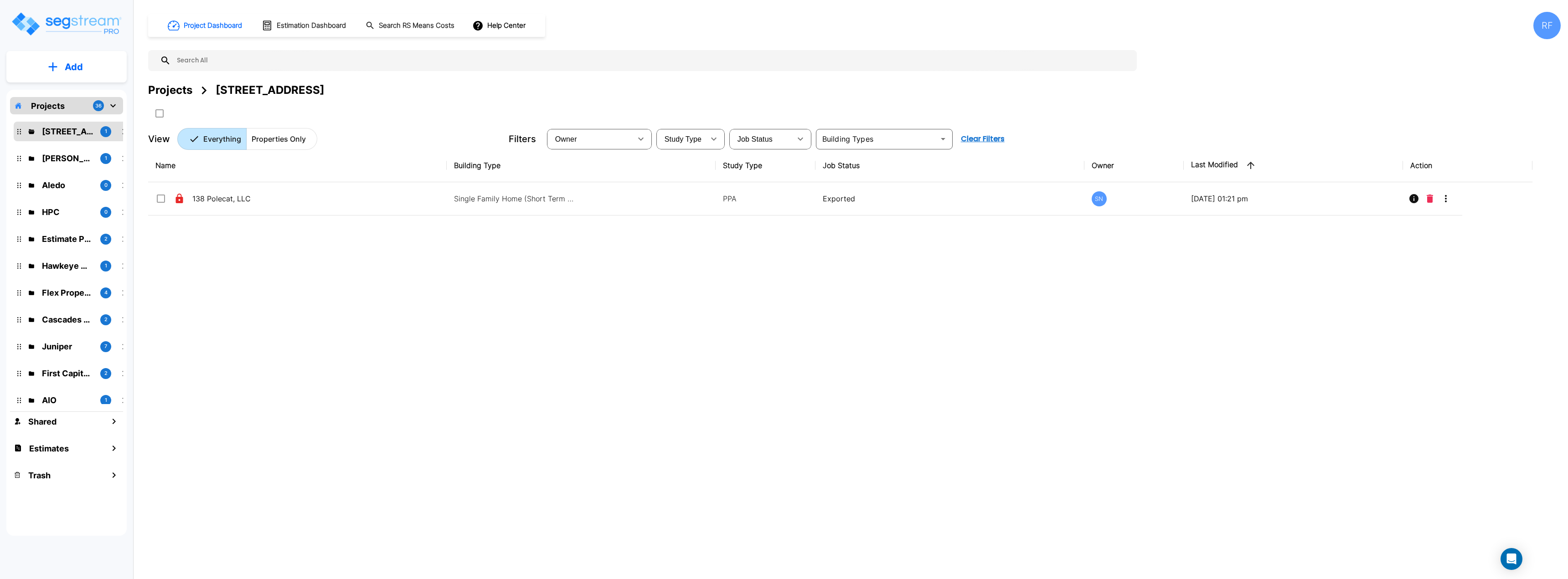
click at [178, 89] on div "Projects" at bounding box center [170, 90] width 44 height 16
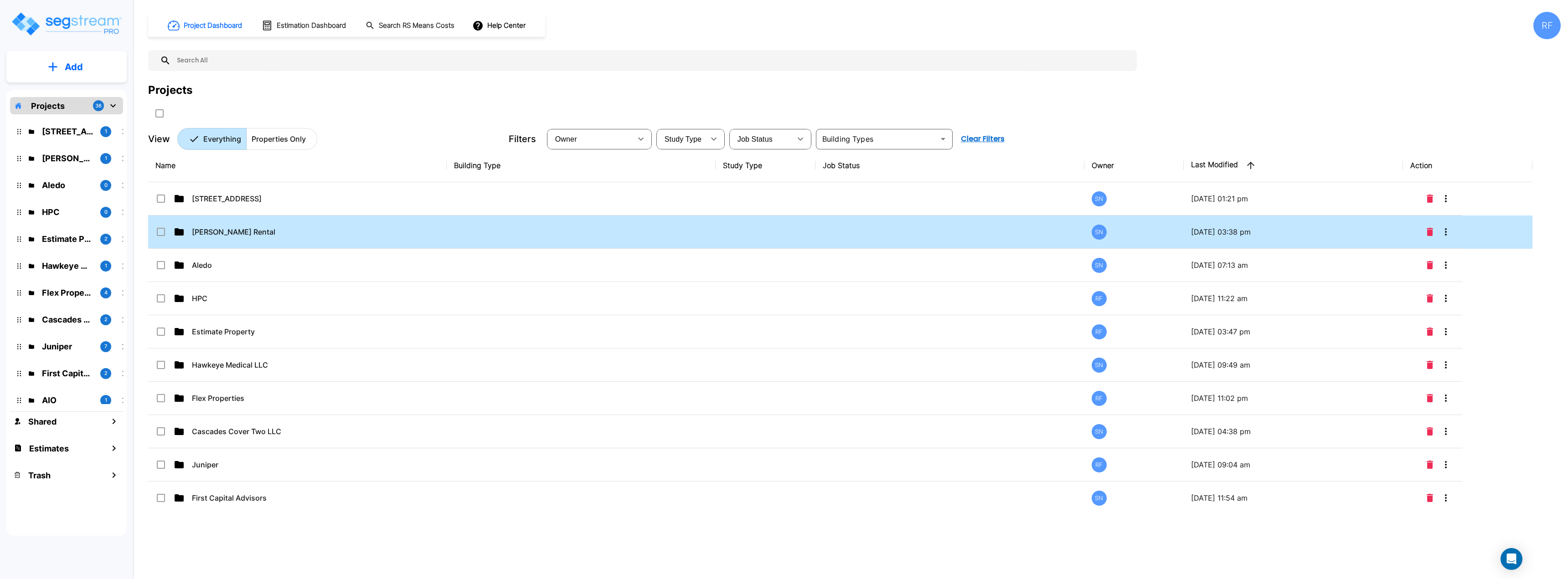
click at [688, 238] on td at bounding box center [581, 232] width 269 height 33
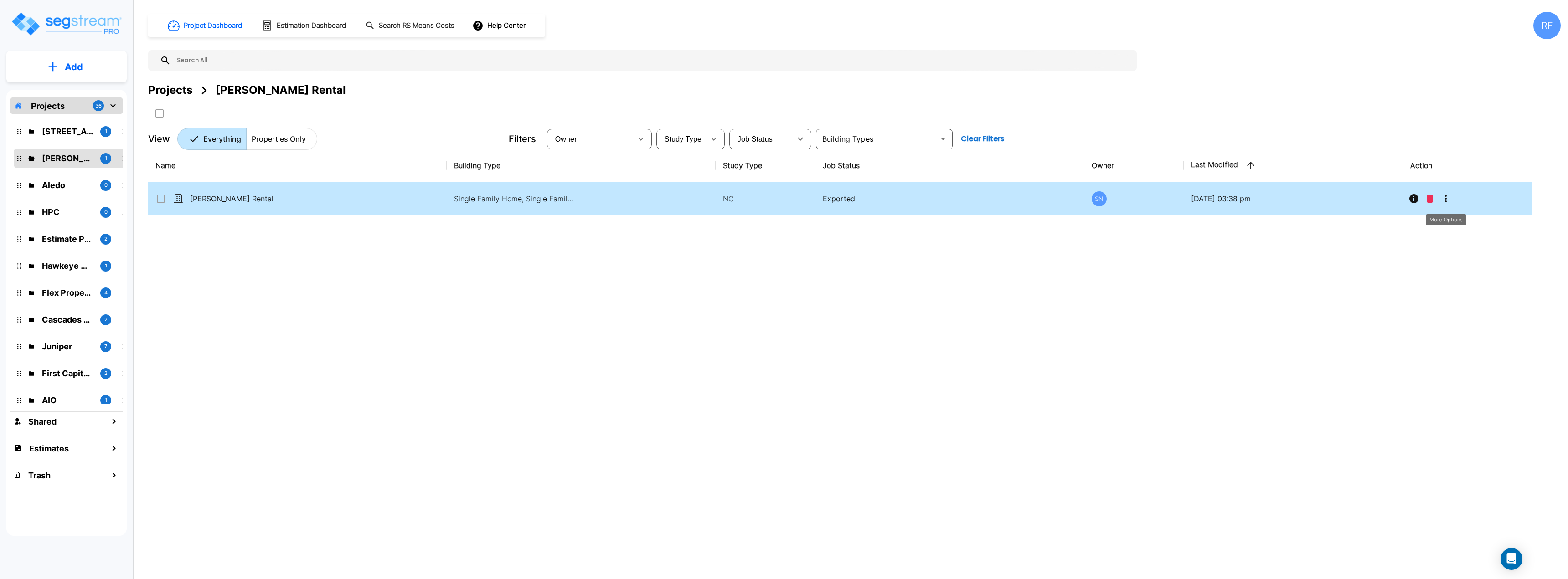
click at [783, 199] on icon "More-Options" at bounding box center [1445, 198] width 11 height 11
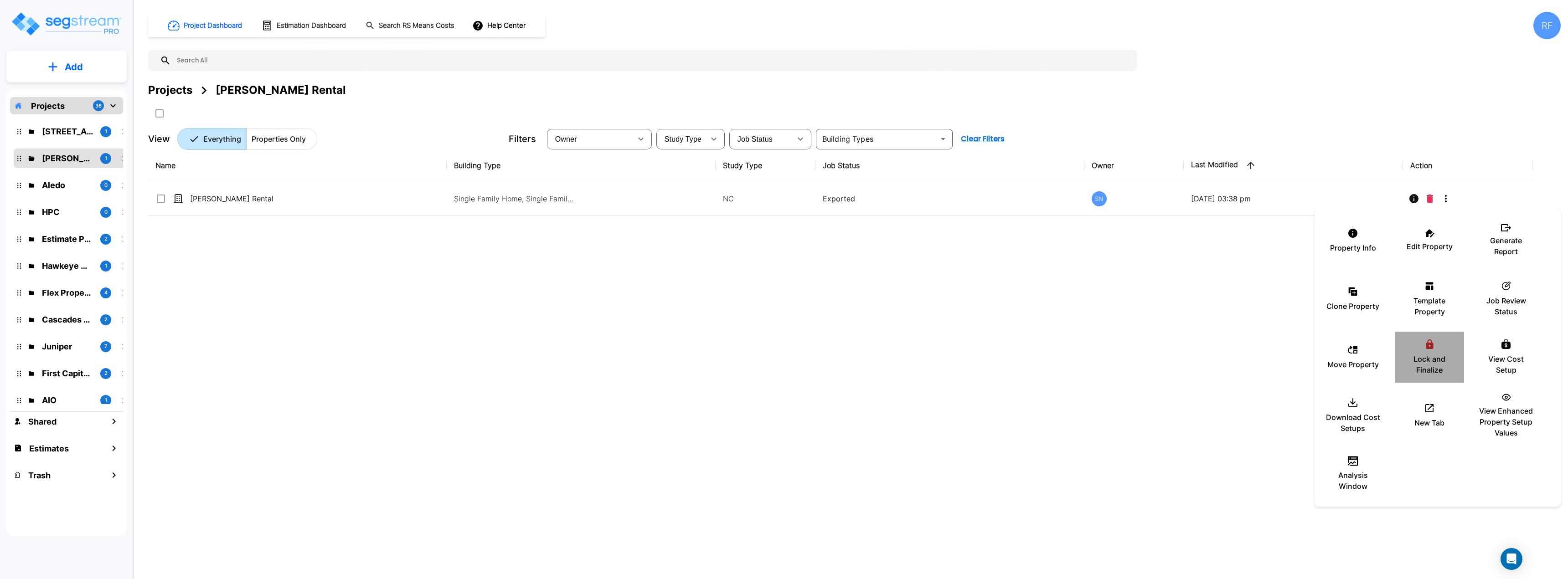
click at [783, 347] on div "Lock and Finalize" at bounding box center [1429, 357] width 54 height 46
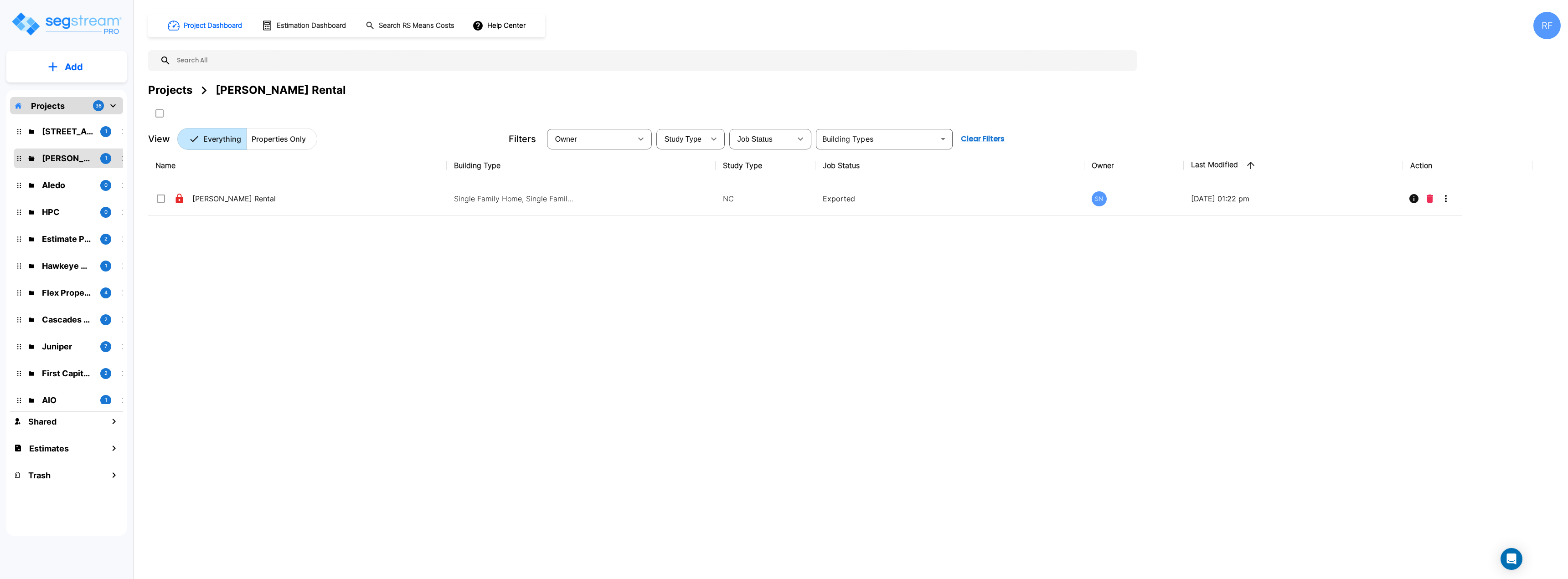
click at [182, 86] on div "Projects" at bounding box center [170, 90] width 44 height 16
